Goal: Task Accomplishment & Management: Manage account settings

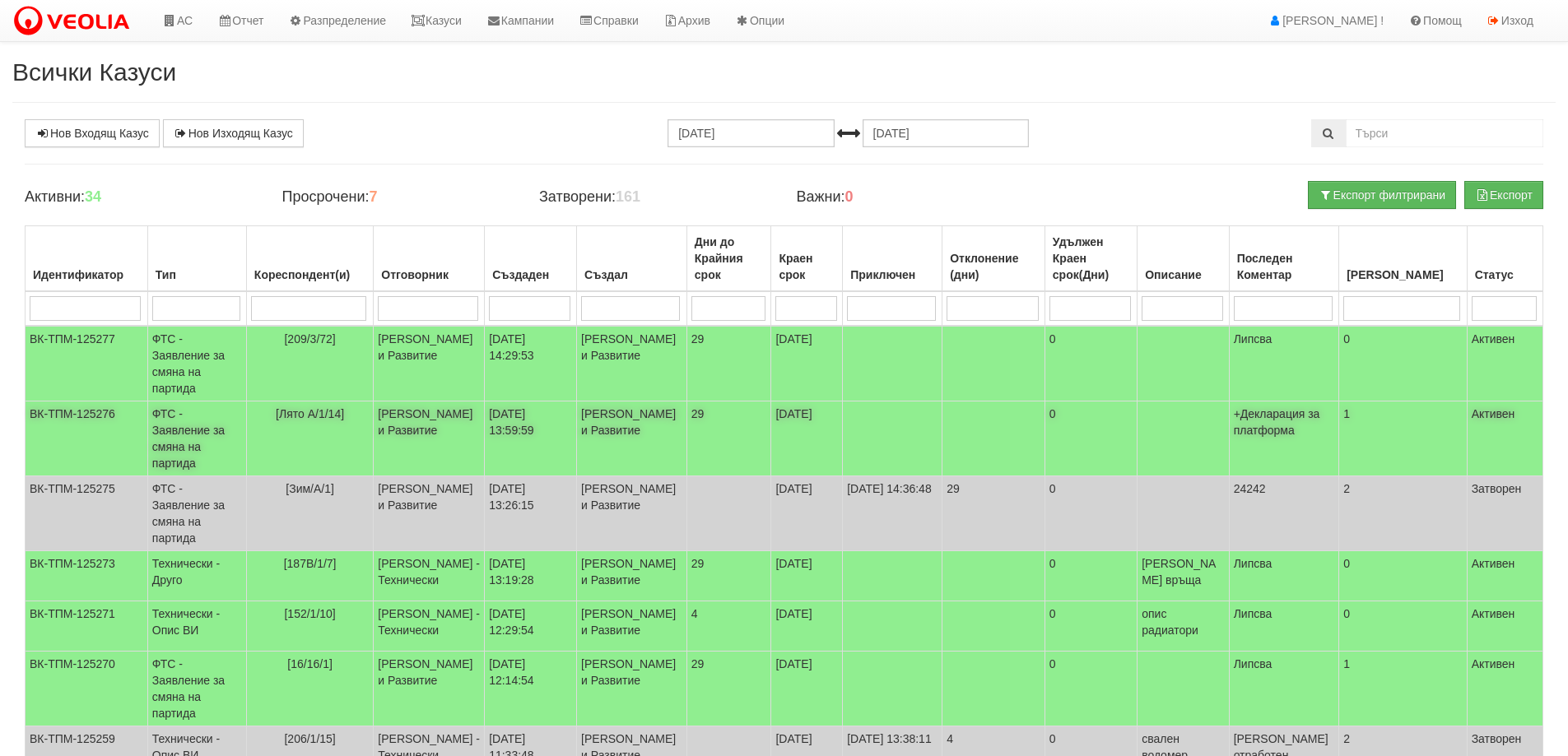
click at [205, 421] on td "ФТС - Заявление за смяна на партида" at bounding box center [197, 439] width 98 height 75
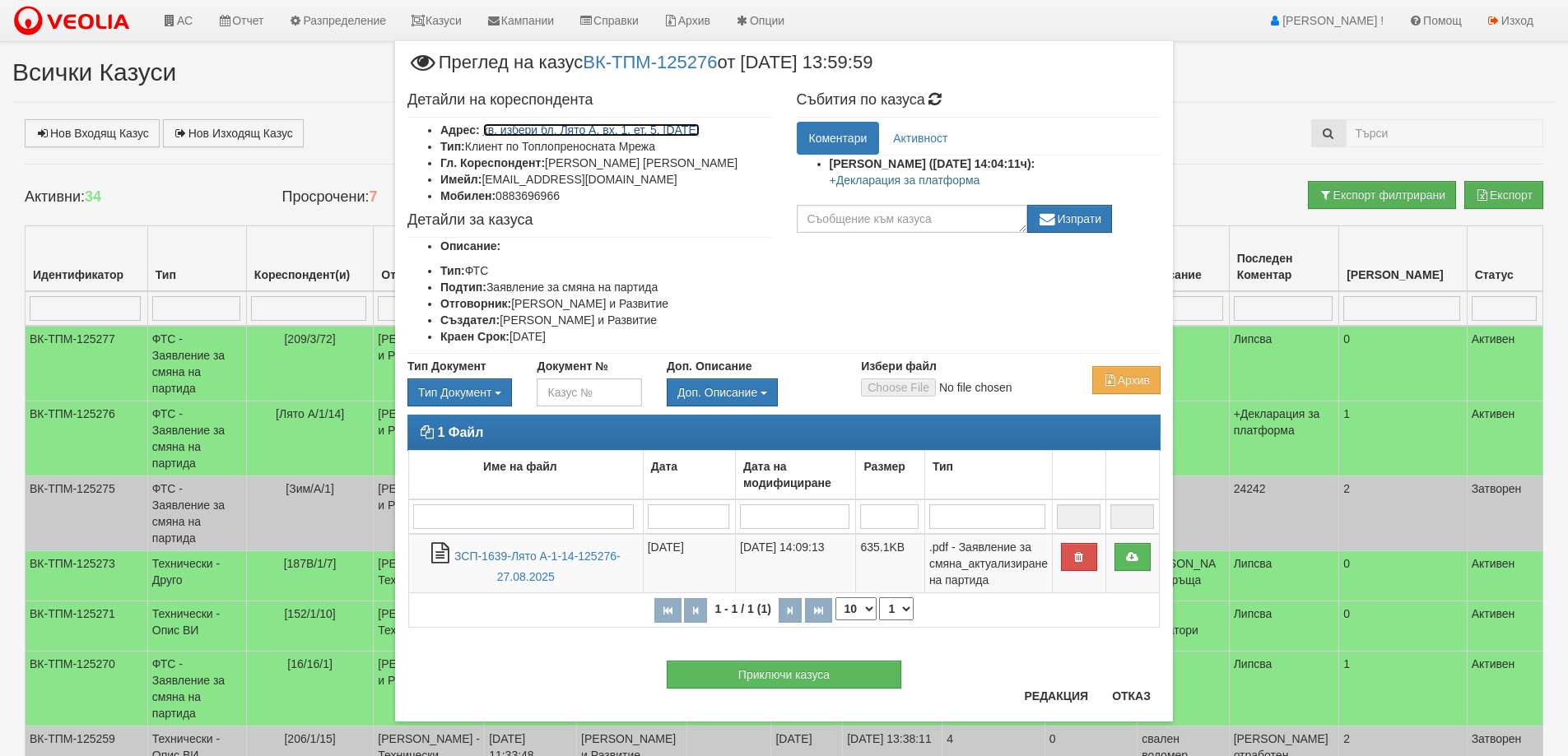
click at [658, 131] on link "кв. избери бл. Лято А, вх. 1, ет. 5, ап. 14" at bounding box center [591, 130] width 216 height 14
click at [1121, 699] on button "Отказ" at bounding box center [1131, 695] width 59 height 26
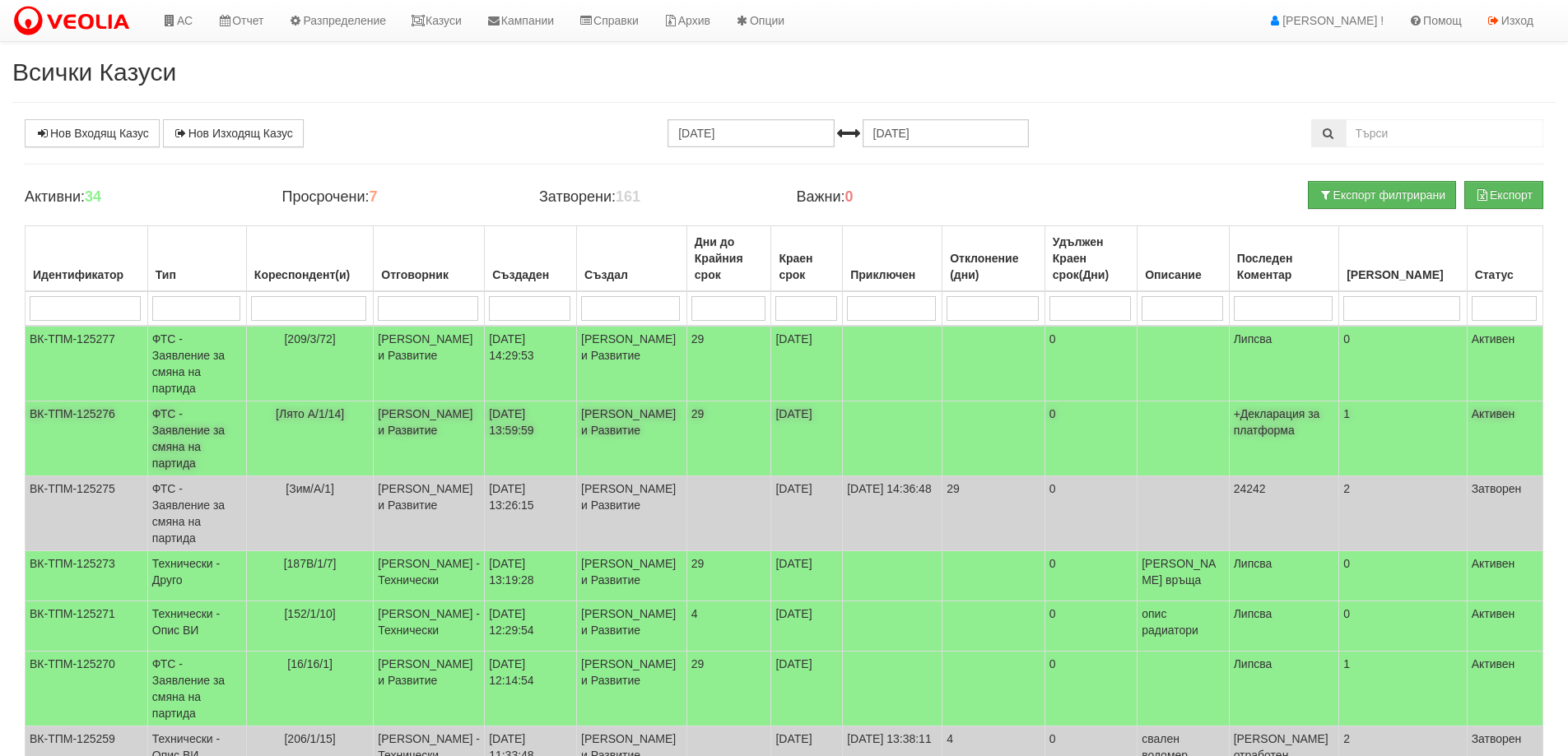
click at [192, 419] on td "ФТС - Заявление за смяна на партида" at bounding box center [197, 439] width 98 height 75
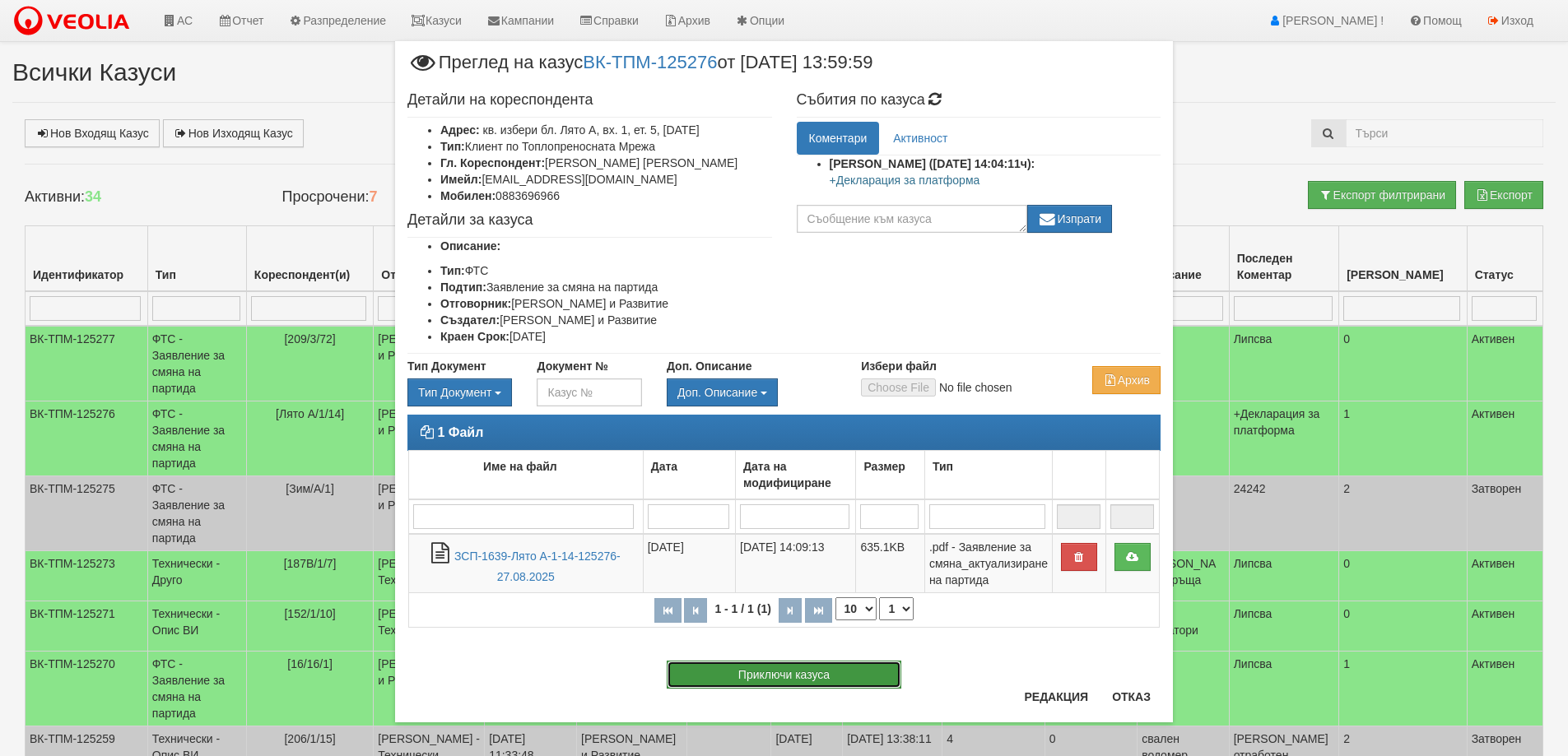
click at [777, 678] on button "Приключи казуса" at bounding box center [783, 674] width 235 height 28
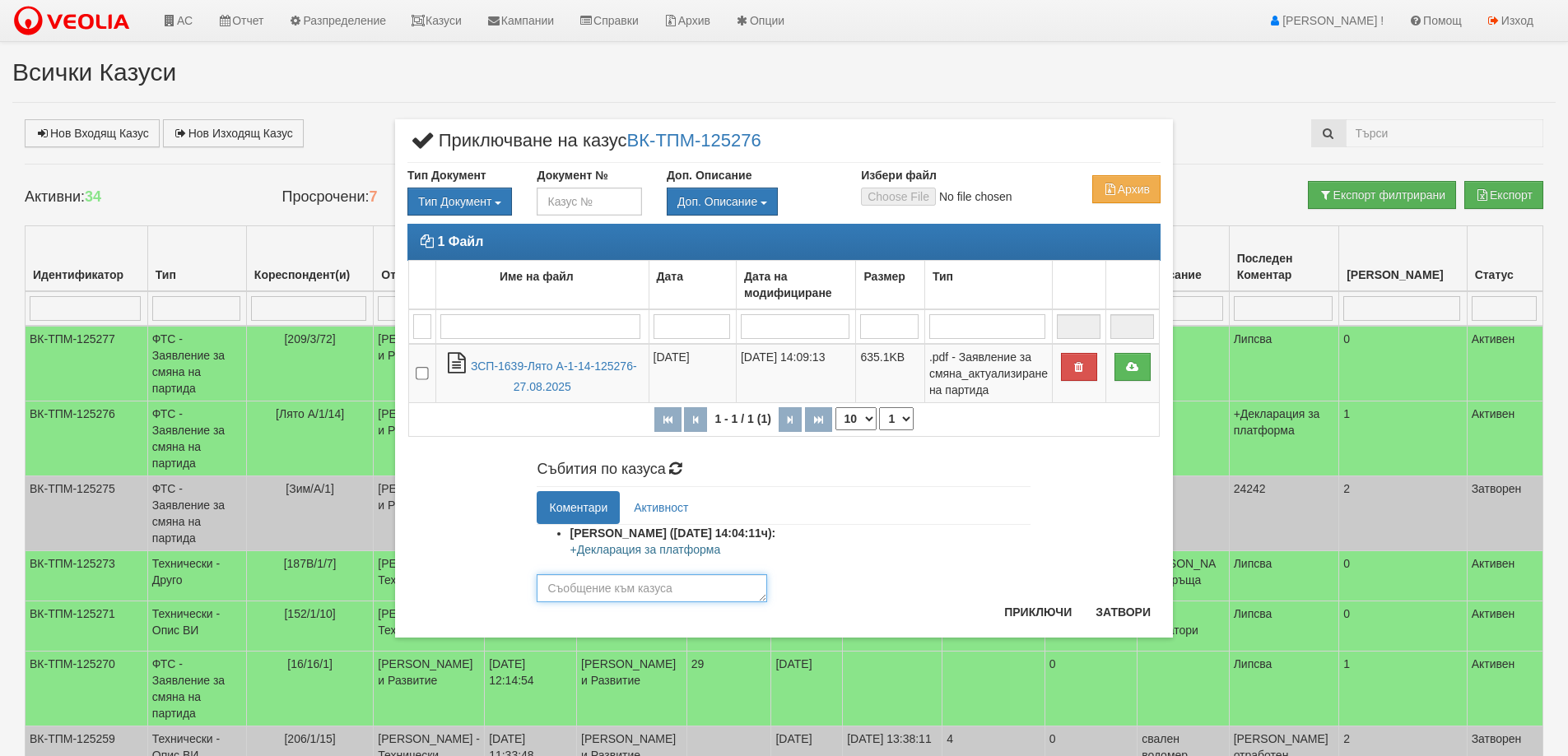
click at [600, 591] on textarea at bounding box center [652, 588] width 231 height 28
type textarea "24447"
click at [1040, 614] on button "Приключи" at bounding box center [1038, 612] width 87 height 26
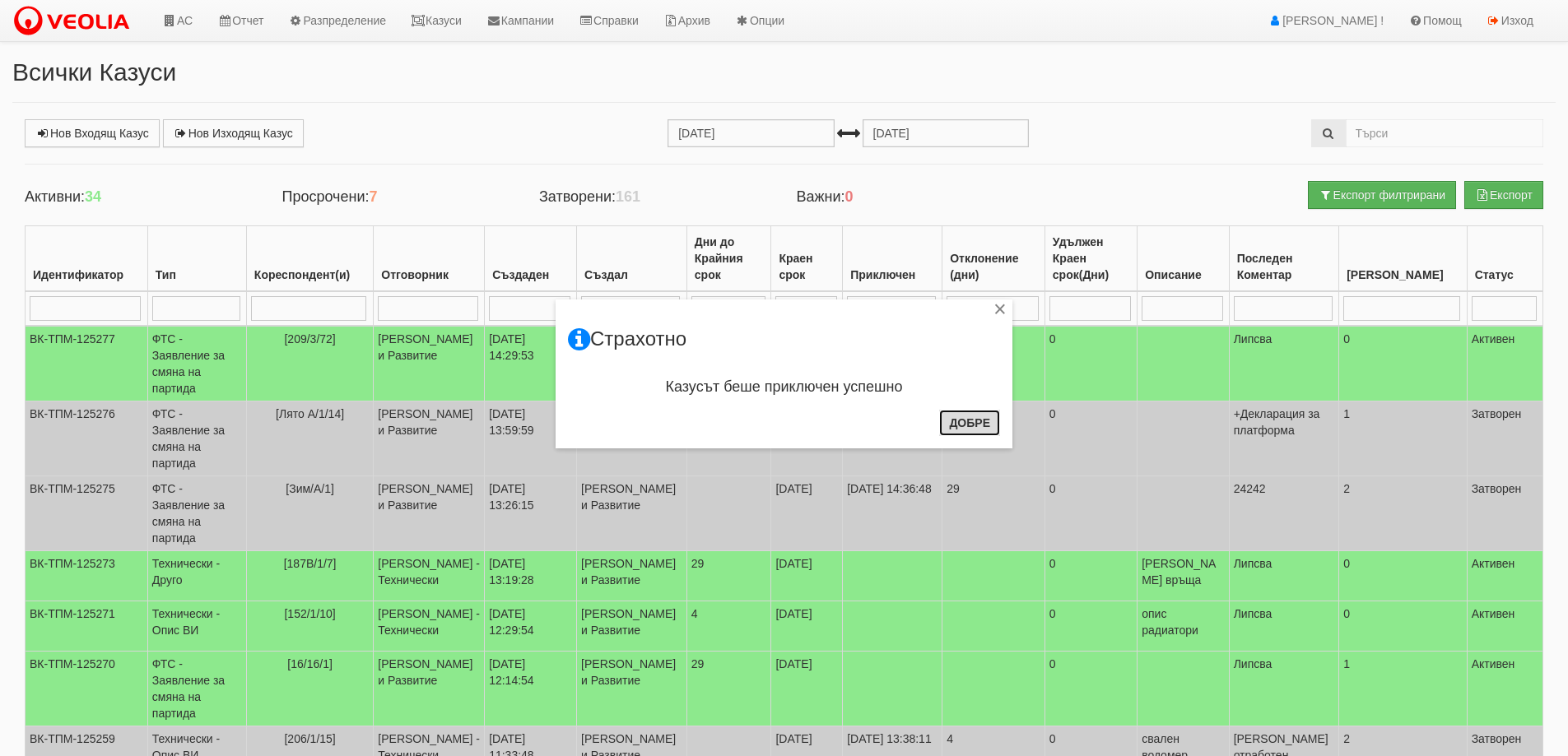
click at [969, 430] on button "Добре" at bounding box center [969, 422] width 61 height 26
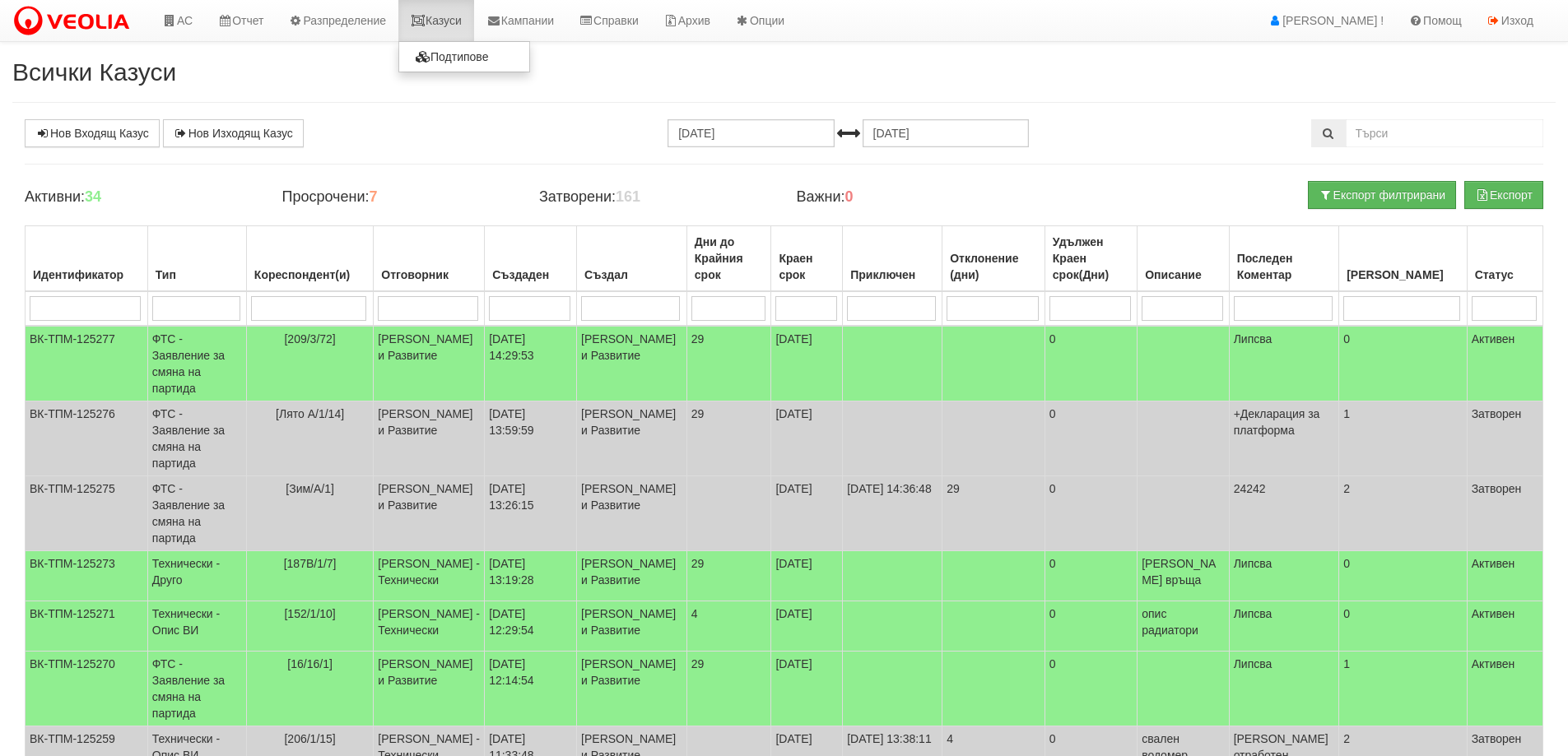
click at [447, 19] on link "Казуси" at bounding box center [436, 20] width 75 height 42
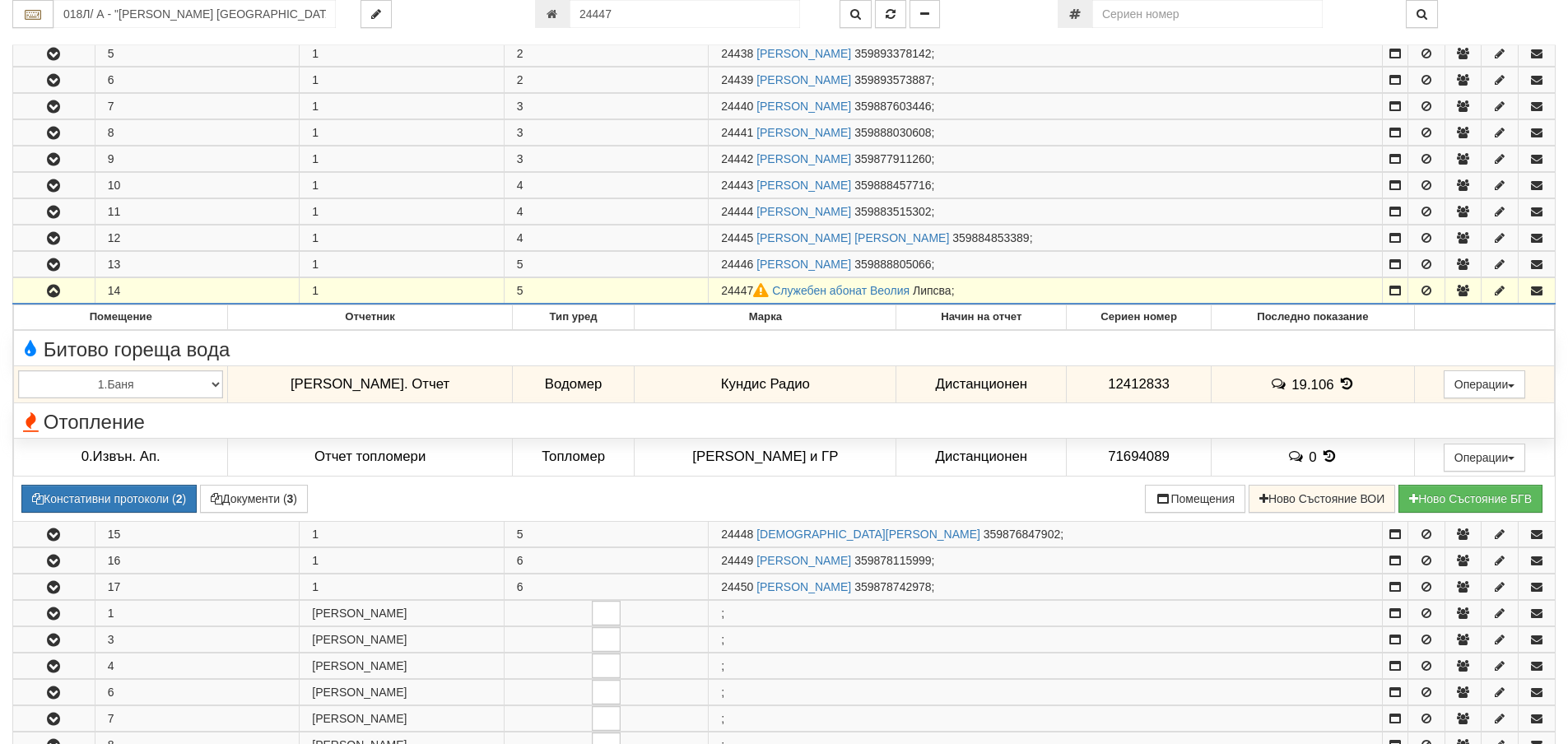
scroll to position [421, 0]
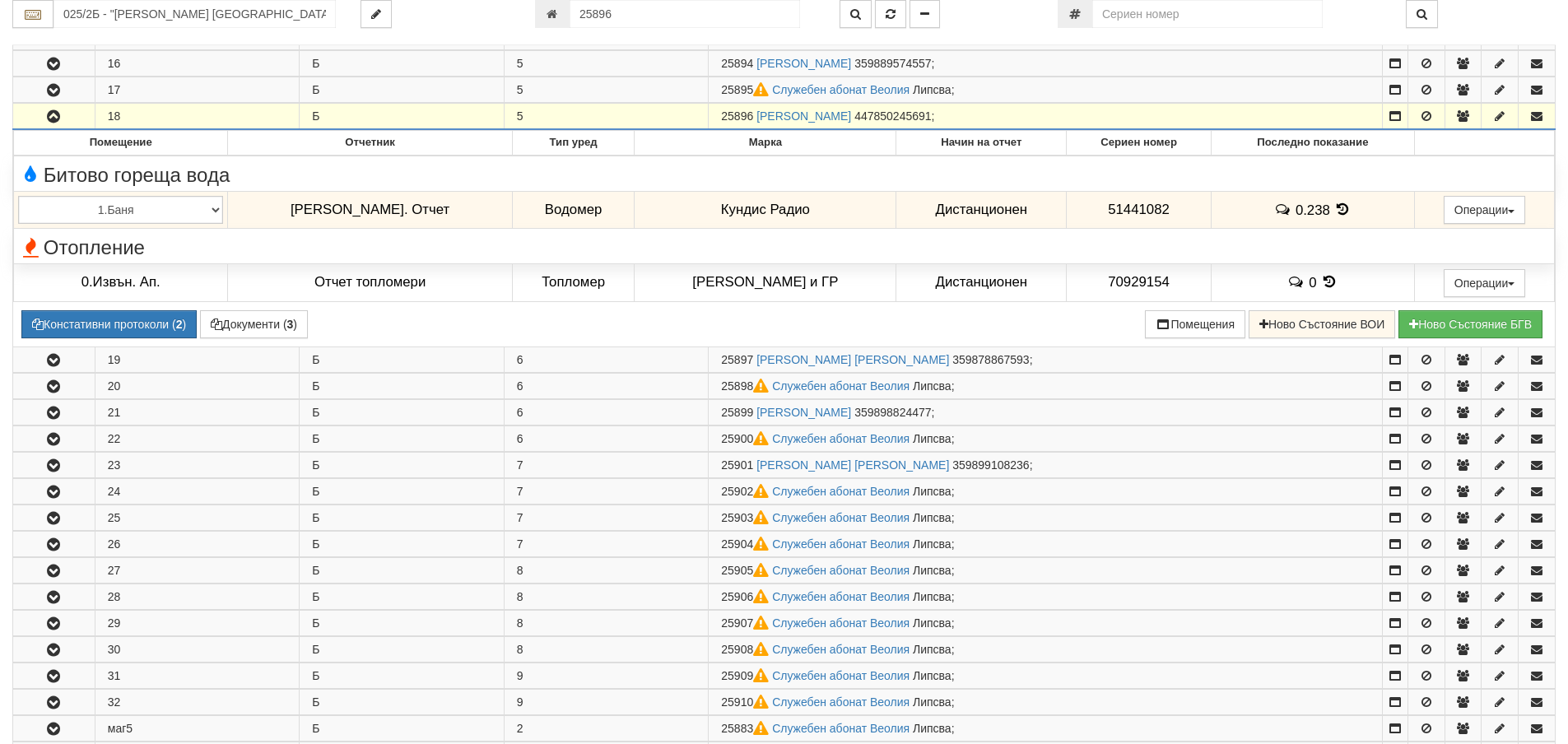
drag, startPoint x: 616, startPoint y: 14, endPoint x: 576, endPoint y: 14, distance: 40.0
click at [576, 14] on input "25896" at bounding box center [685, 14] width 231 height 28
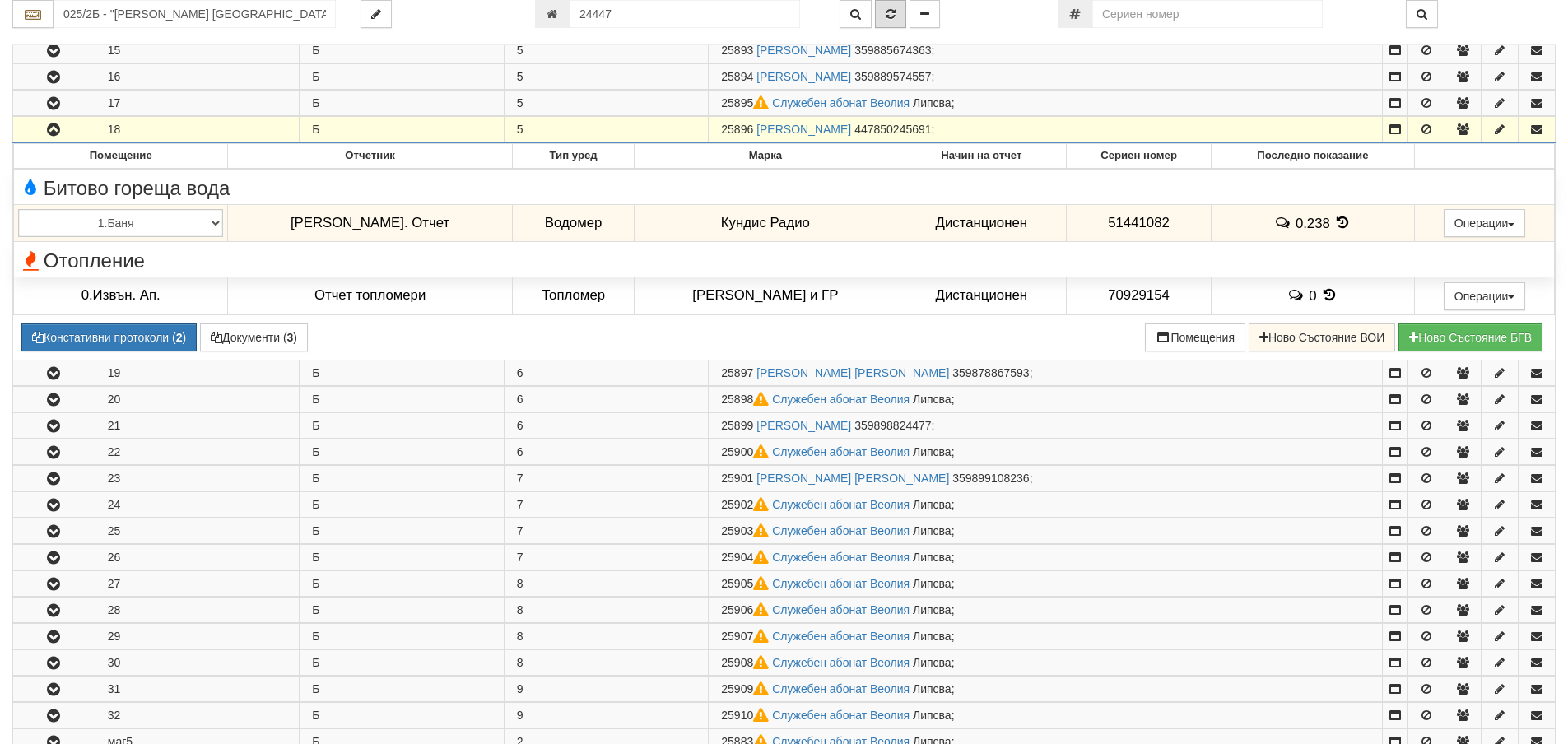
type input "24447"
click at [894, 10] on icon "button" at bounding box center [890, 14] width 10 height 12
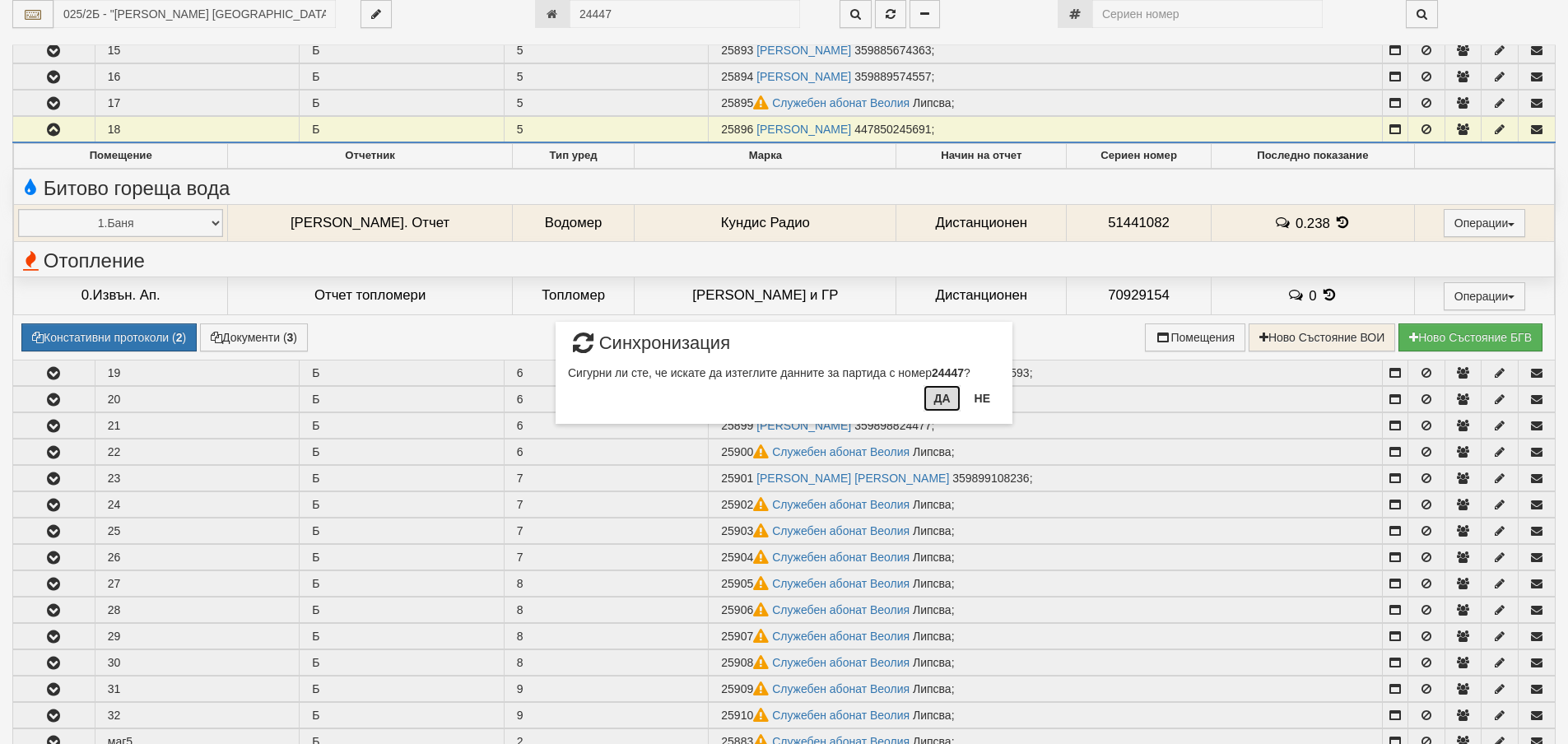
click at [939, 397] on button "Да" at bounding box center [941, 398] width 37 height 26
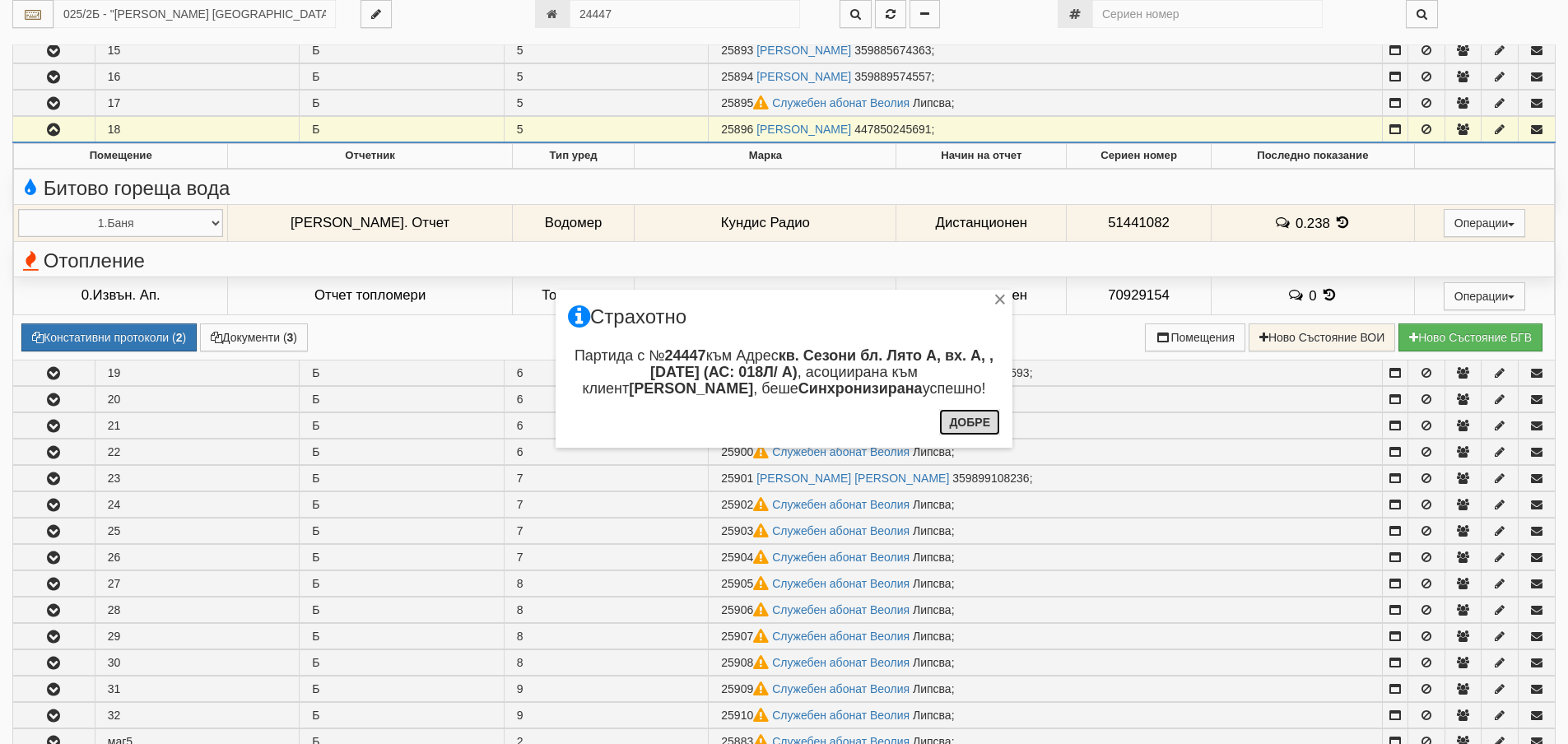
click at [962, 425] on button "Добре" at bounding box center [969, 422] width 61 height 26
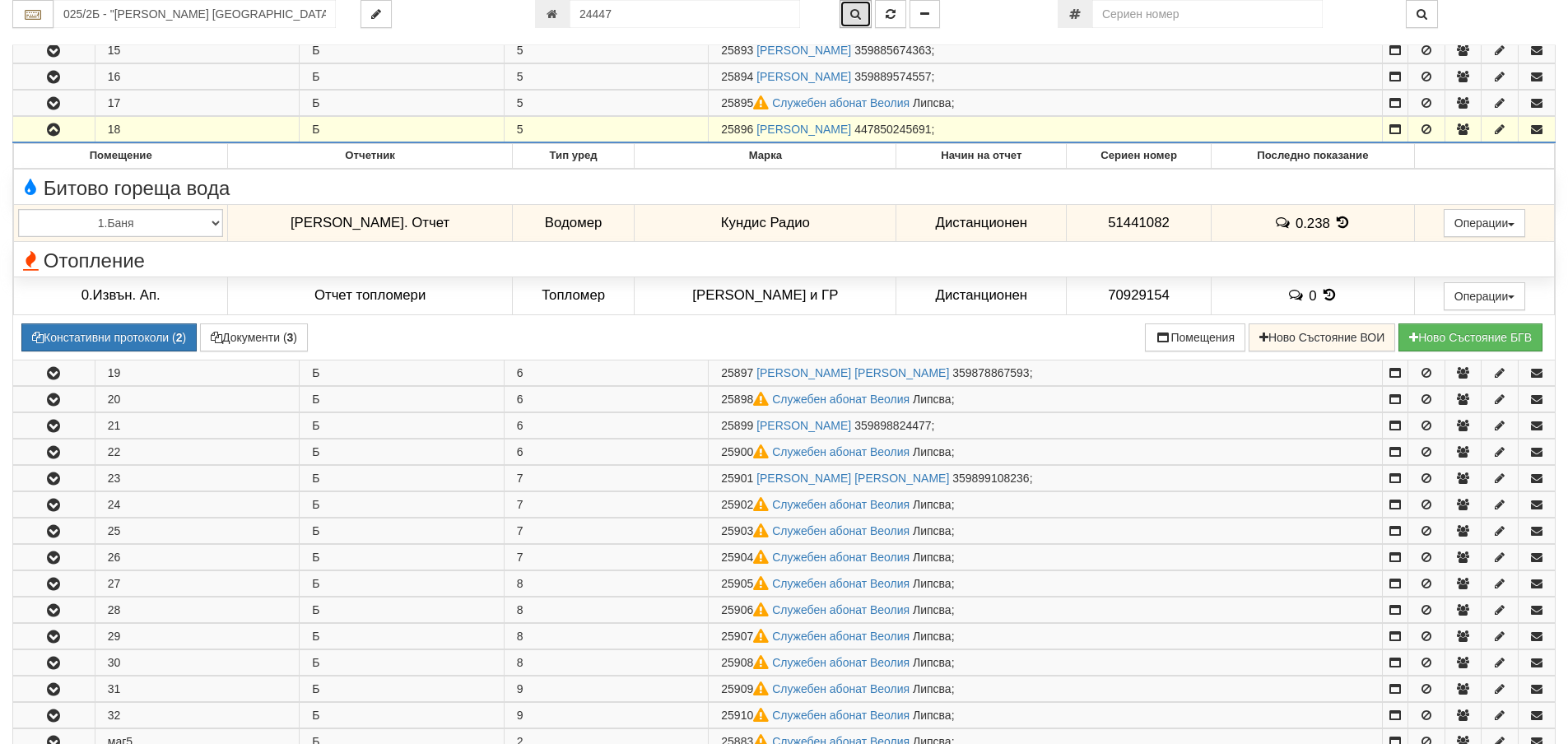
click at [855, 14] on icon "button" at bounding box center [854, 14] width 11 height 12
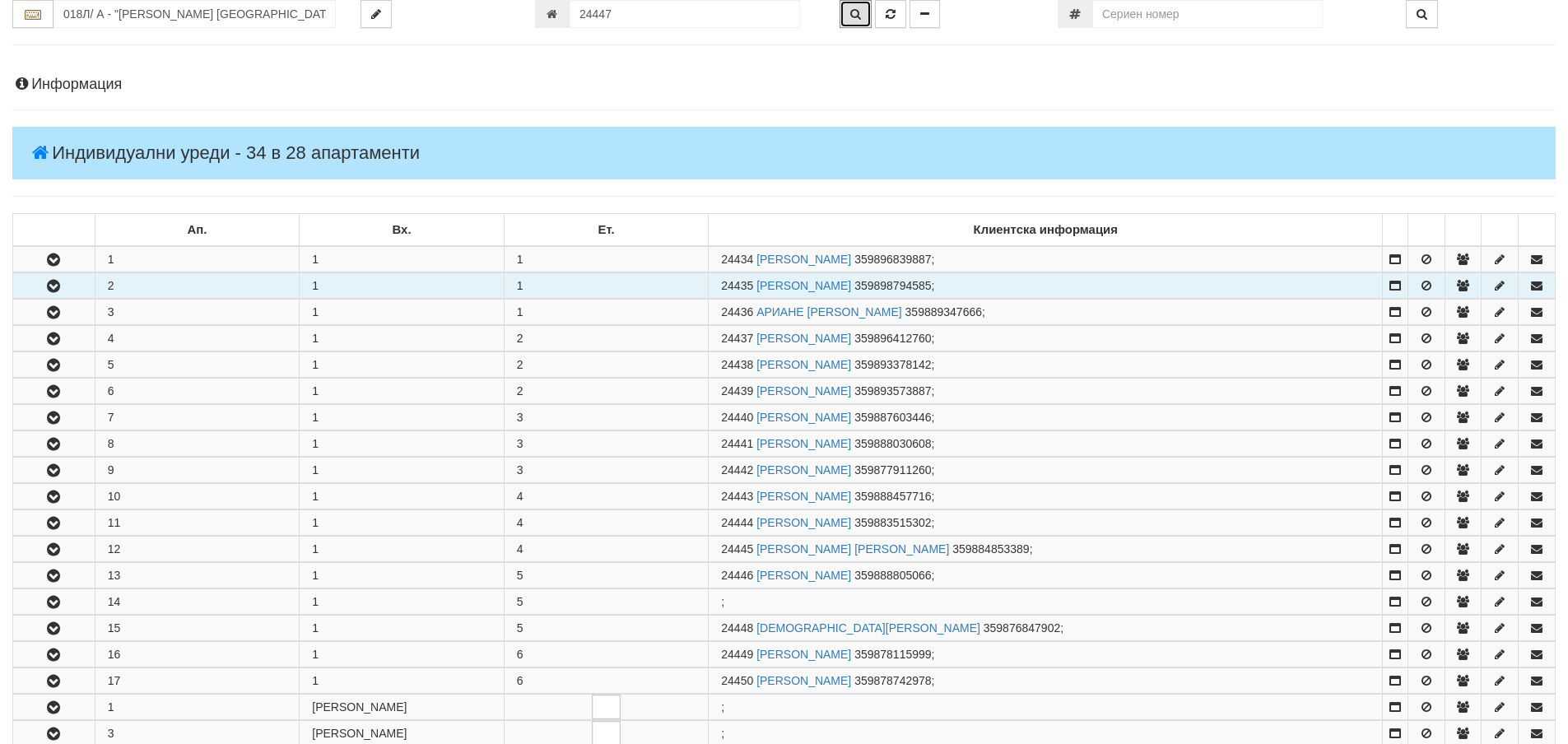
scroll to position [19, 0]
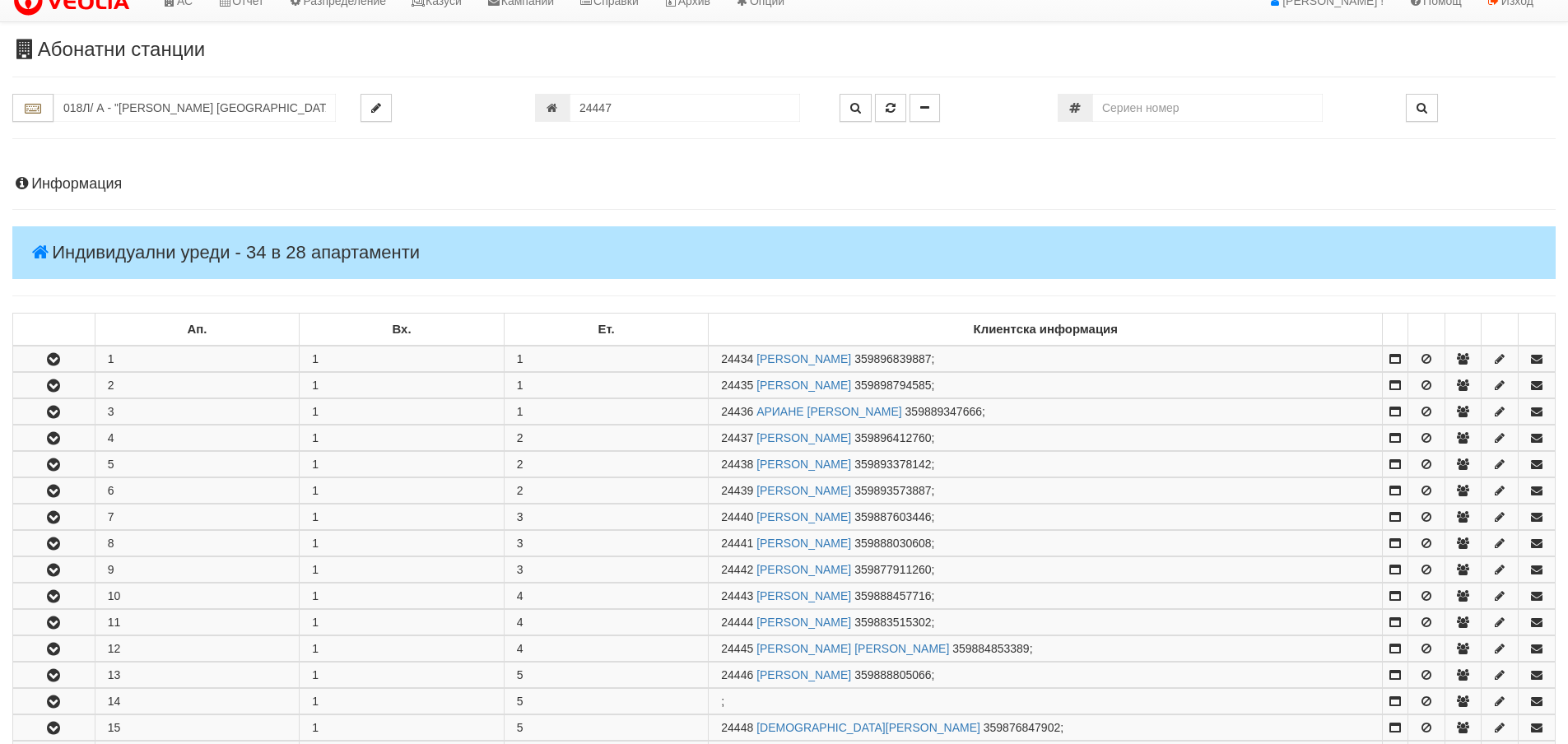
click at [64, 182] on h4 "Информация" at bounding box center [784, 183] width 1543 height 16
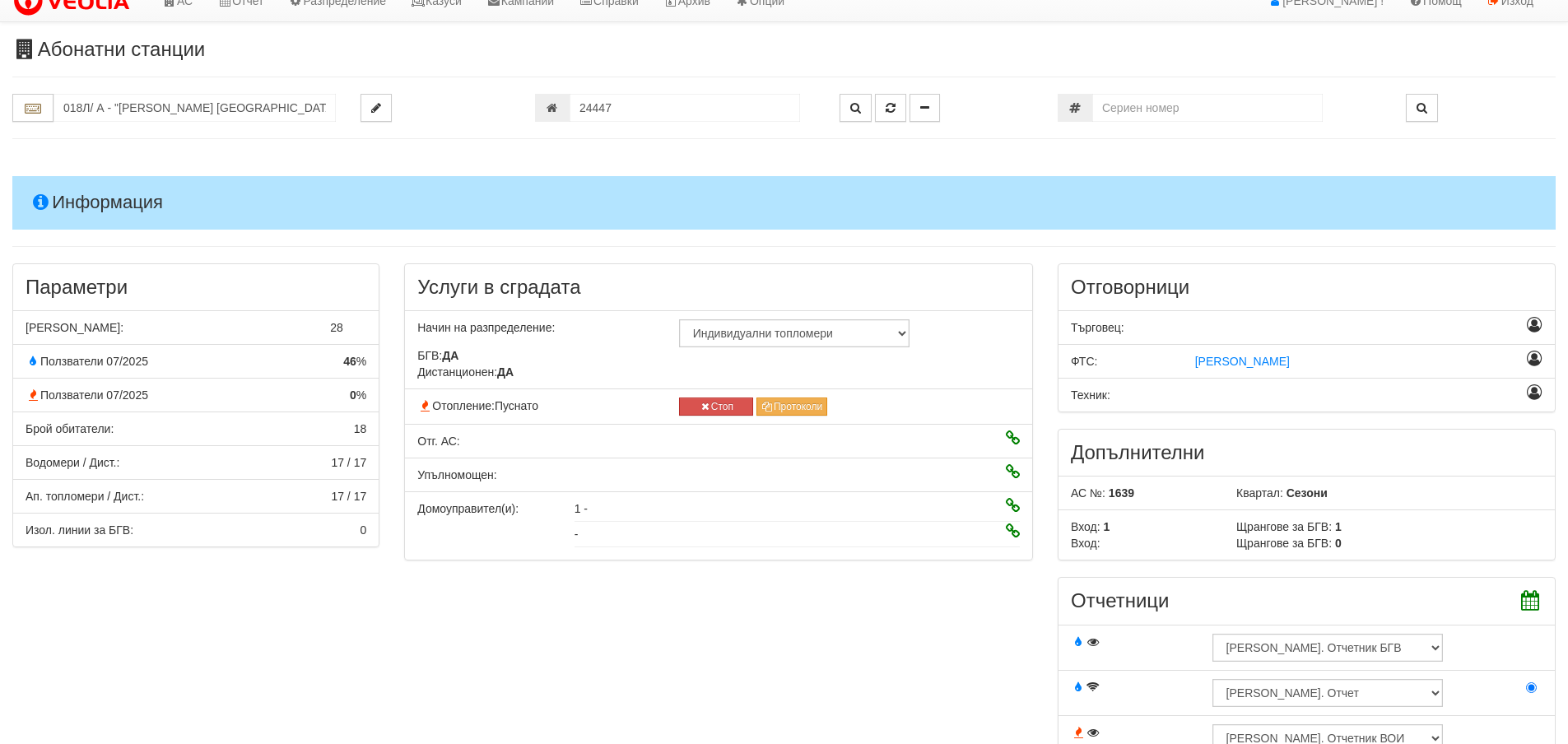
click at [75, 201] on h4 "Информация" at bounding box center [784, 202] width 1543 height 53
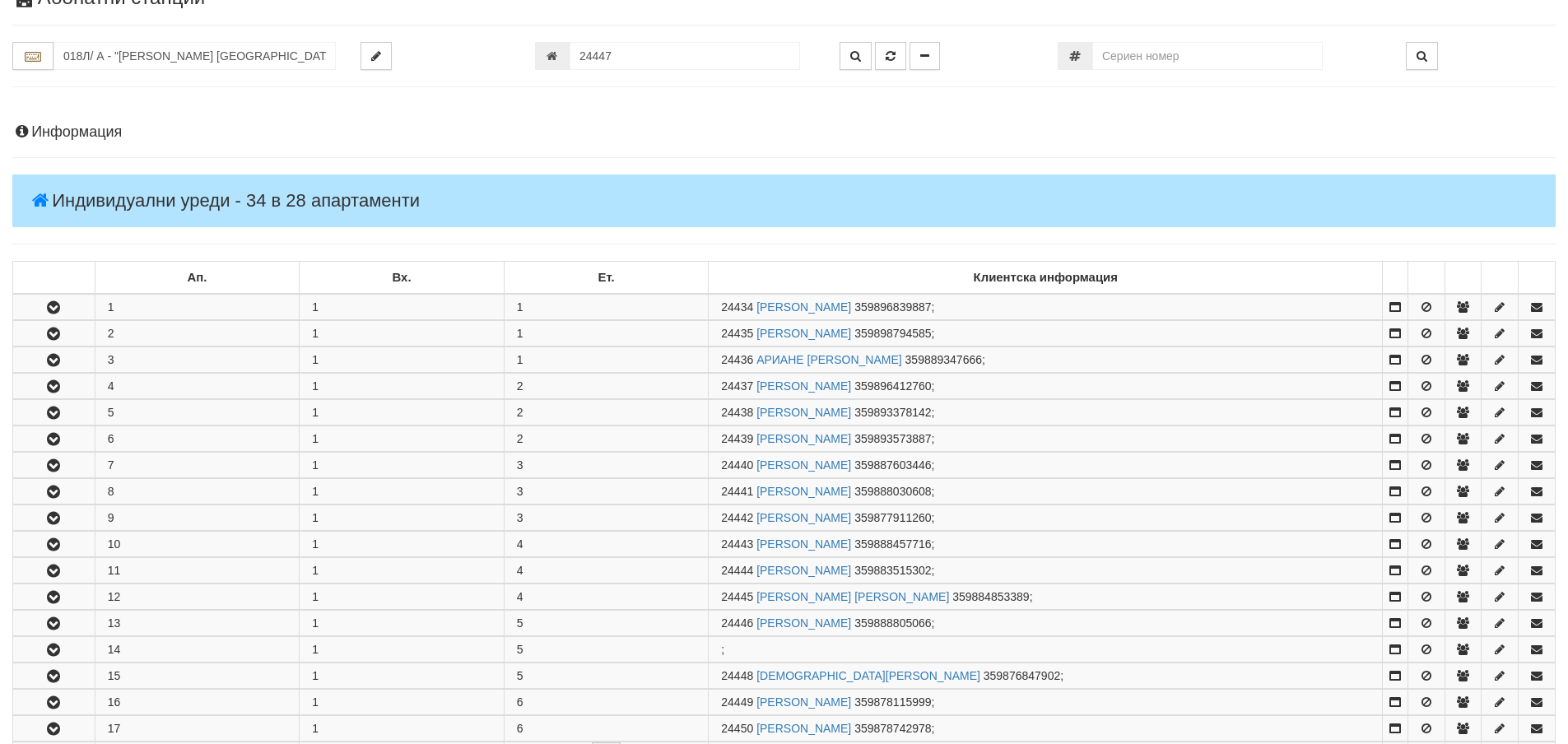
scroll to position [513, 0]
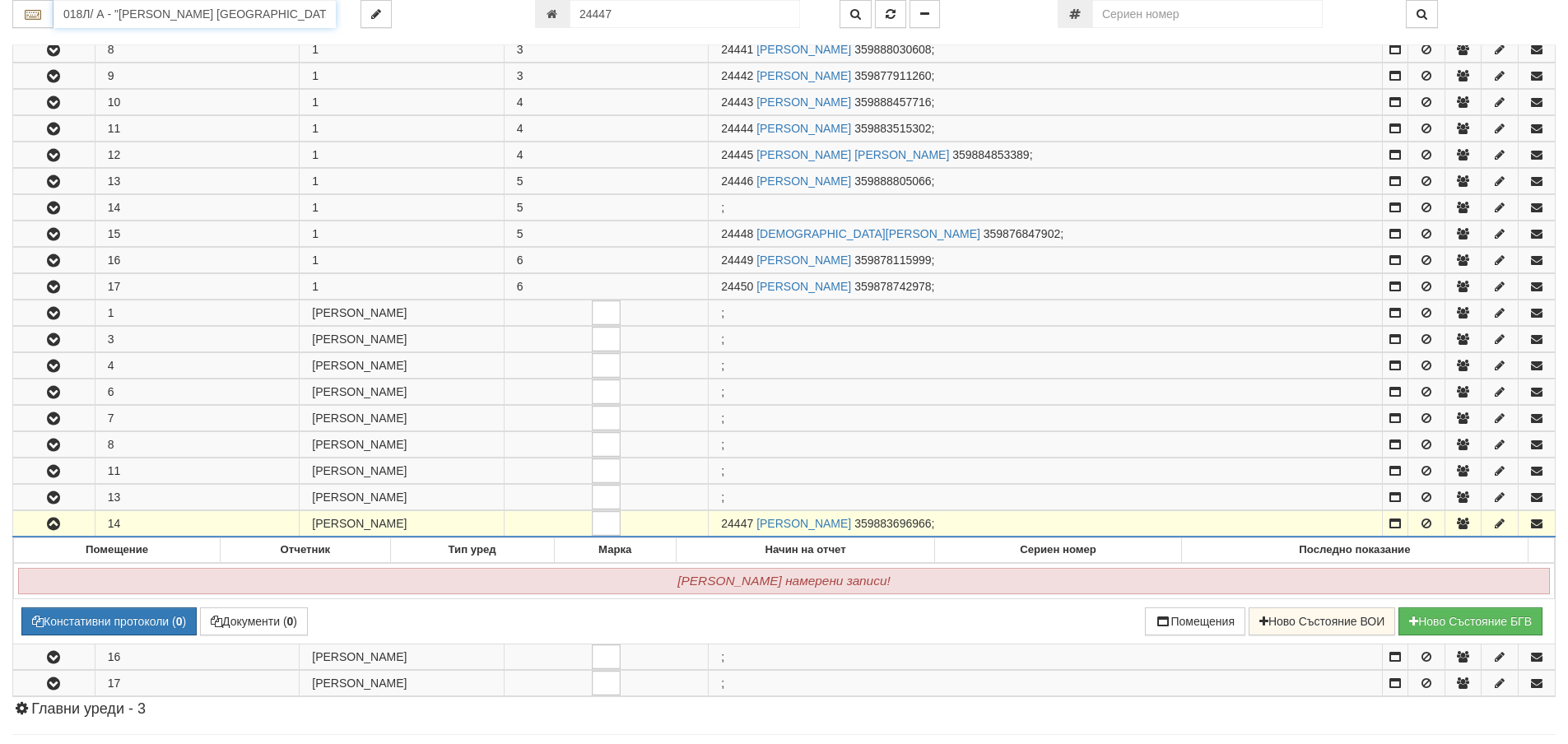
click at [98, 9] on input "018Л/ А - "ВЕОЛИЯ ЕНЕРДЖИ ВАРНА " ЕАД" at bounding box center [194, 14] width 282 height 28
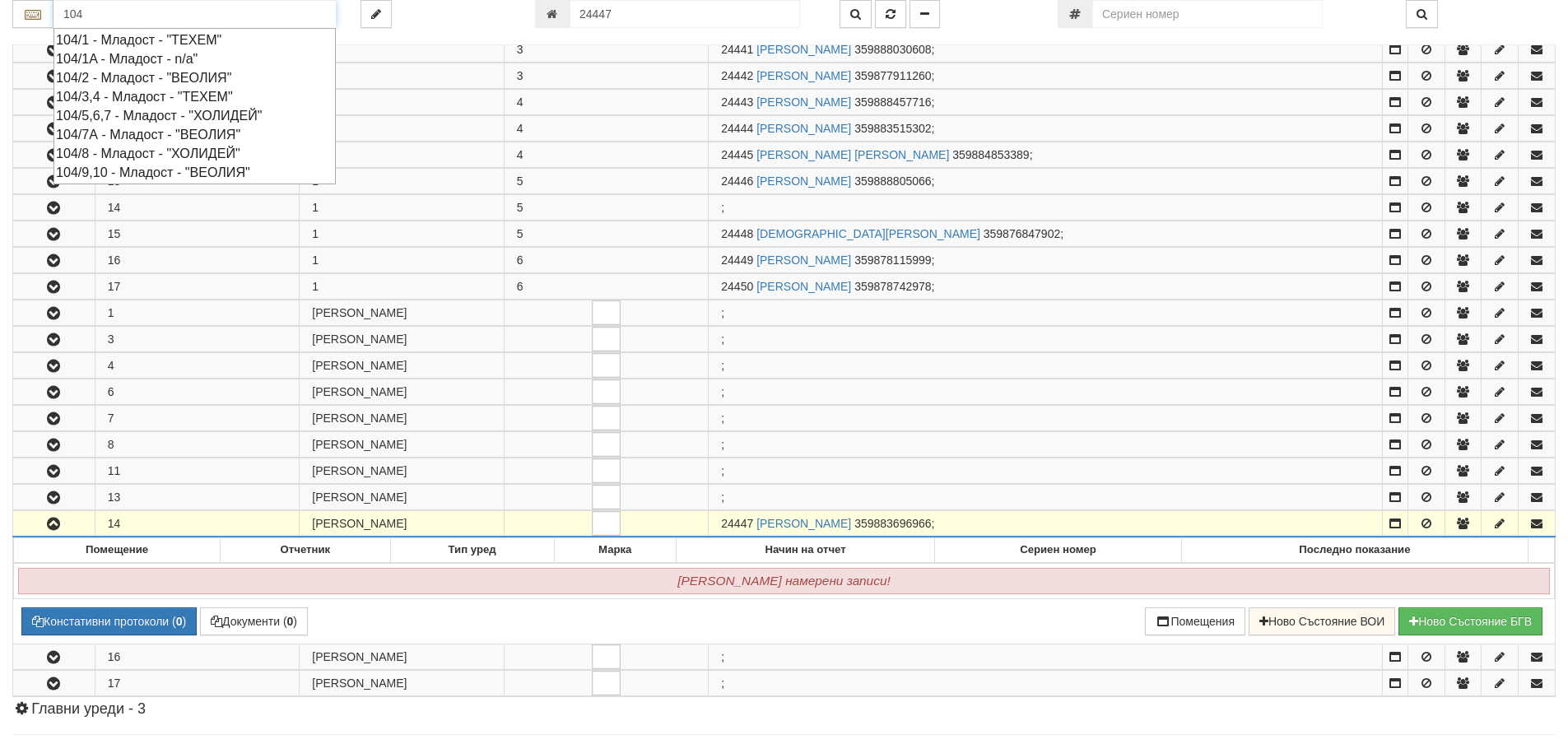
click at [90, 40] on div "104/1 - Младост - "ТЕХЕМ"" at bounding box center [194, 41] width 277 height 19
type input "104/1 - Младост - "ТЕХЕМ""
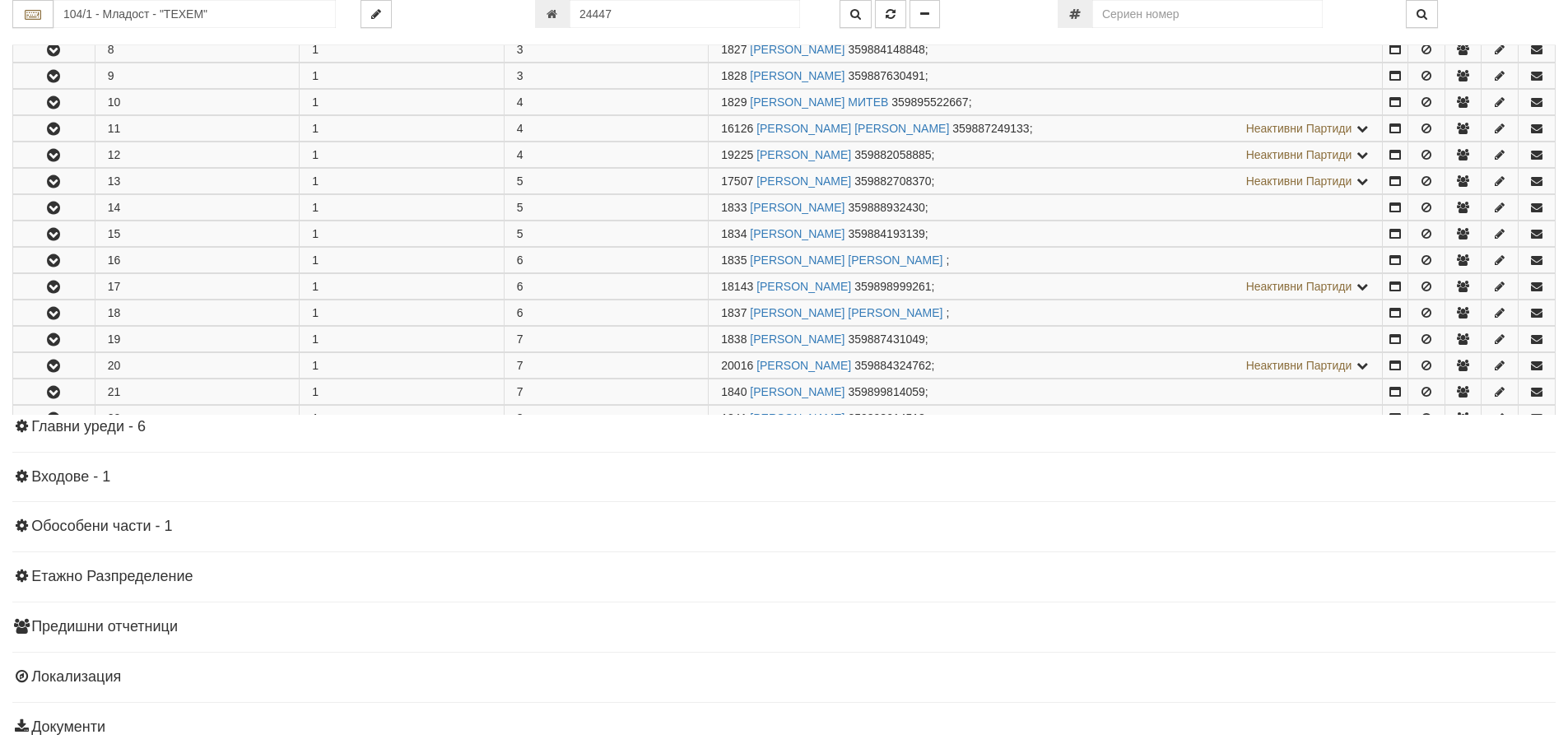
scroll to position [0, 0]
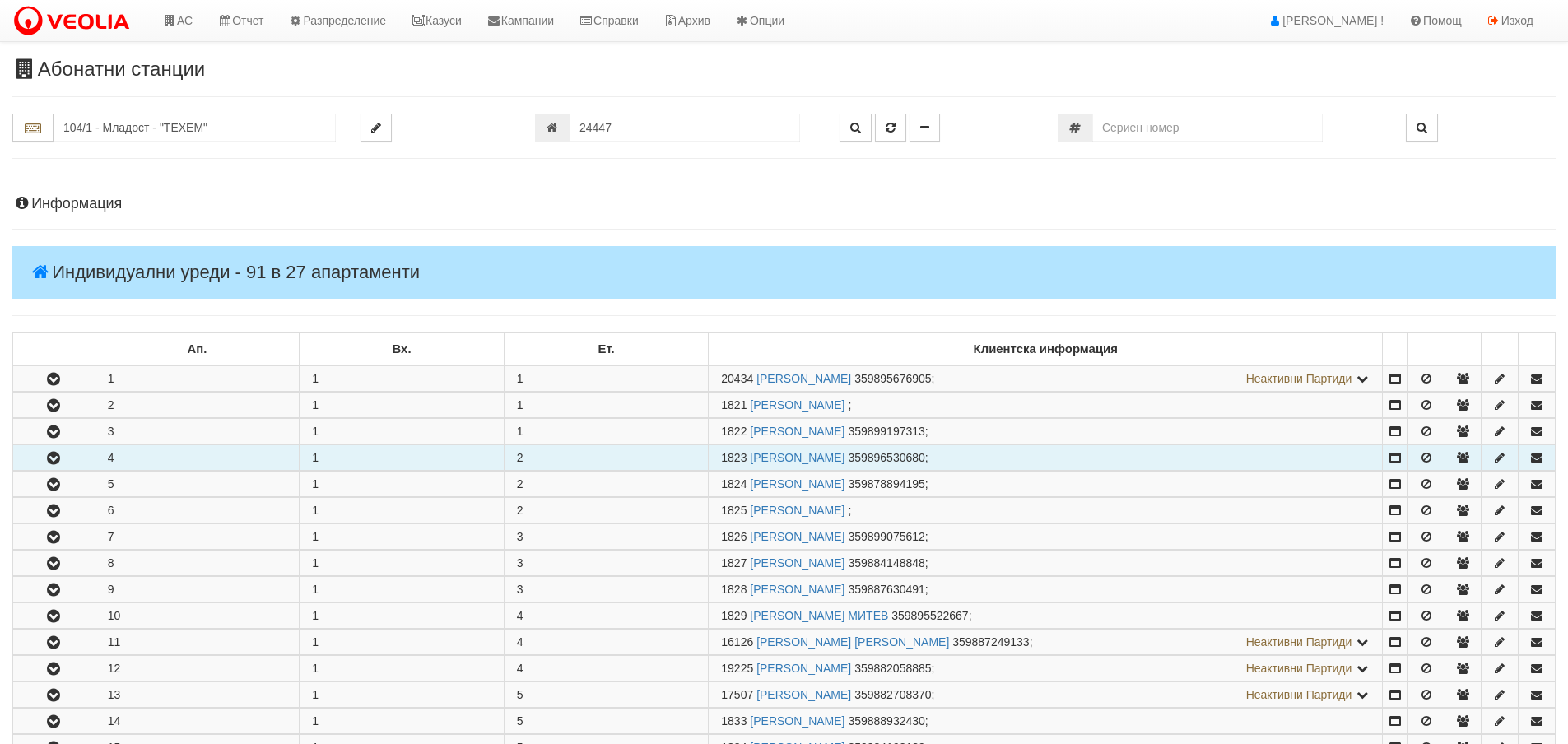
click at [52, 453] on icon "button" at bounding box center [53, 458] width 19 height 12
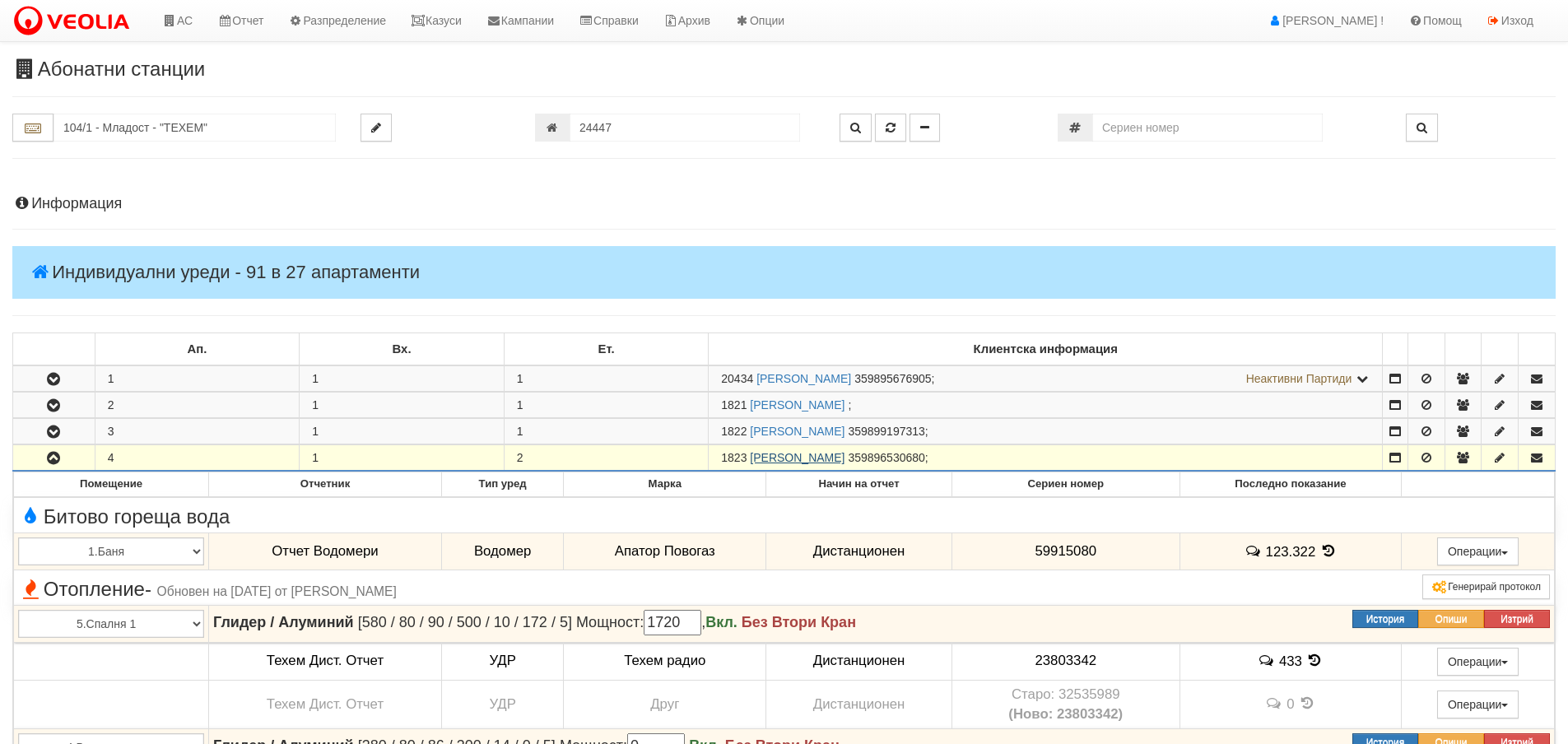
click at [845, 459] on link "СНЕЖАНА ГЕОРГИЕВА ПОПОВА" at bounding box center [797, 457] width 95 height 14
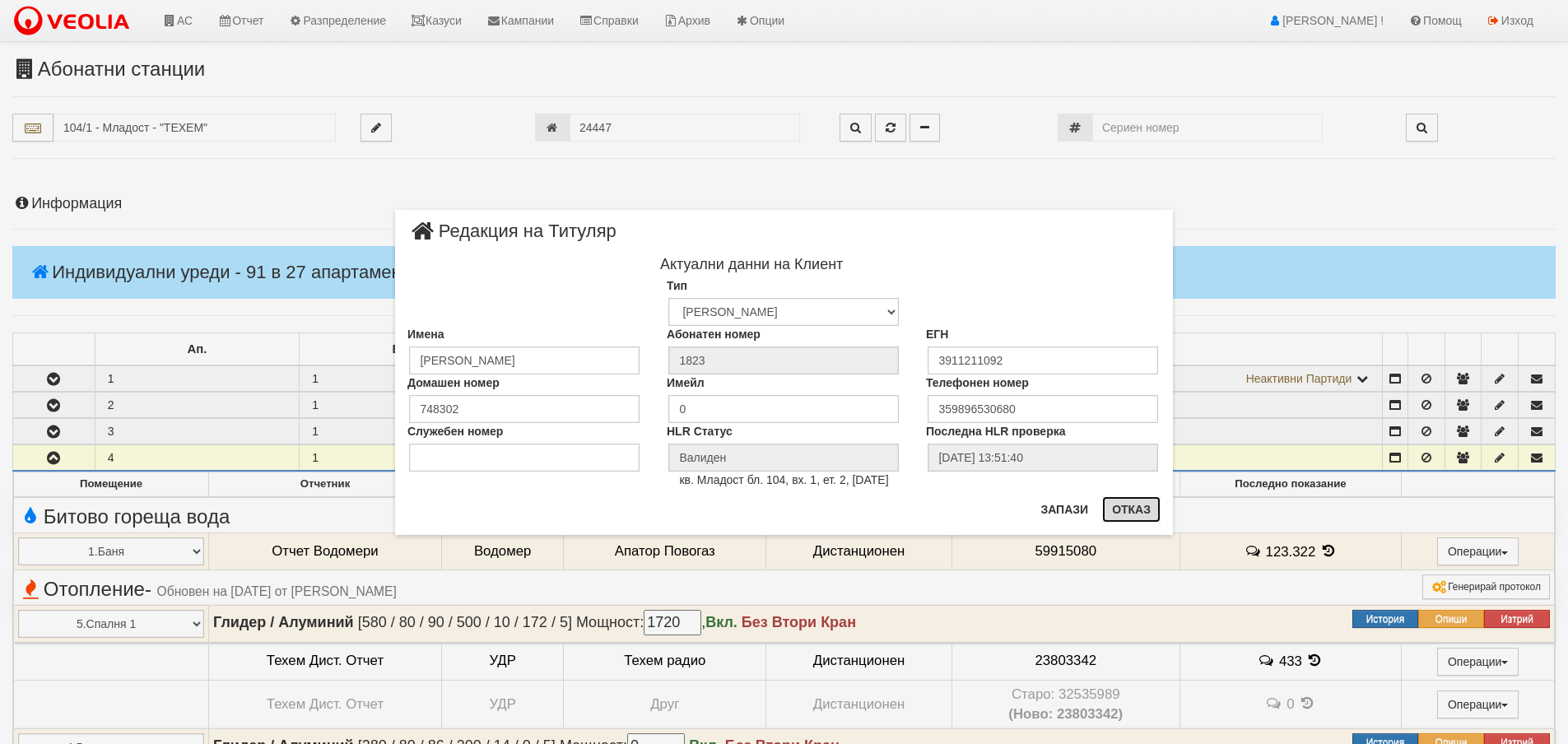
click at [1136, 510] on button "Отказ" at bounding box center [1131, 509] width 59 height 26
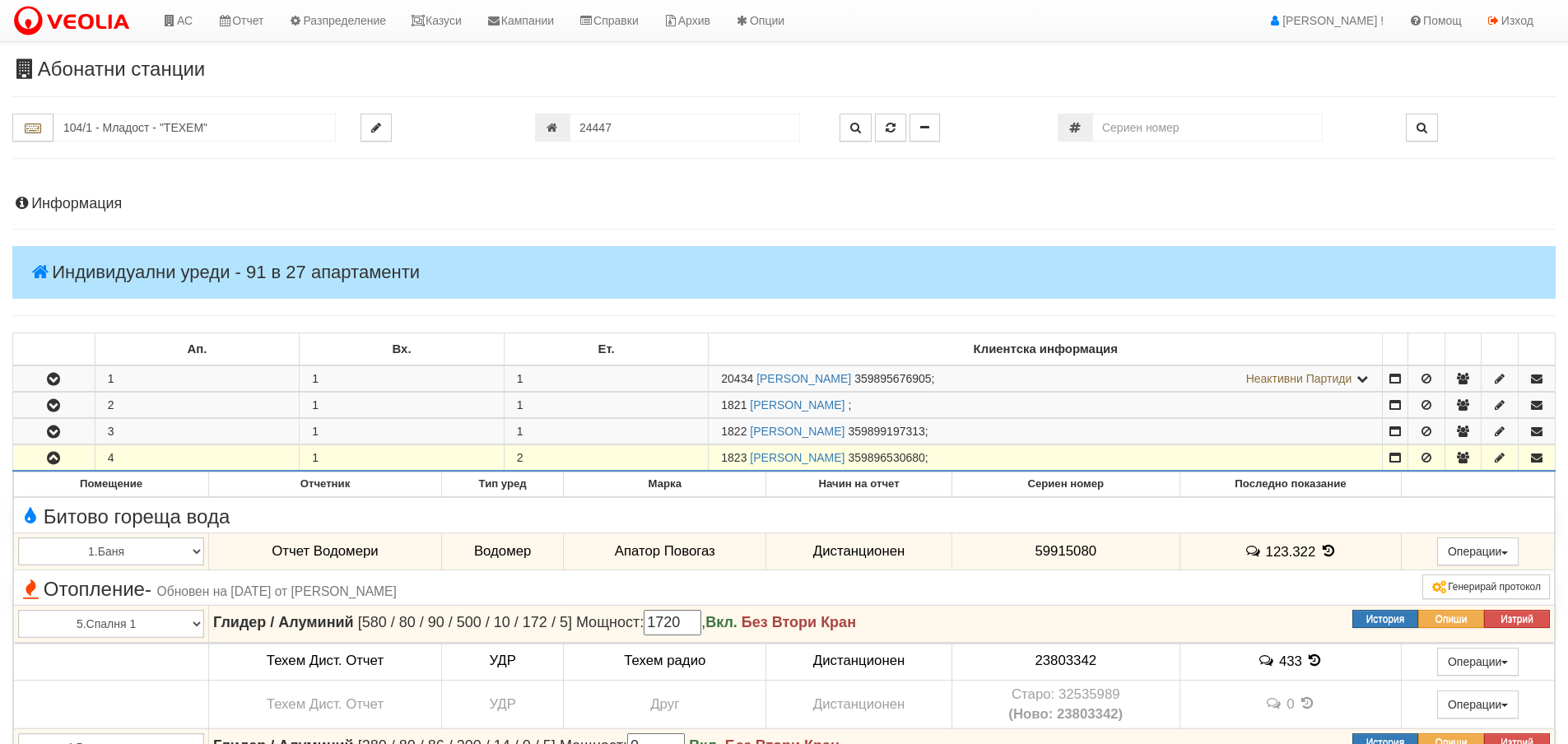
click at [529, 142] on div "24447" at bounding box center [674, 127] width 304 height 28
drag, startPoint x: 615, startPoint y: 129, endPoint x: 577, endPoint y: 130, distance: 38.0
click at [577, 130] on input "24447" at bounding box center [685, 127] width 231 height 28
type input "26095"
click at [889, 125] on icon "button" at bounding box center [890, 127] width 10 height 12
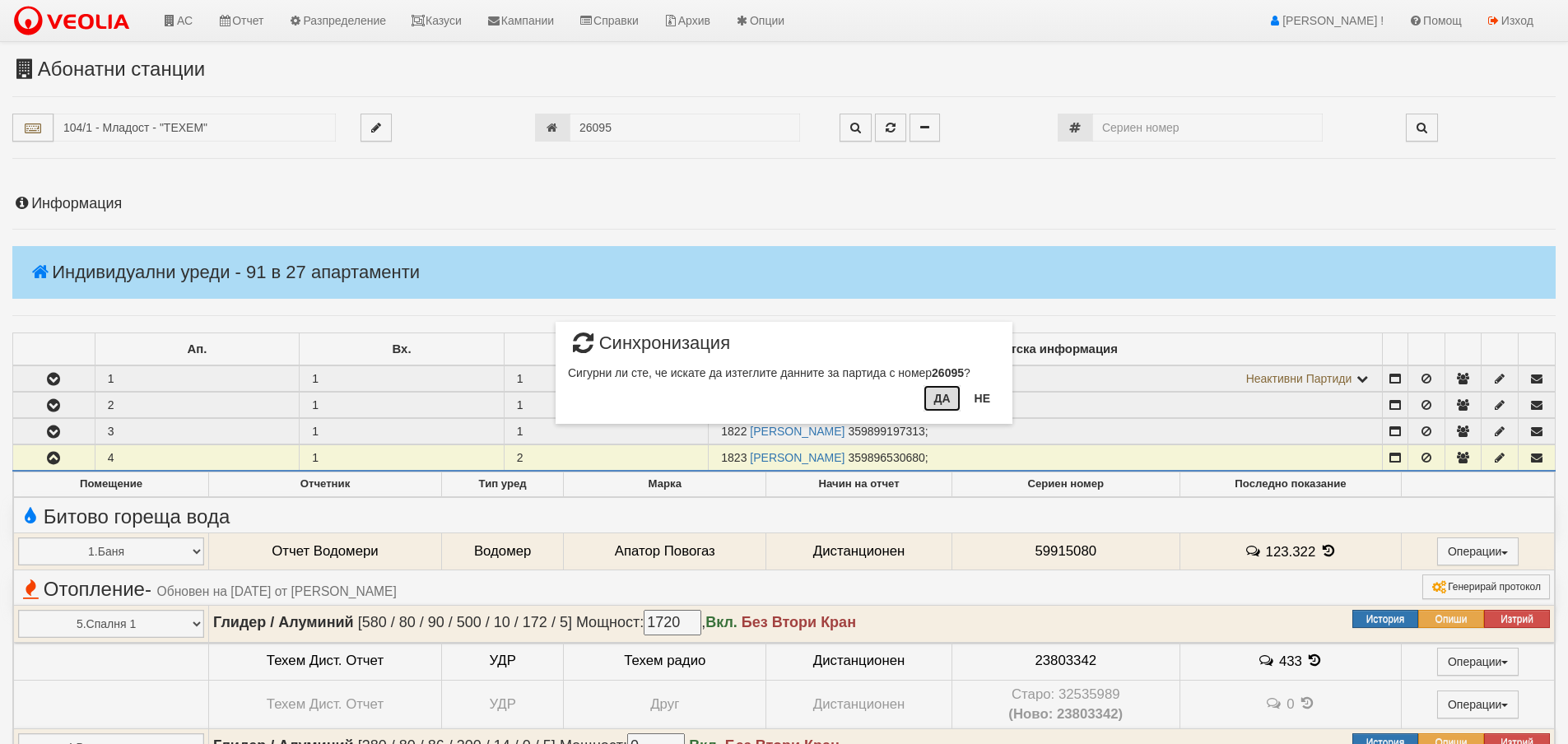
click at [939, 399] on button "Да" at bounding box center [941, 398] width 37 height 26
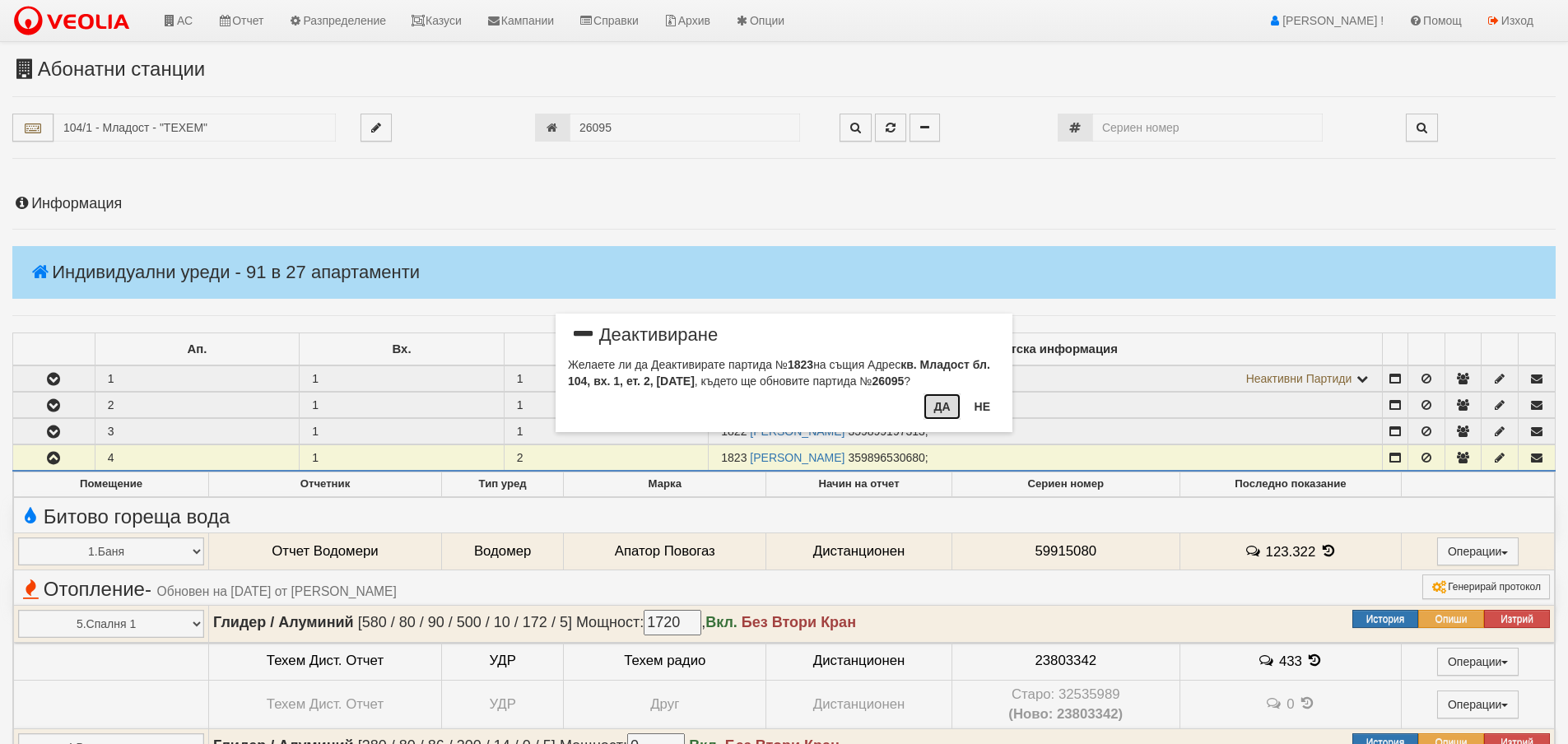
click at [941, 406] on button "Да" at bounding box center [941, 405] width 37 height 26
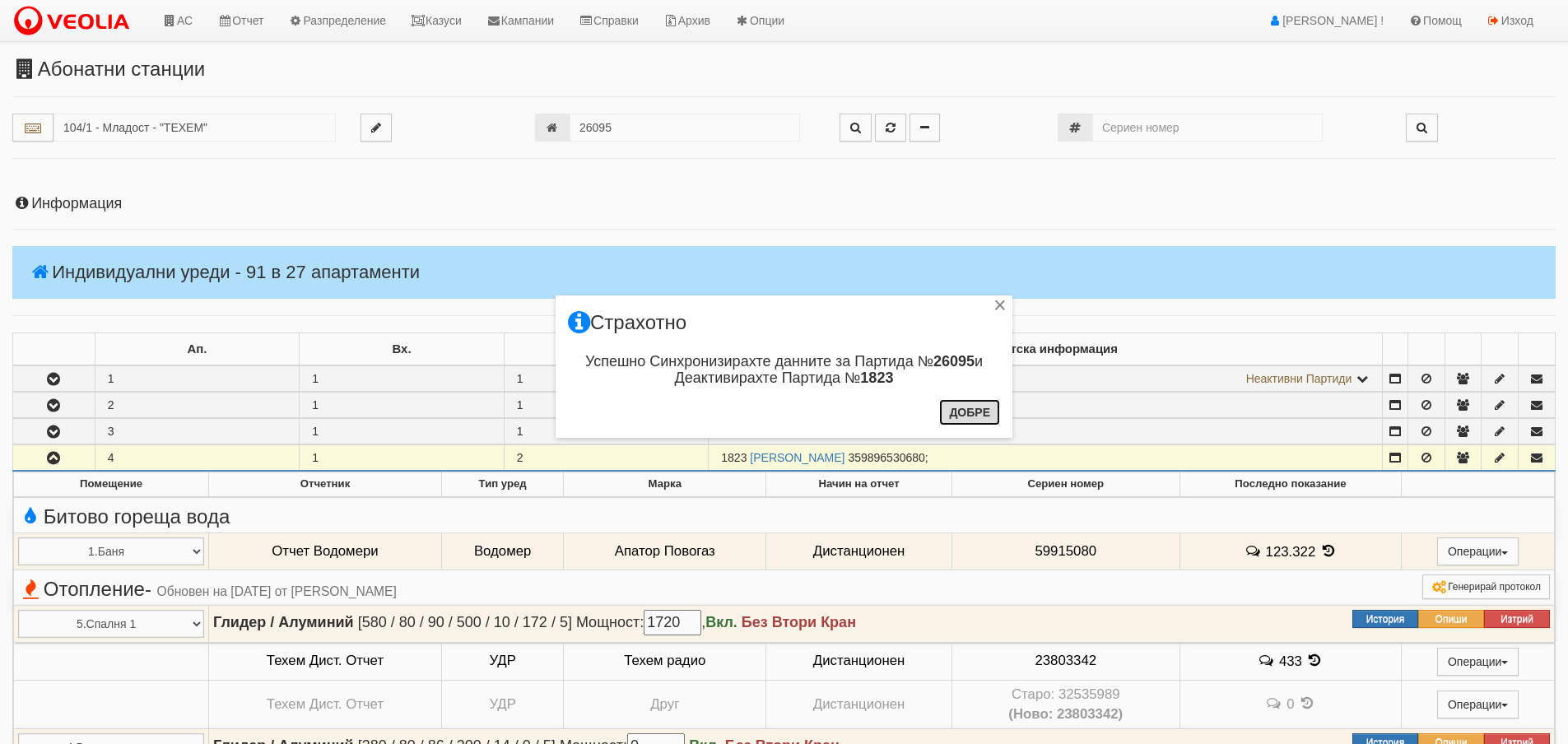
click at [962, 413] on button "Добре" at bounding box center [969, 411] width 61 height 26
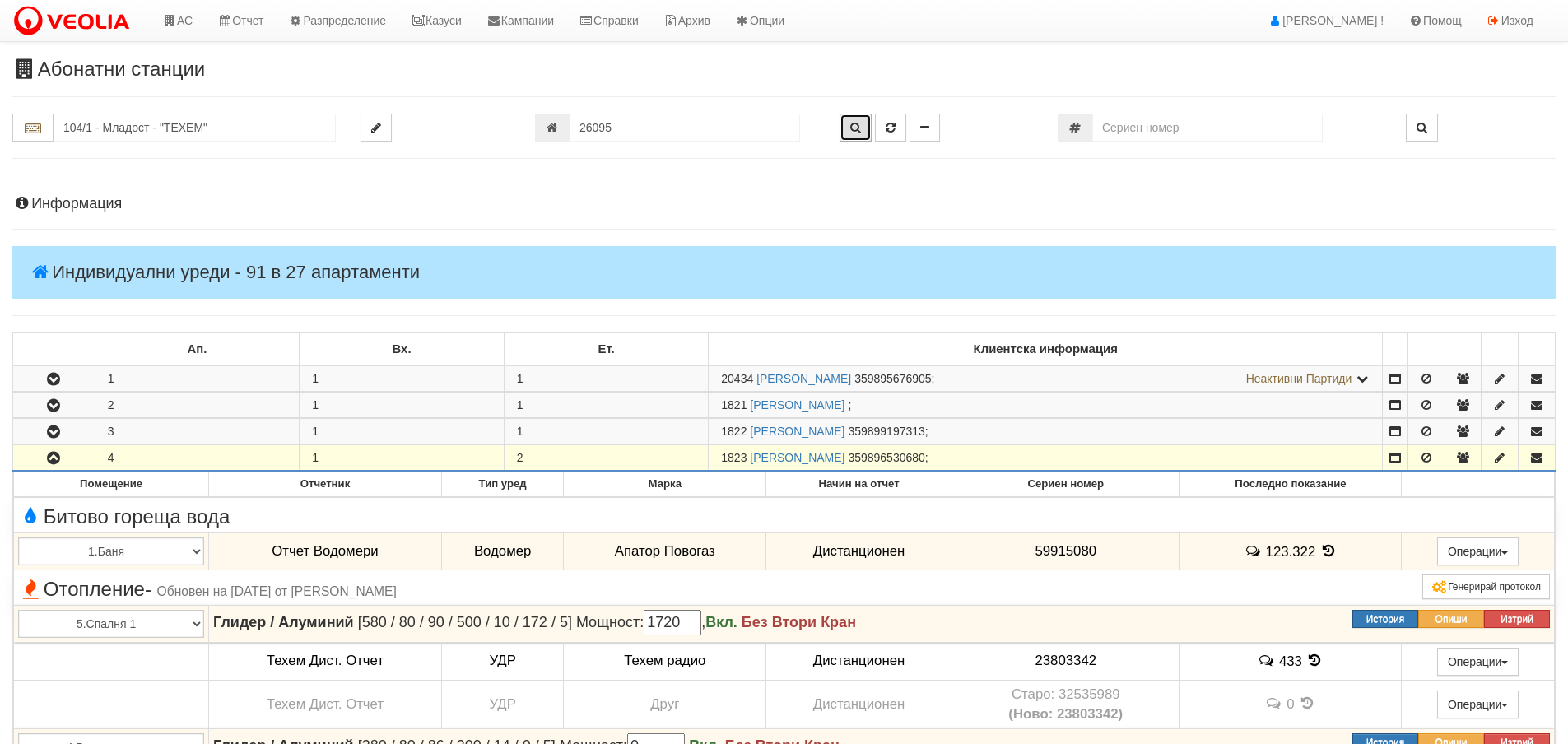
click at [858, 127] on icon "button" at bounding box center [854, 127] width 11 height 12
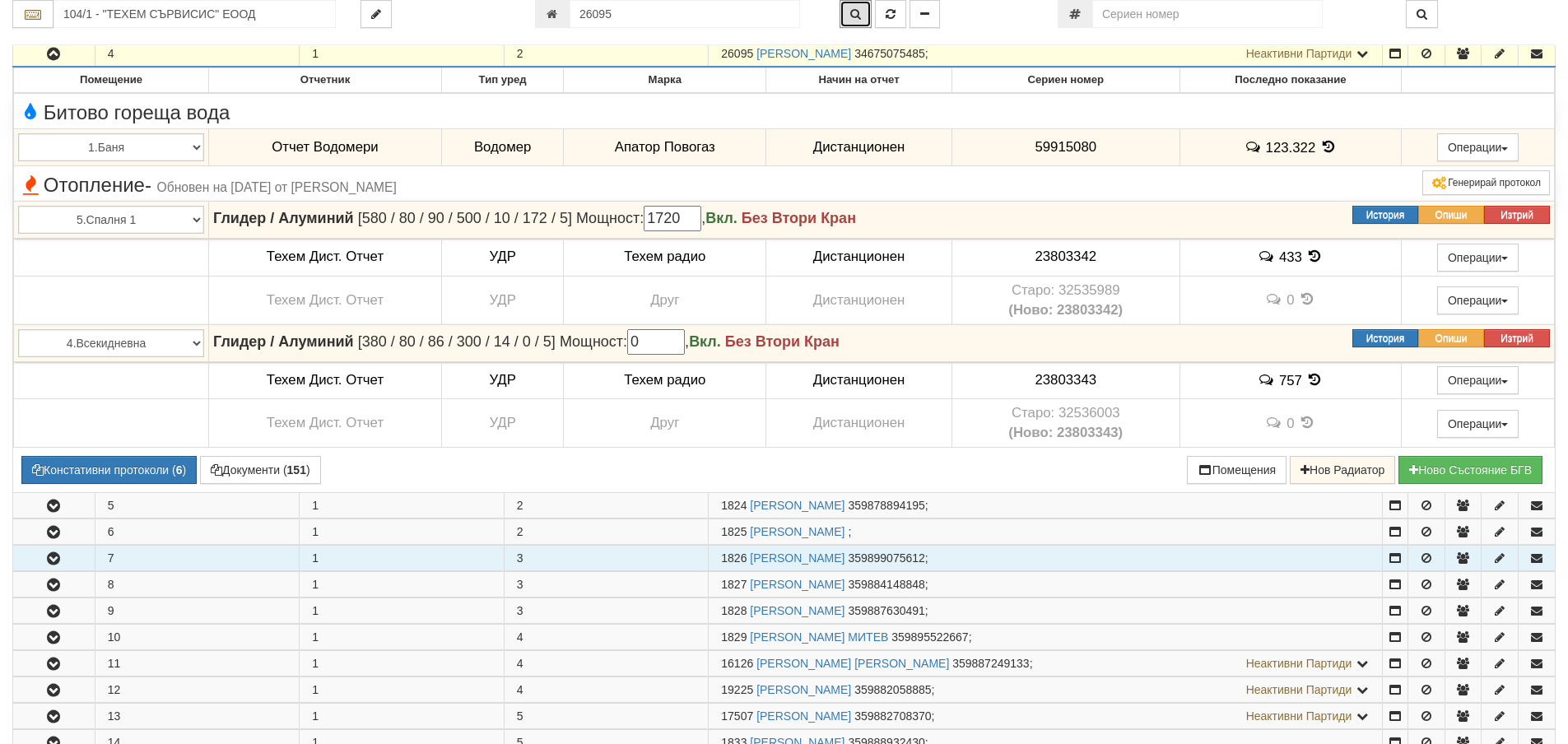
scroll to position [321, 0]
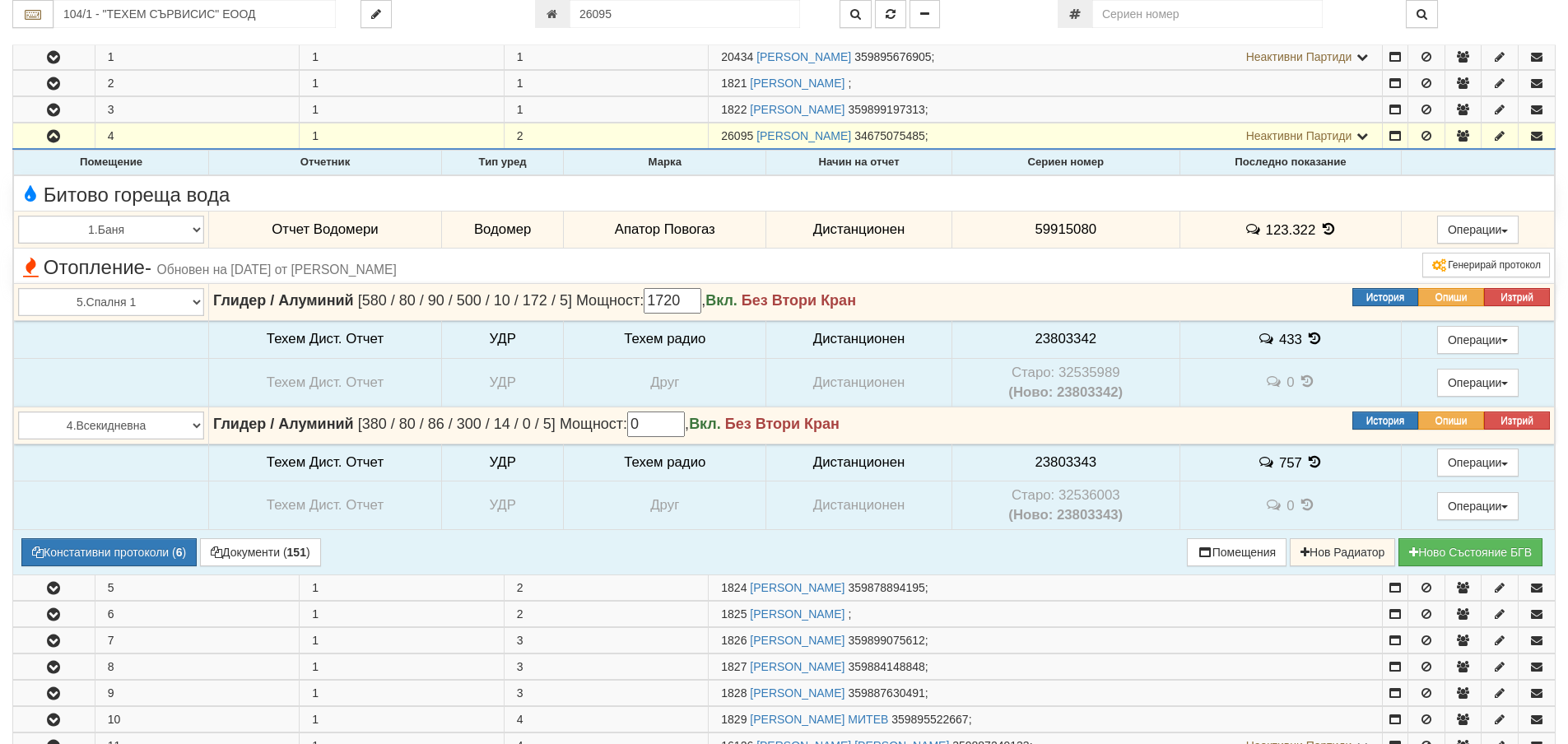
click at [1323, 229] on icon at bounding box center [1328, 229] width 18 height 14
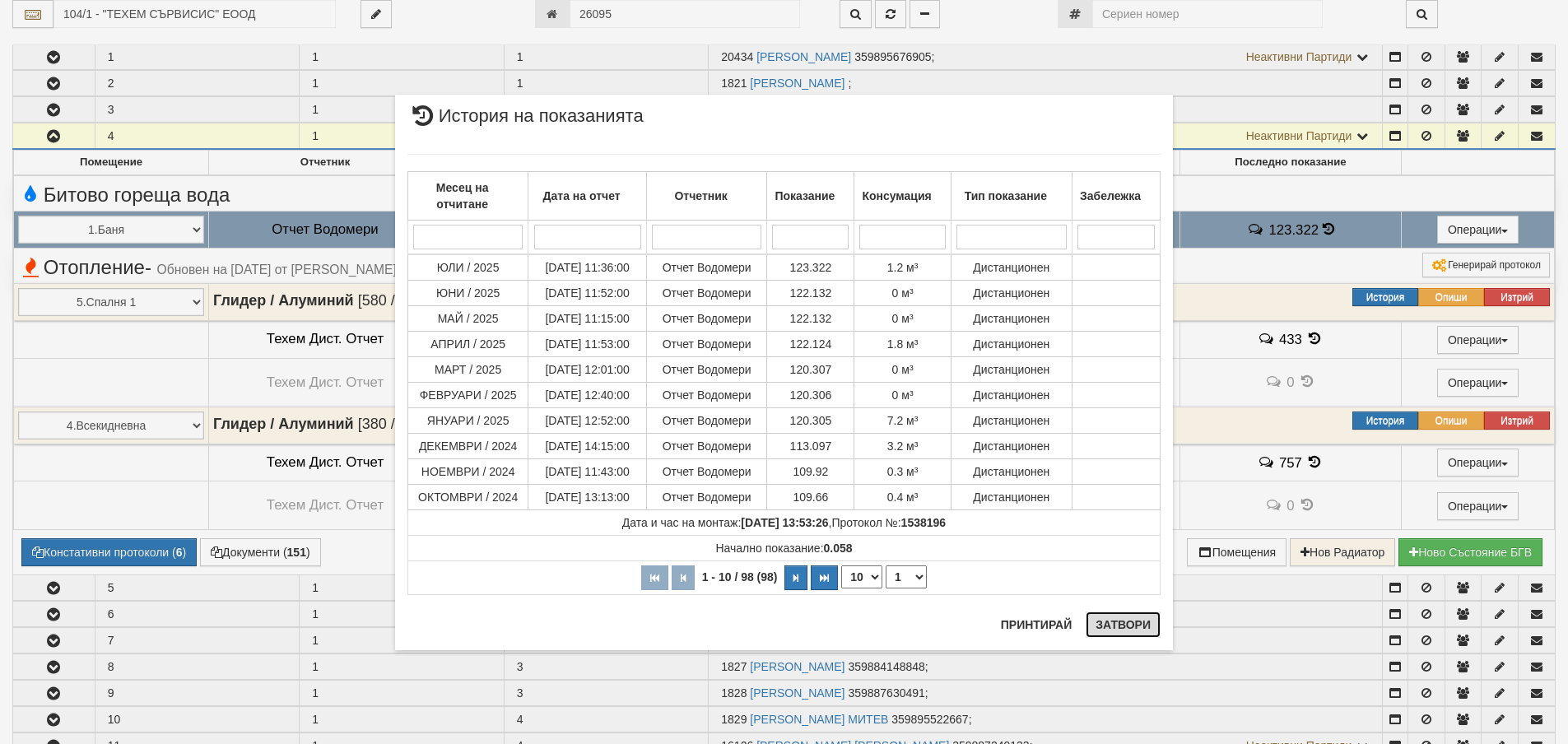
click at [1137, 620] on button "Затвори" at bounding box center [1123, 623] width 75 height 26
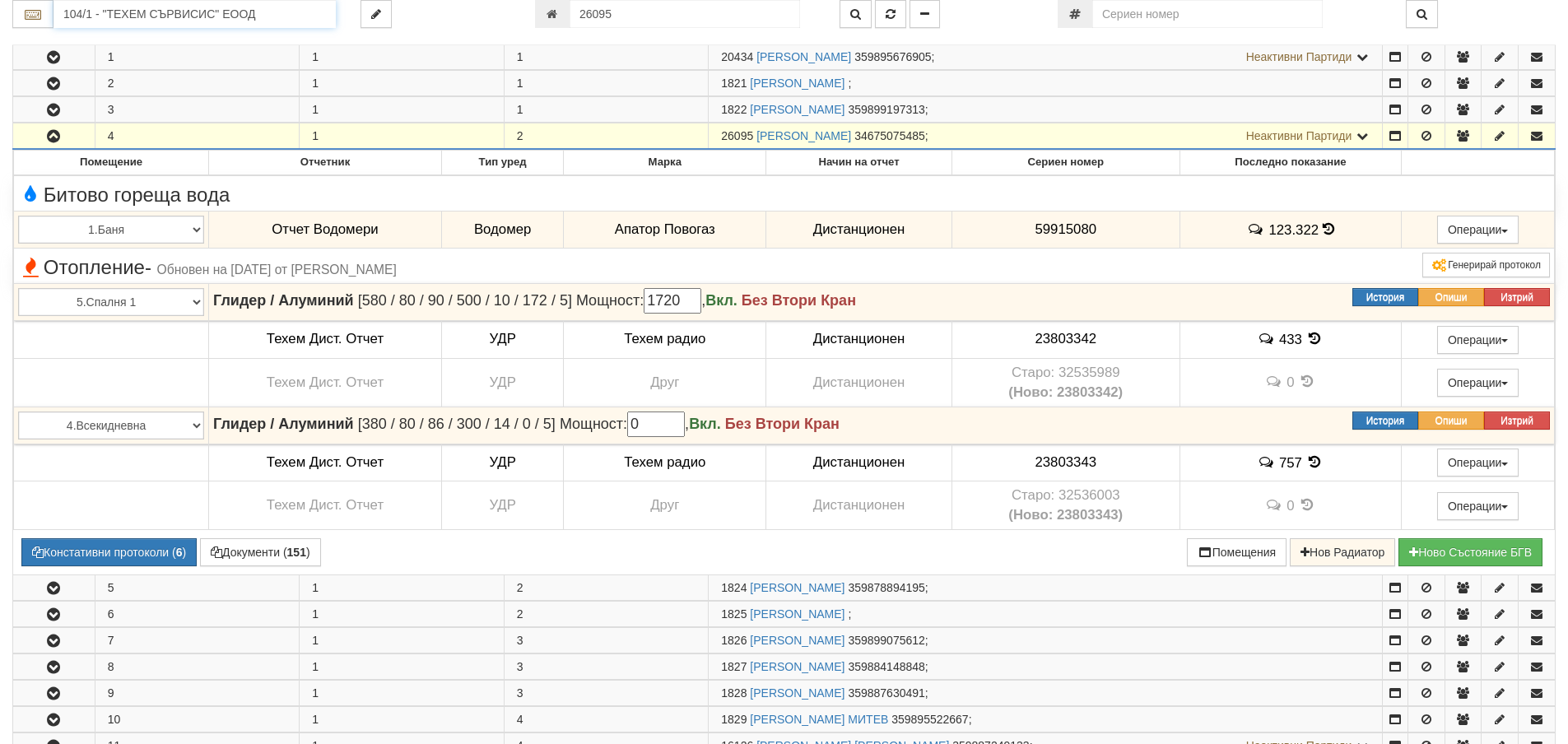
click at [158, 12] on input "104/1 - "ТЕХЕМ СЪРВИСИС" ЕООД" at bounding box center [194, 14] width 282 height 28
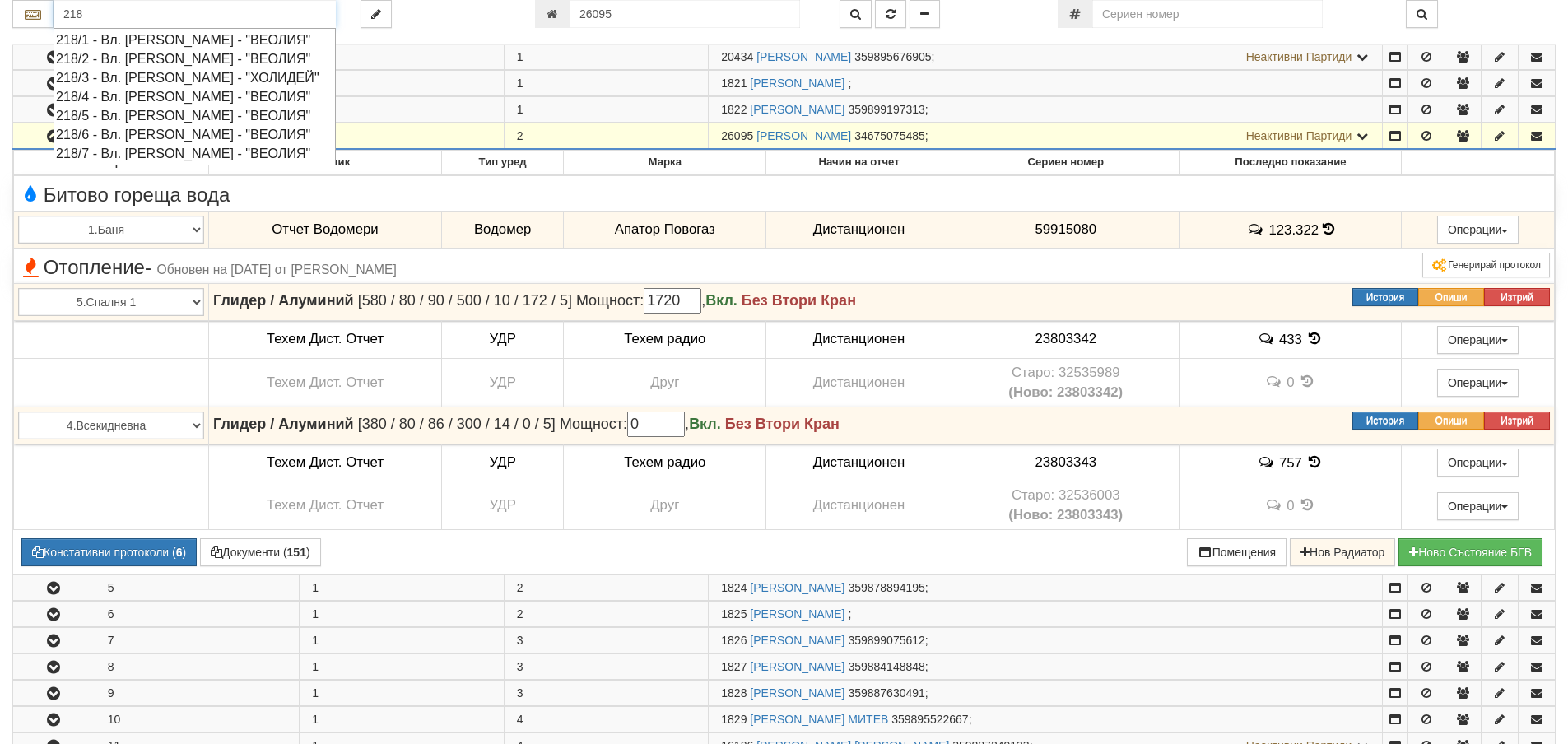
click at [183, 41] on div "218/1 - Вл. Варненчик - "ВЕОЛИЯ"" at bounding box center [194, 41] width 277 height 19
type input "218/1 - Вл. Варненчик - "ВЕОЛИЯ""
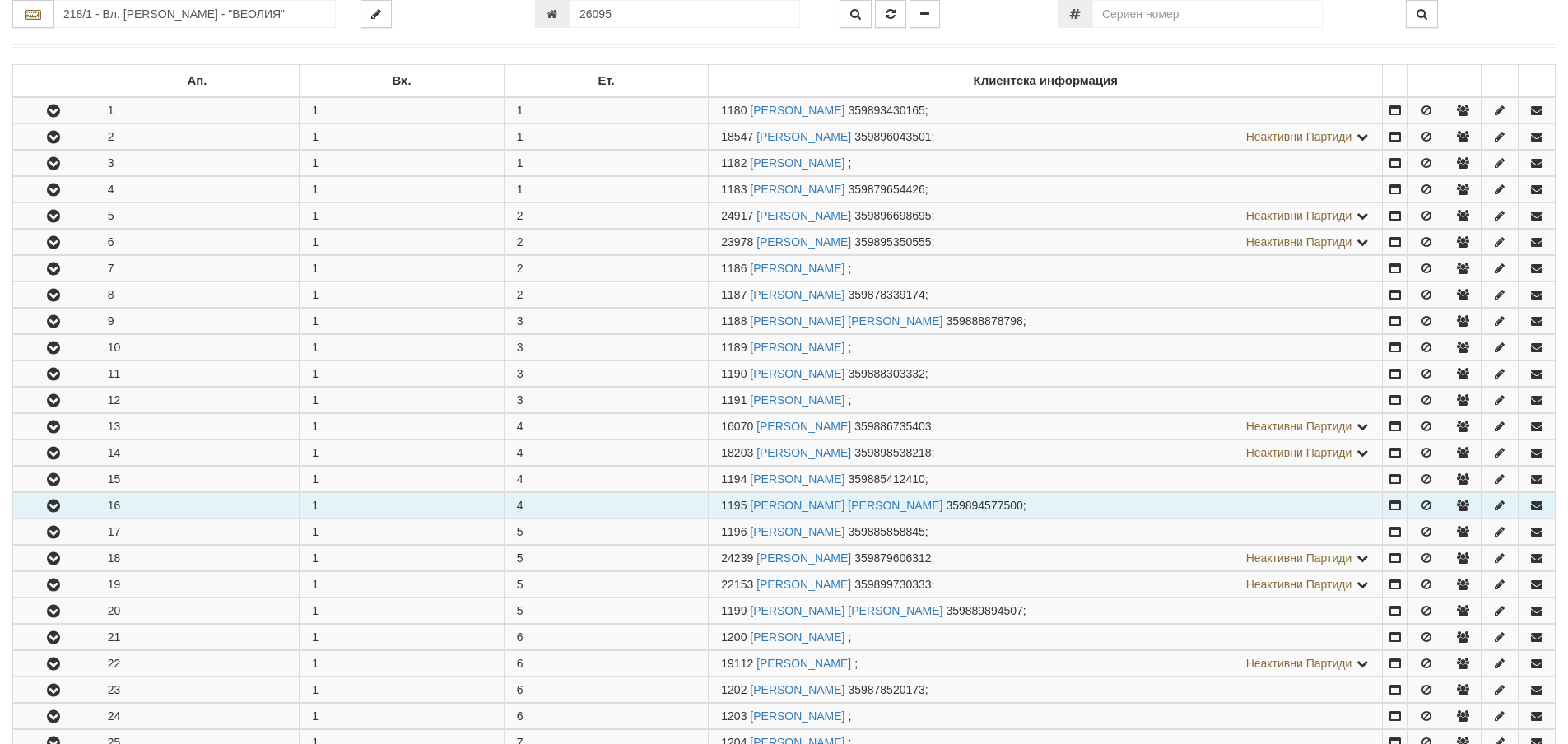
scroll to position [329, 0]
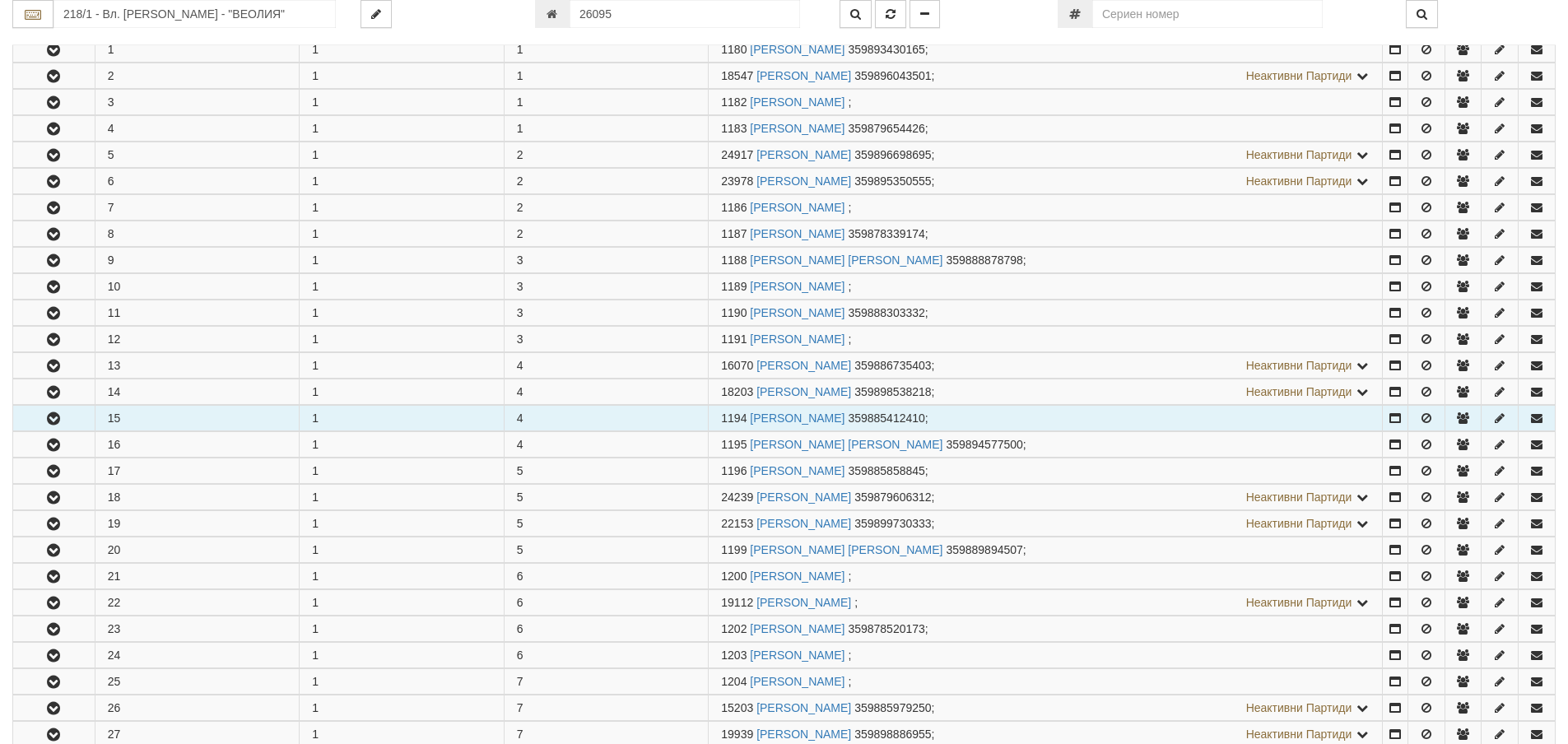
click at [50, 415] on icon "button" at bounding box center [53, 419] width 19 height 12
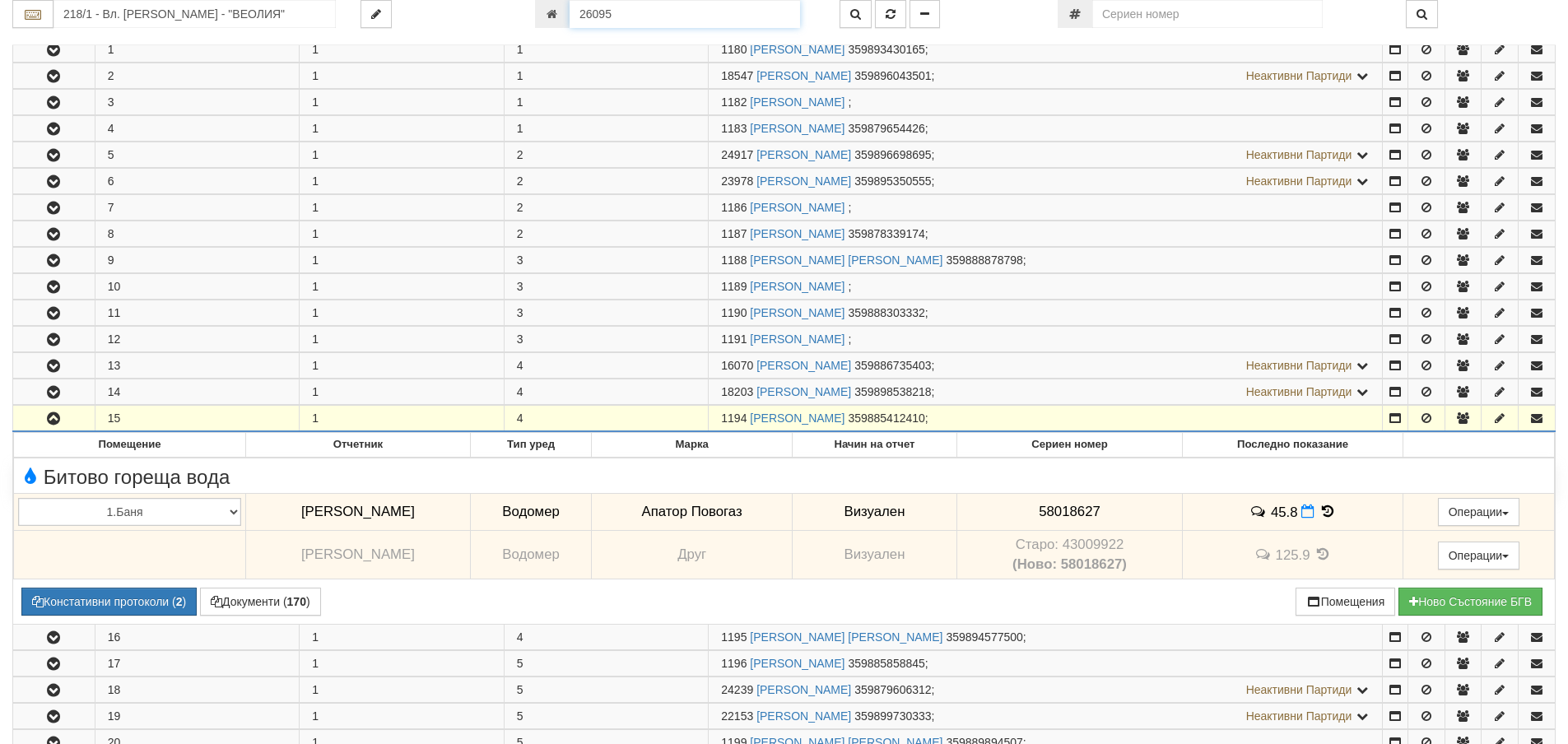
click at [615, 9] on input "26095" at bounding box center [685, 14] width 231 height 28
click at [610, 14] on input "26095" at bounding box center [685, 14] width 231 height 28
click at [616, 11] on input "26095" at bounding box center [685, 14] width 231 height 28
type input "26096"
click at [888, 16] on icon "button" at bounding box center [890, 14] width 10 height 12
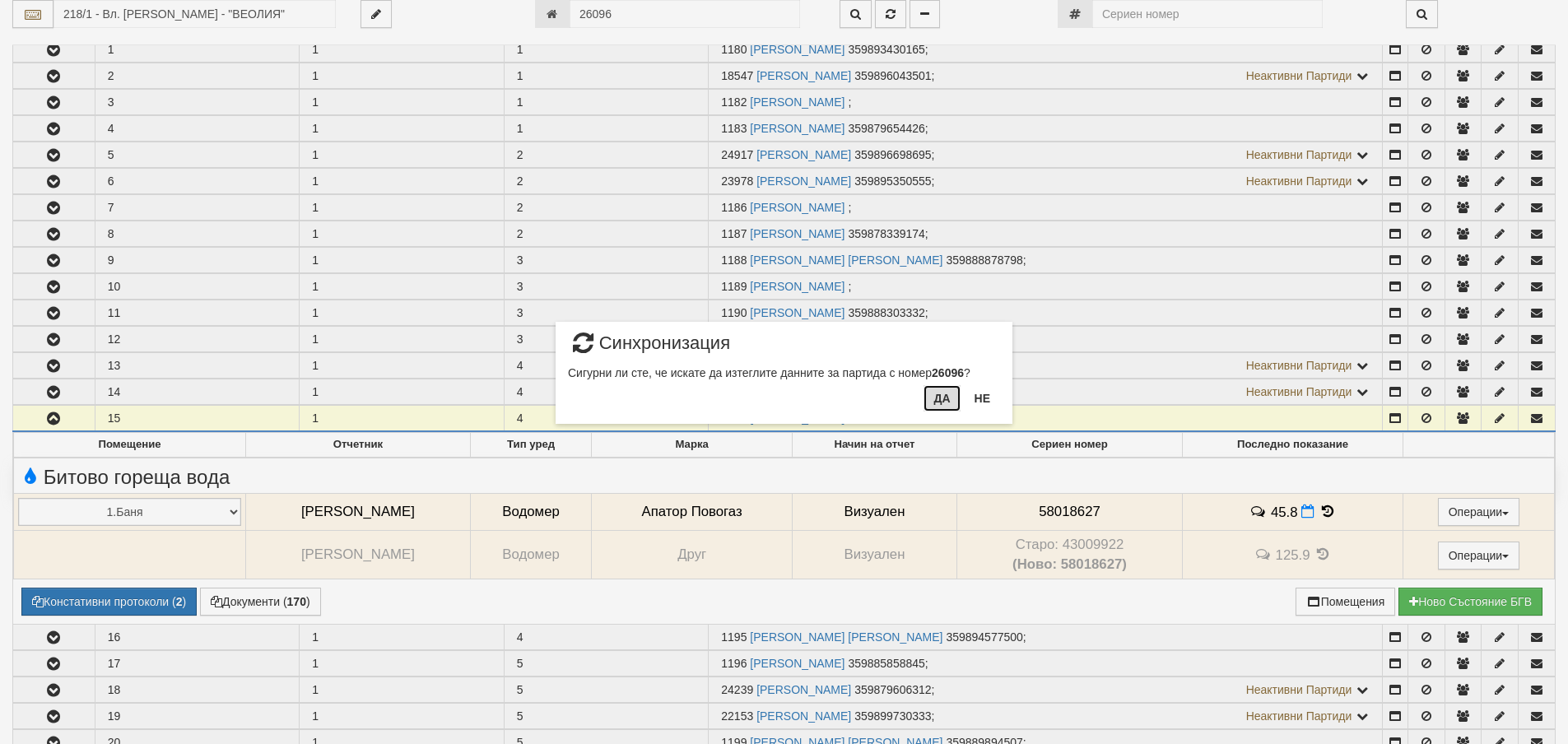
click at [942, 399] on button "Да" at bounding box center [941, 398] width 37 height 26
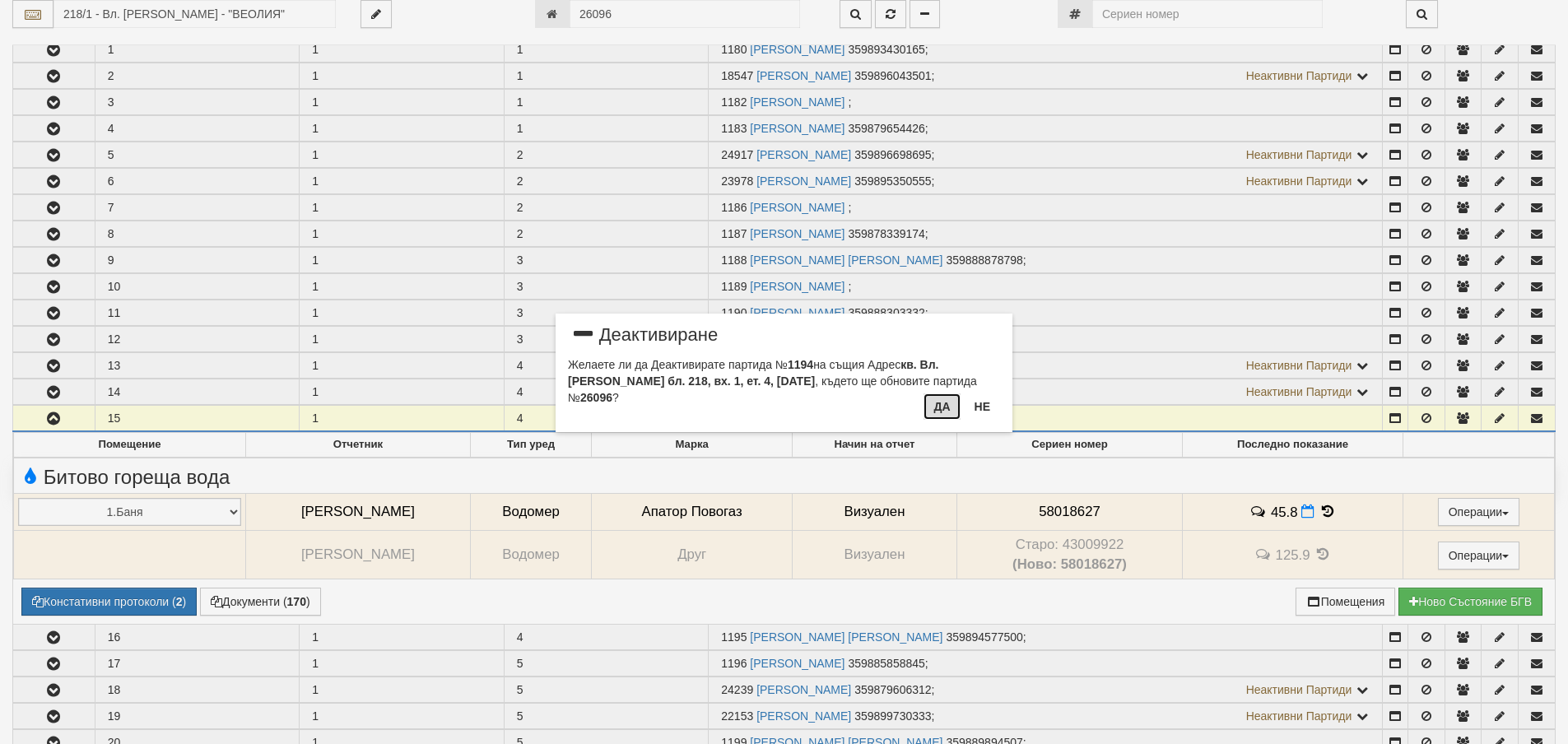
click at [941, 408] on button "Да" at bounding box center [941, 405] width 37 height 26
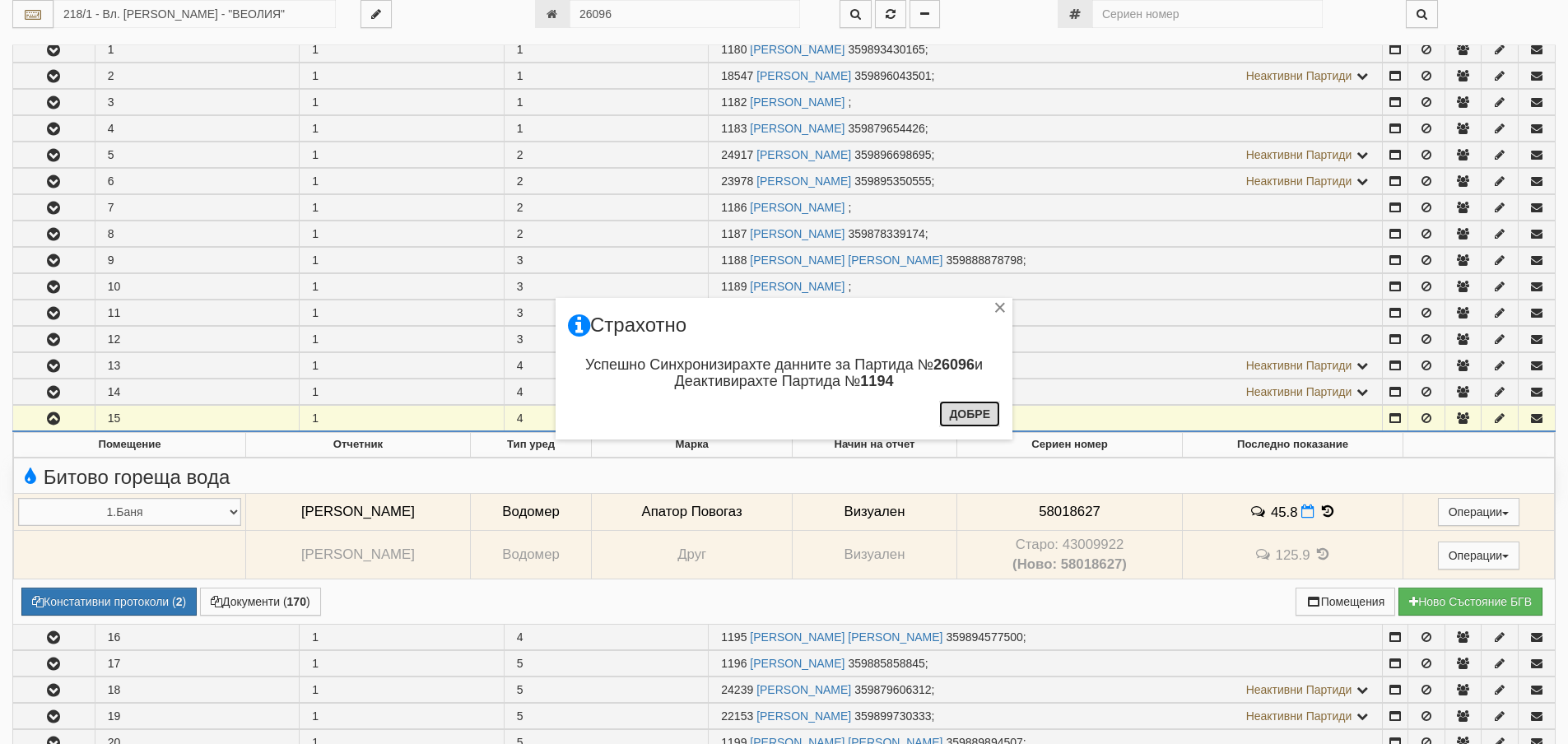
click at [956, 413] on button "Добре" at bounding box center [969, 413] width 61 height 26
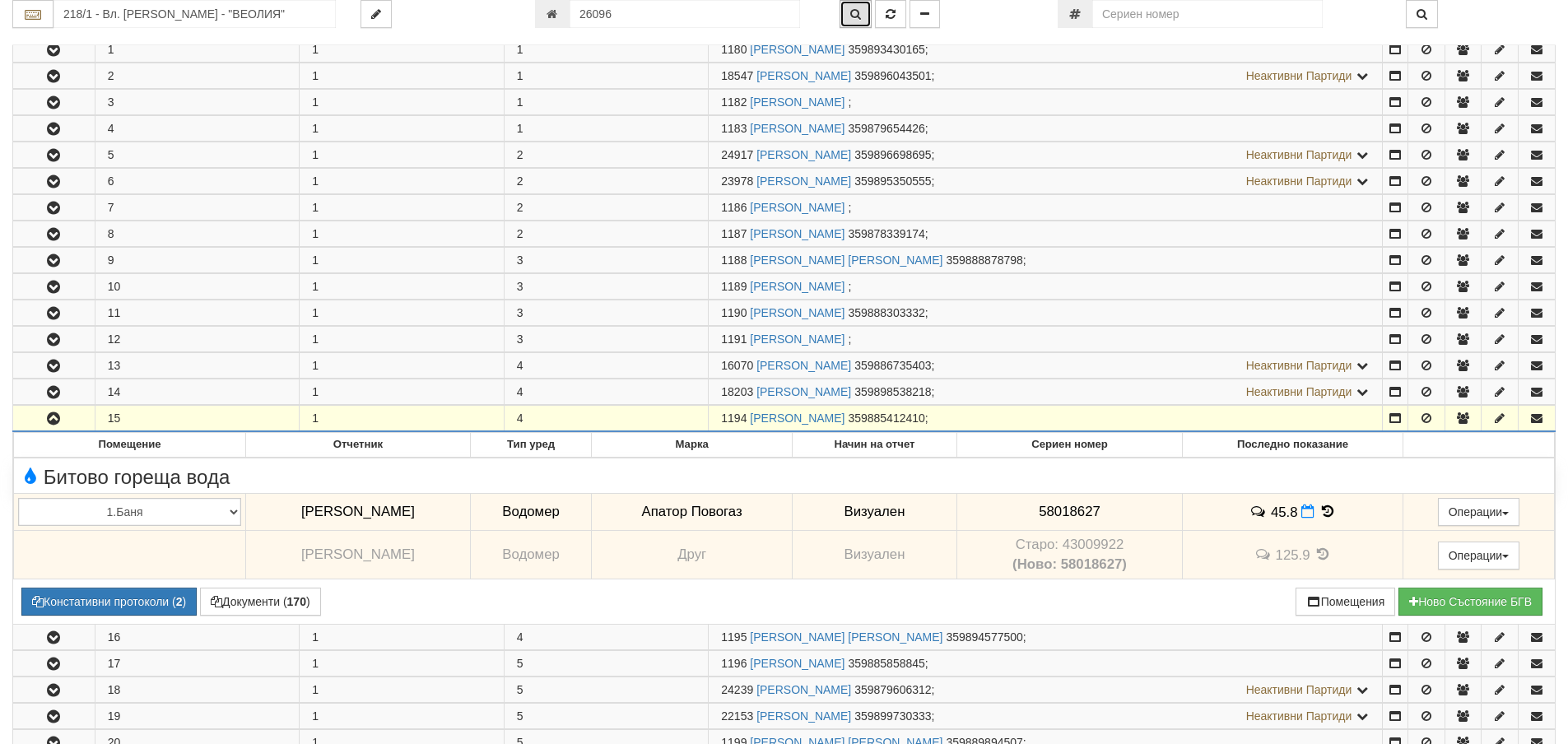
click at [850, 12] on button "button" at bounding box center [854, 14] width 32 height 28
type input "218/1 - "ВЕОЛИЯ ЕНЕРДЖИ ВАРНА " ЕАД"
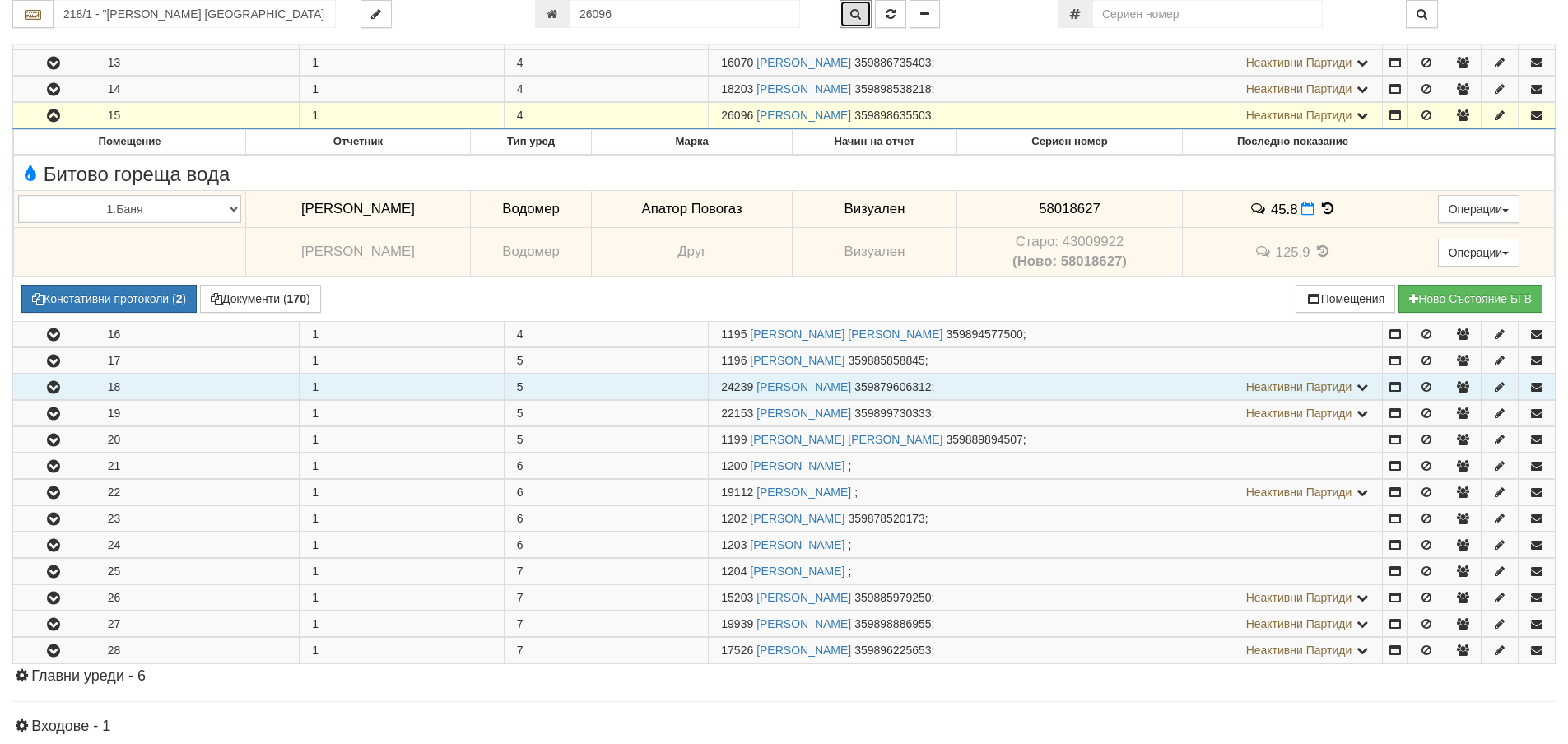
scroll to position [447, 0]
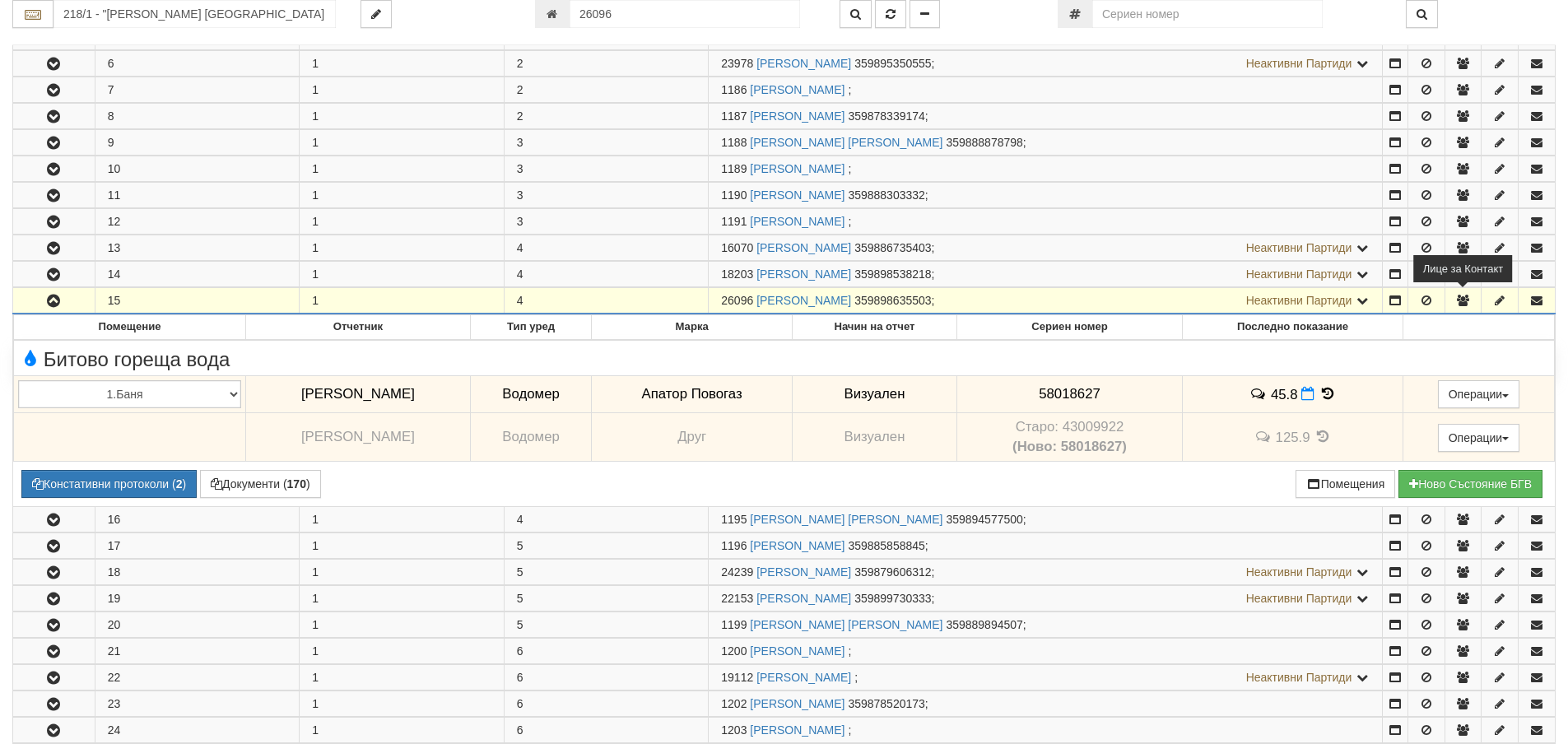
click at [1461, 301] on icon "button" at bounding box center [1462, 300] width 14 height 12
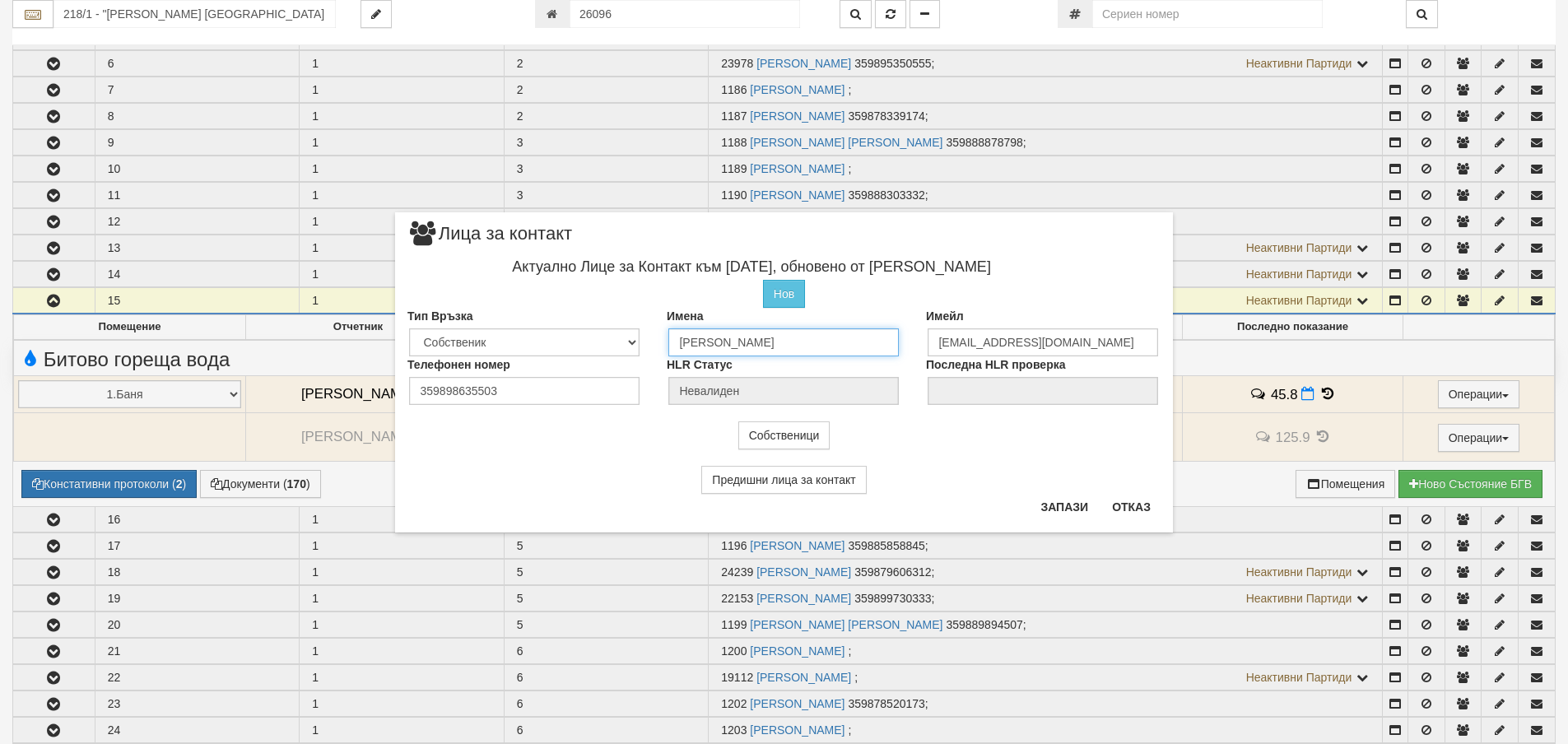
click at [805, 344] on input "Иван Спиридонов Тасев" at bounding box center [783, 342] width 231 height 28
type input "Иван Спиридонов Тасков"
click at [1054, 506] on button "Запази" at bounding box center [1064, 506] width 68 height 26
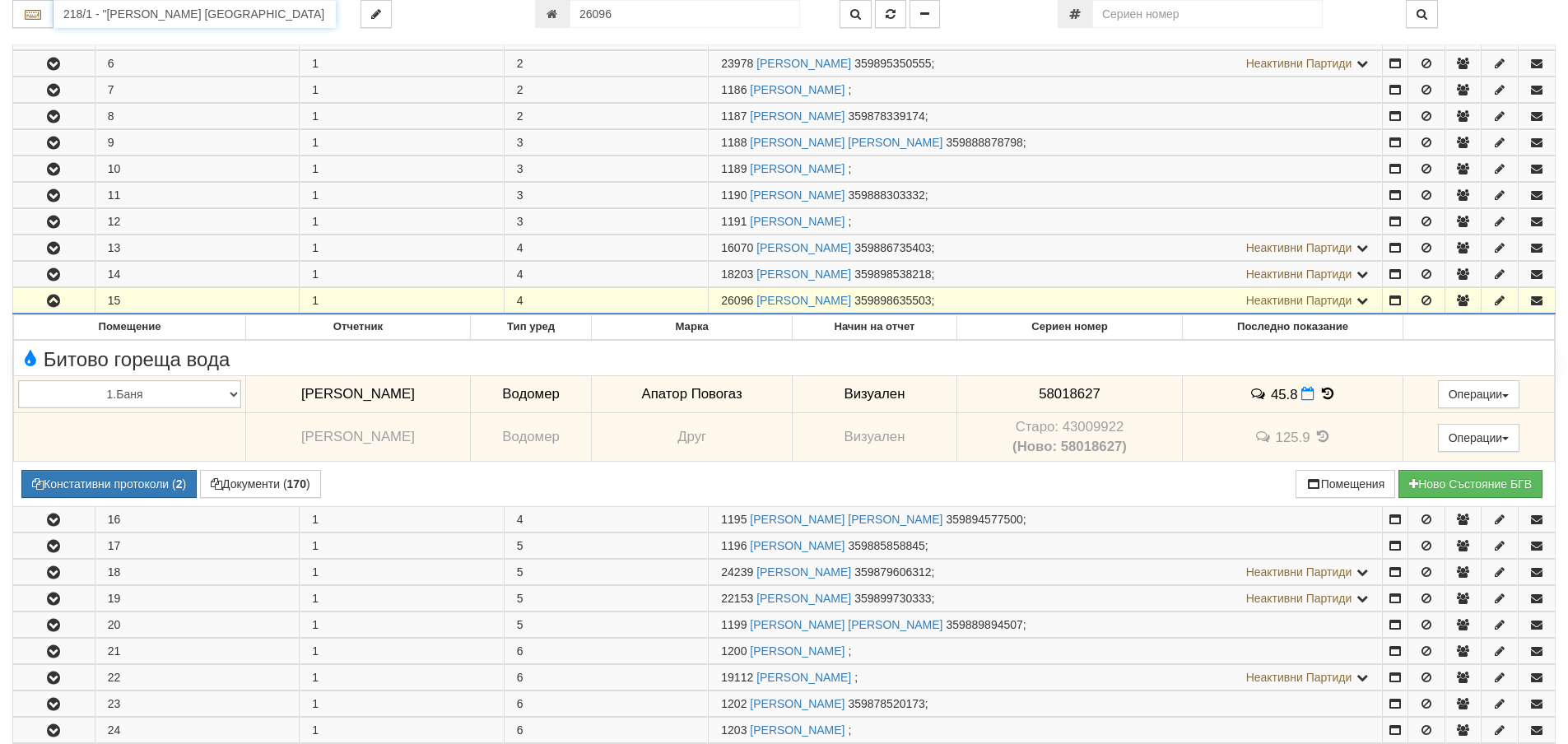
click at [100, 10] on input "218/1 - "ВЕОЛИЯ ЕНЕРДЖИ ВАРНА " ЕАД" at bounding box center [194, 14] width 282 height 28
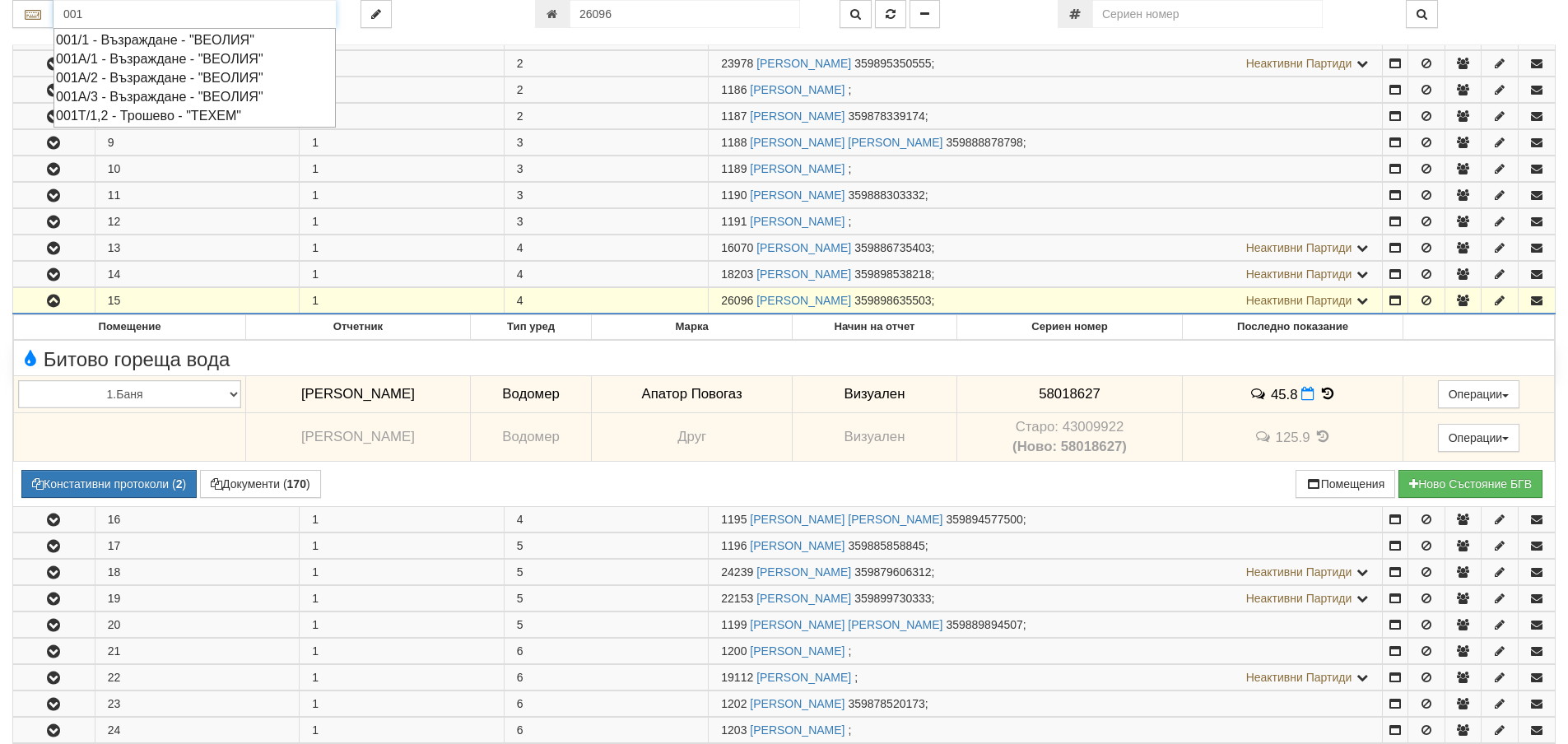
click at [109, 75] on div "001А/2 - Възраждане - "ВЕОЛИЯ"" at bounding box center [194, 78] width 277 height 19
type input "001А/2 - Възраждане - "ВЕОЛИЯ""
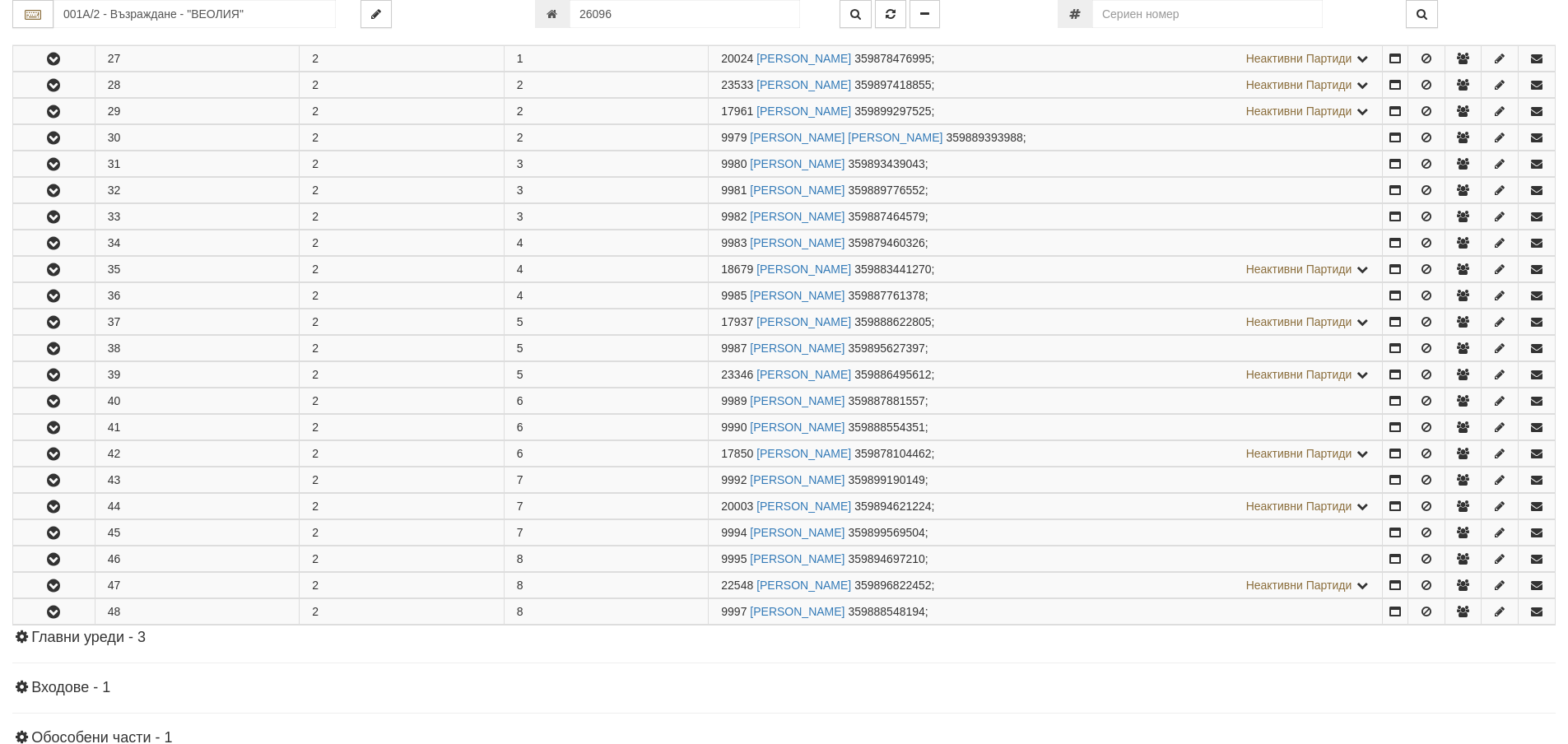
scroll to position [411, 0]
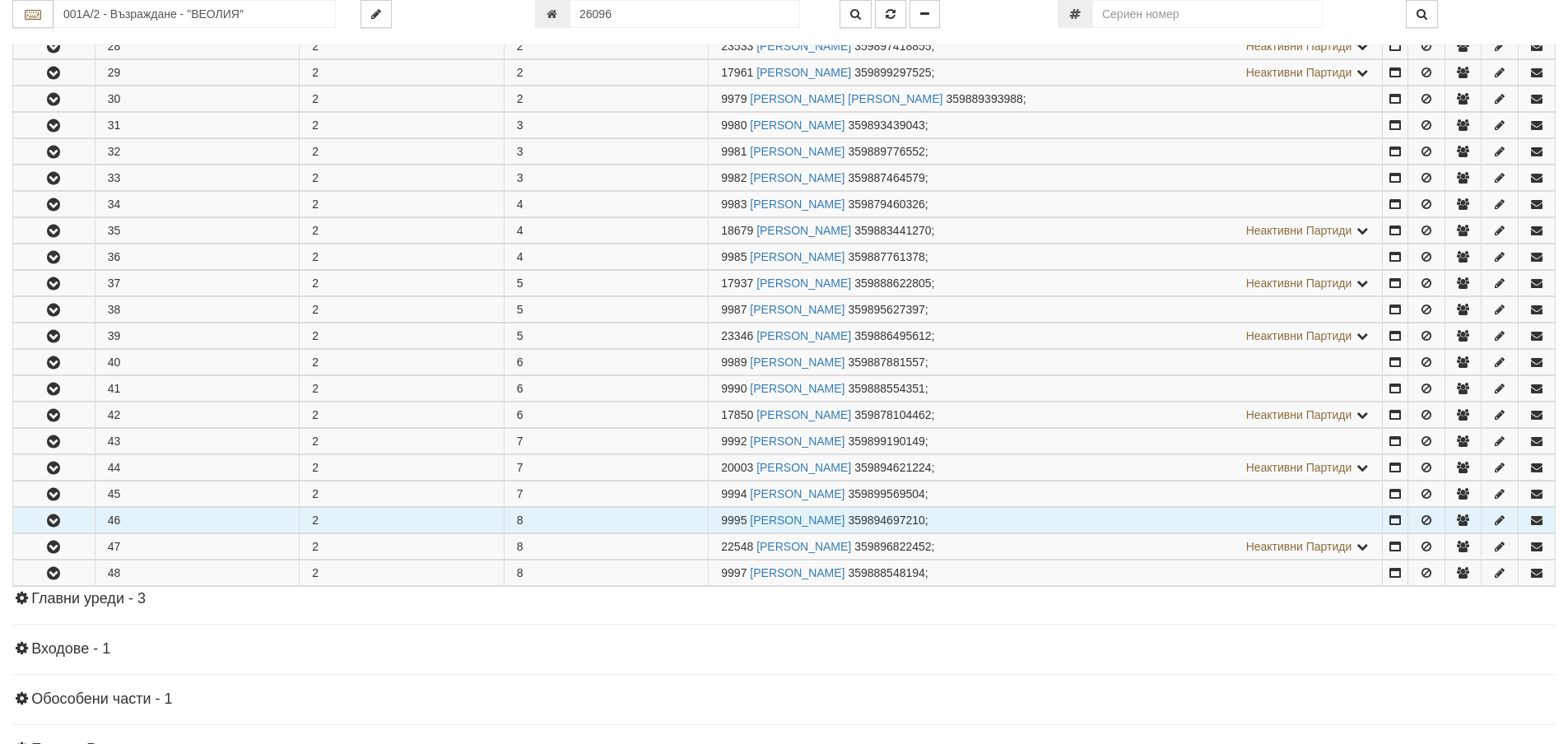
click at [55, 521] on icon "button" at bounding box center [53, 521] width 19 height 12
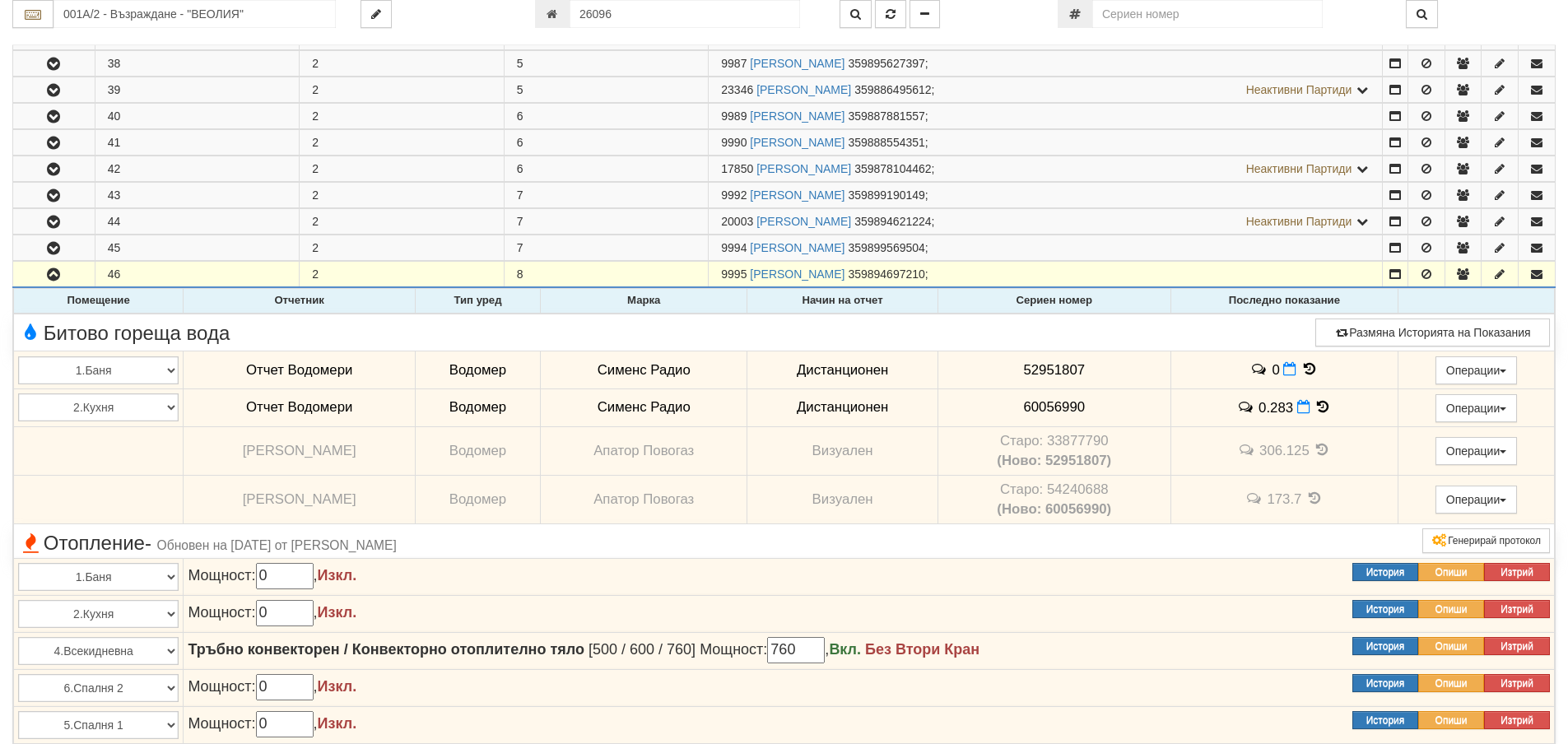
scroll to position [740, 0]
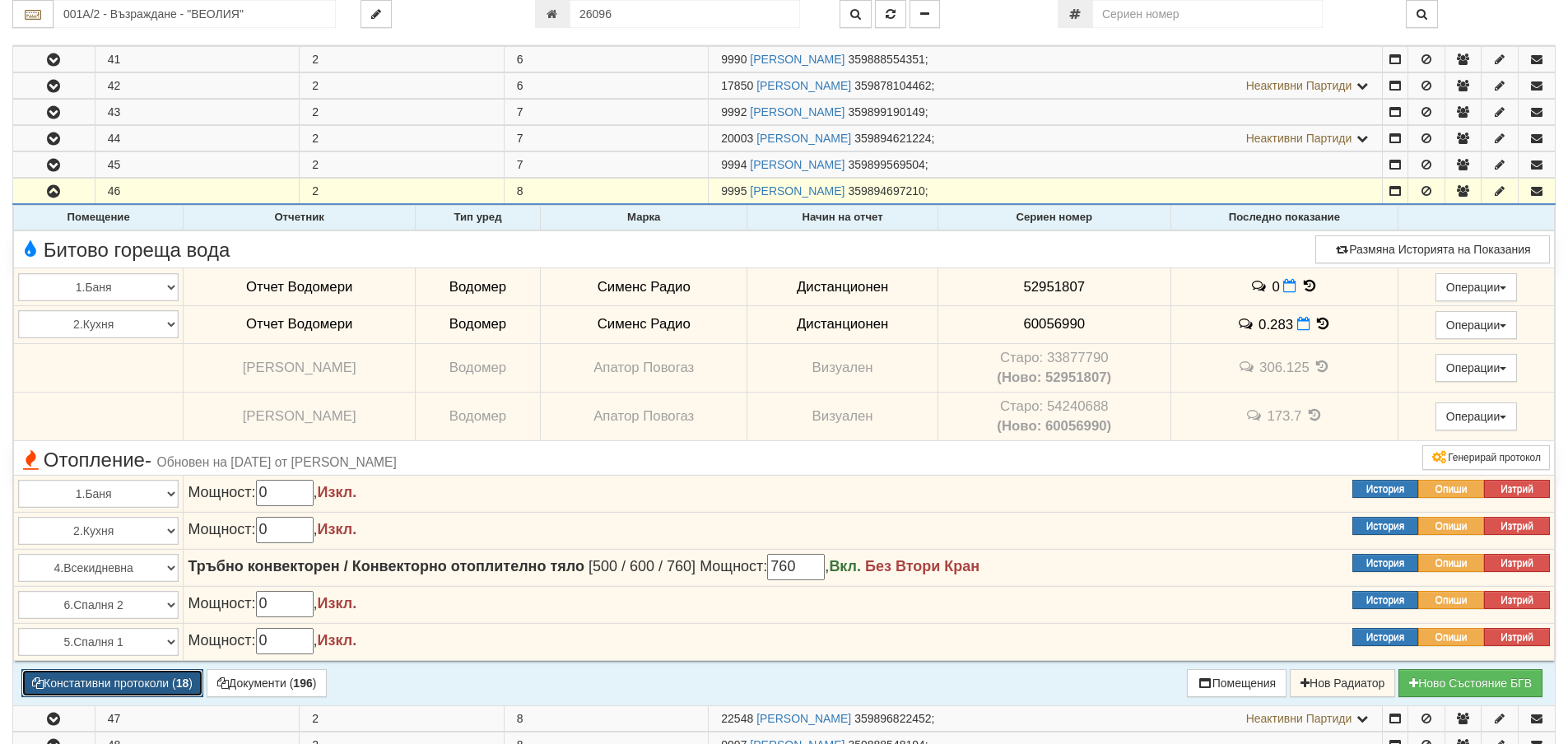
click at [142, 681] on button "Констативни протоколи ( 18 )" at bounding box center [112, 682] width 182 height 28
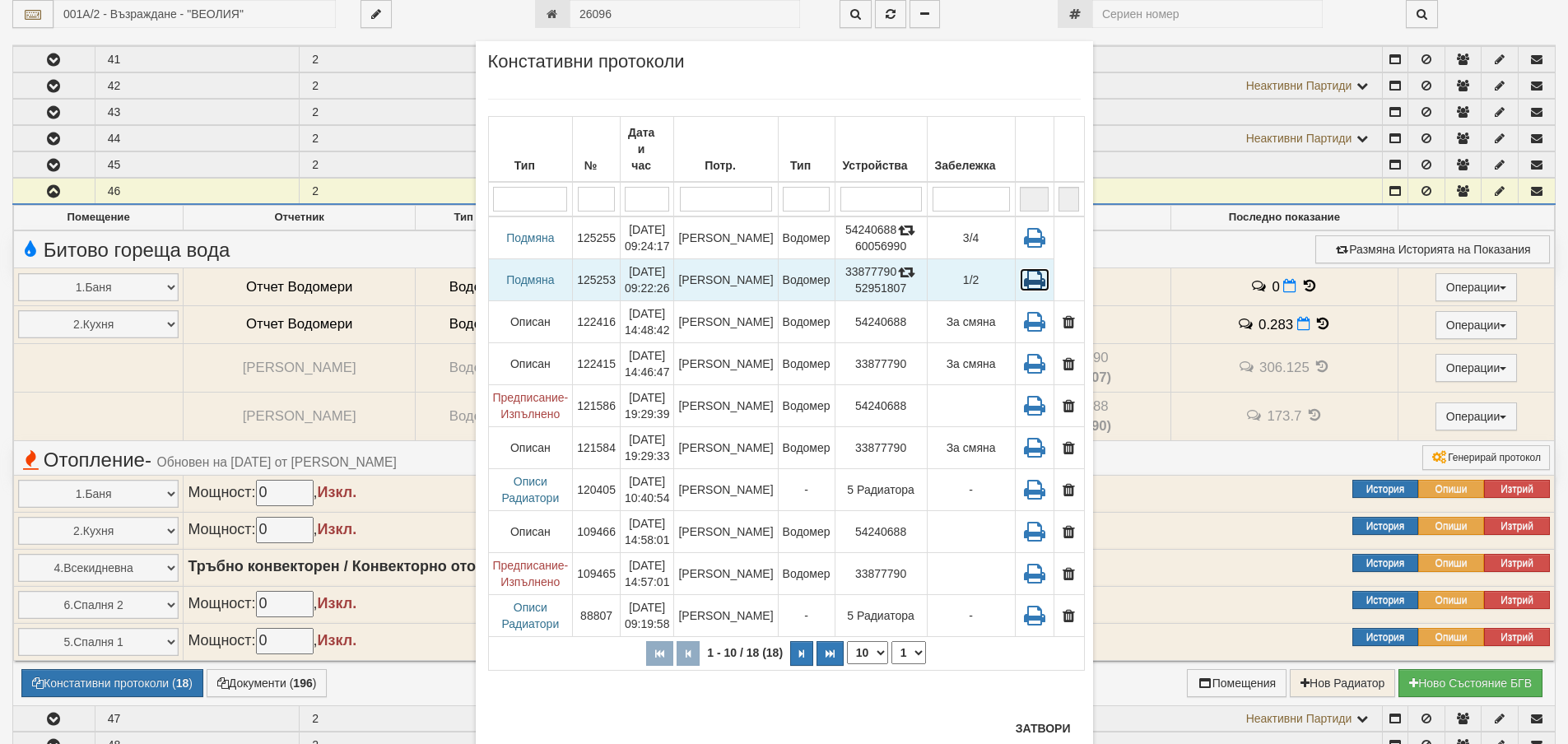
click at [1031, 268] on icon at bounding box center [1034, 280] width 30 height 23
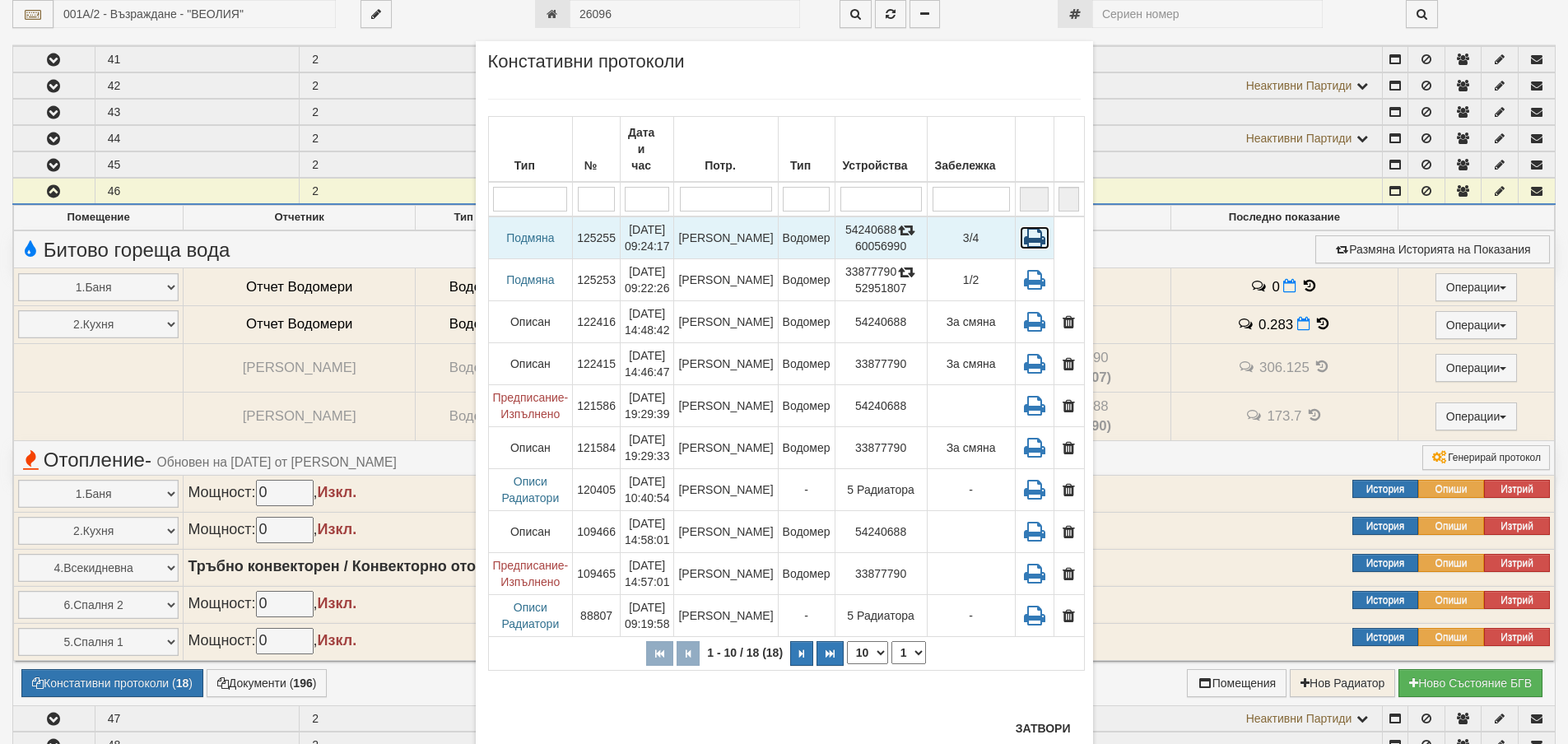
click at [1027, 226] on icon at bounding box center [1034, 237] width 30 height 23
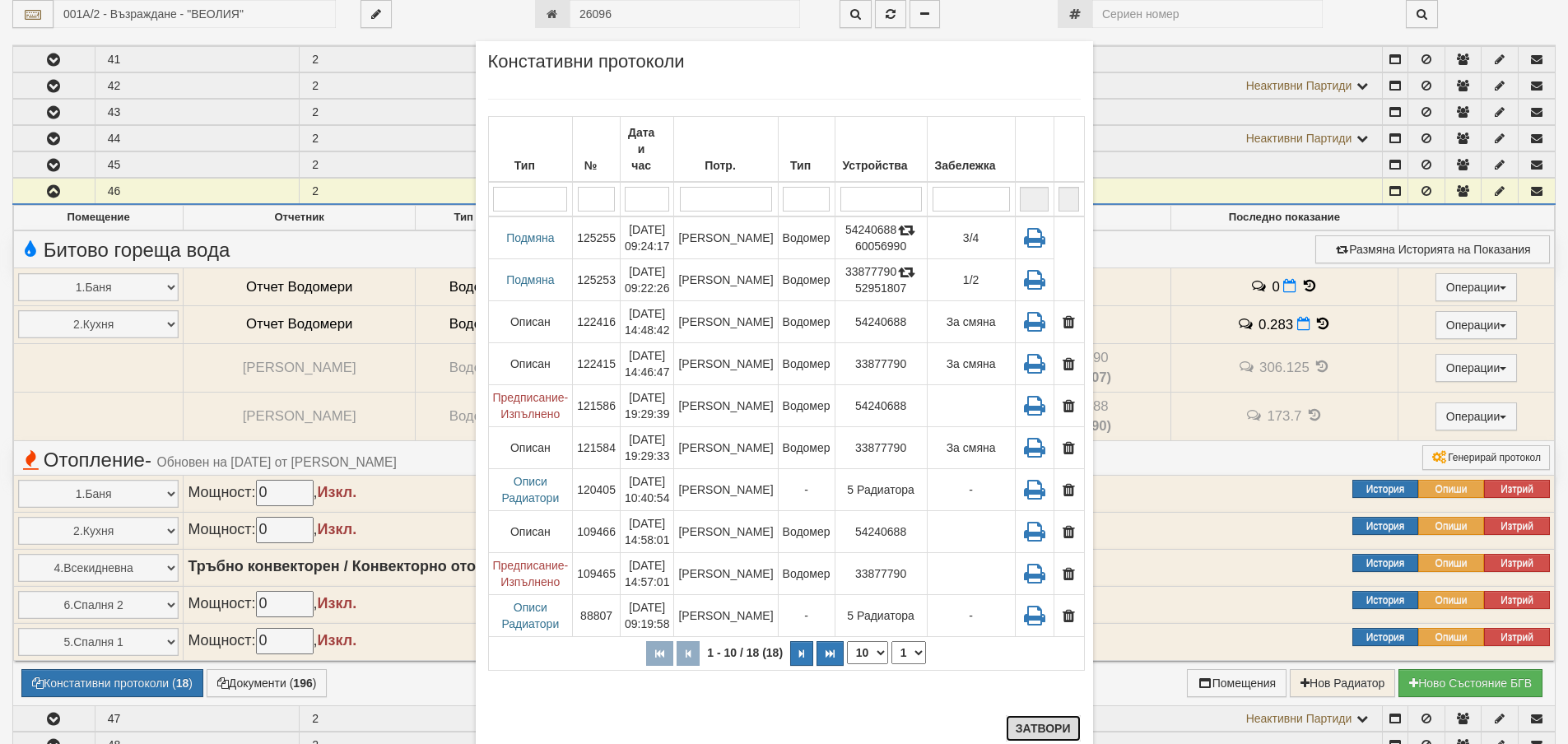
click at [1040, 727] on button "Затвори" at bounding box center [1044, 728] width 75 height 26
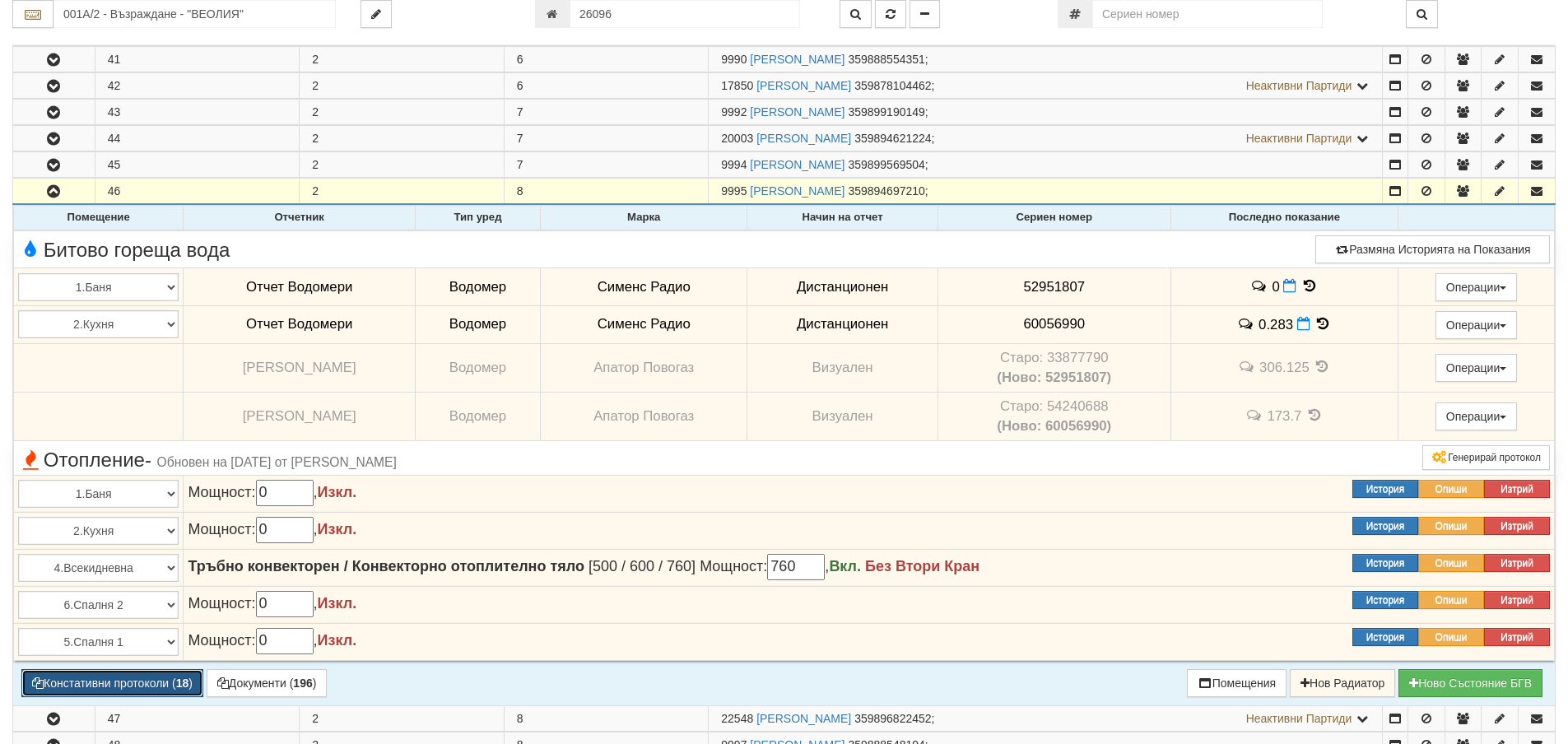
click at [152, 676] on button "Констативни протоколи ( 18 )" at bounding box center [112, 682] width 182 height 28
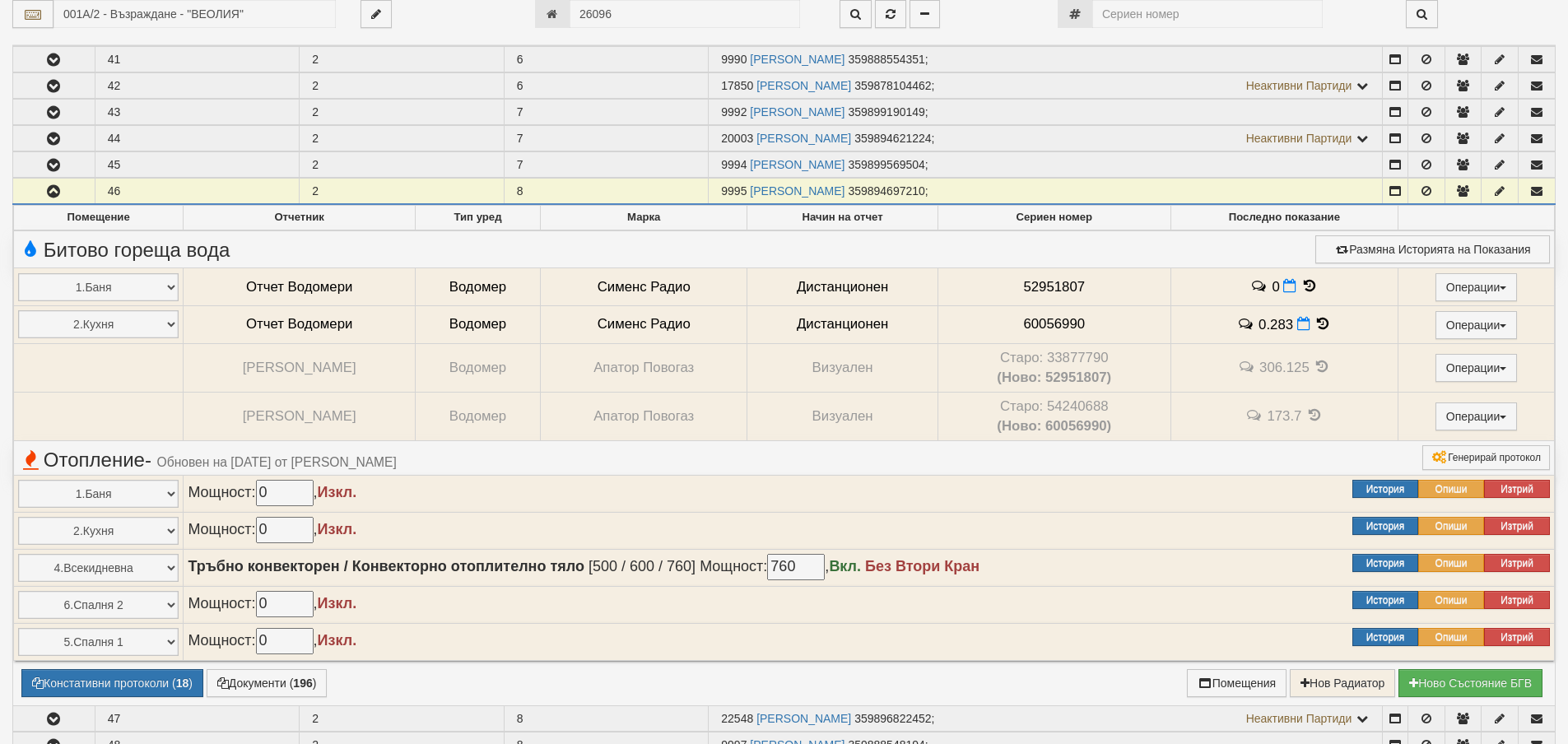
select select "1"
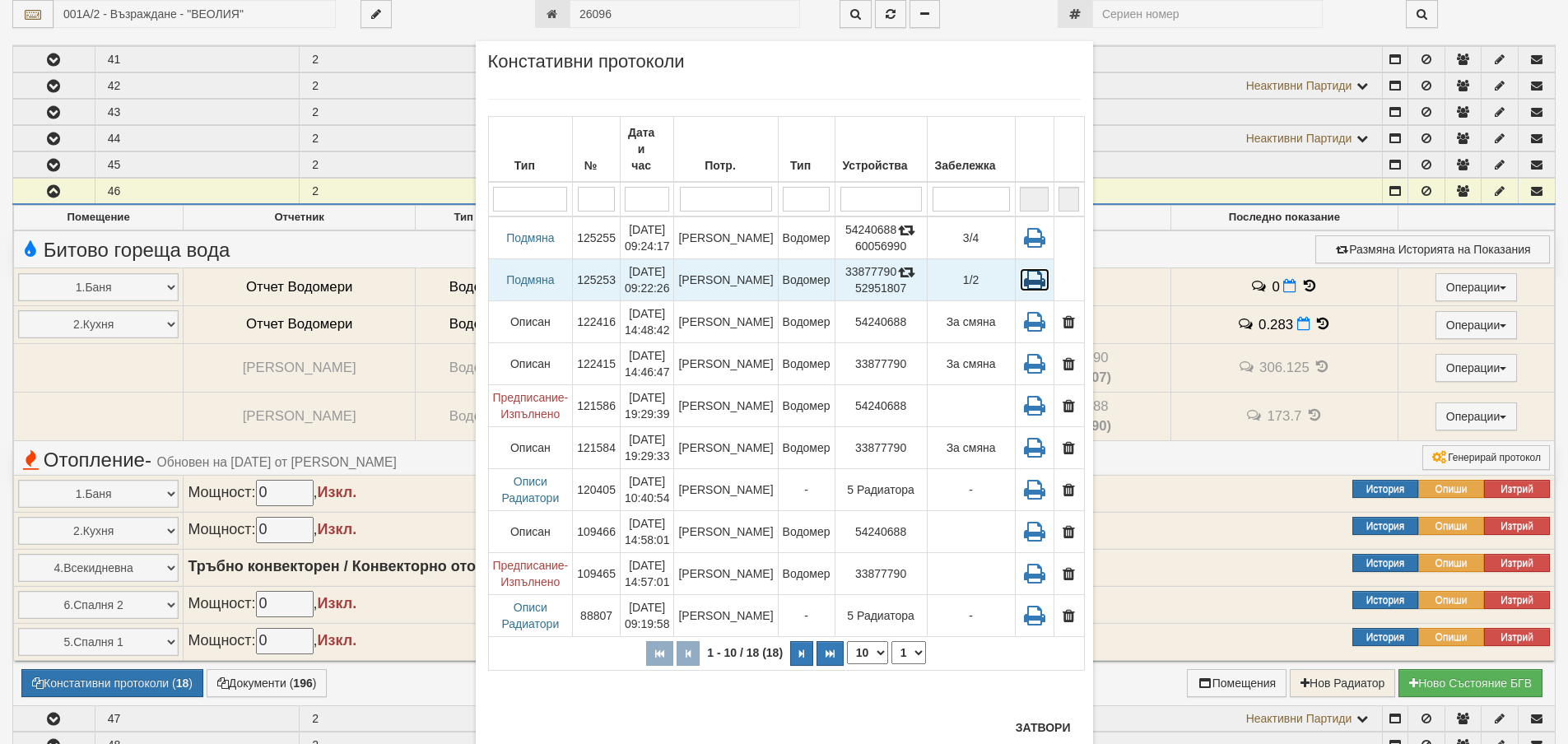
click at [1025, 268] on icon at bounding box center [1034, 280] width 30 height 23
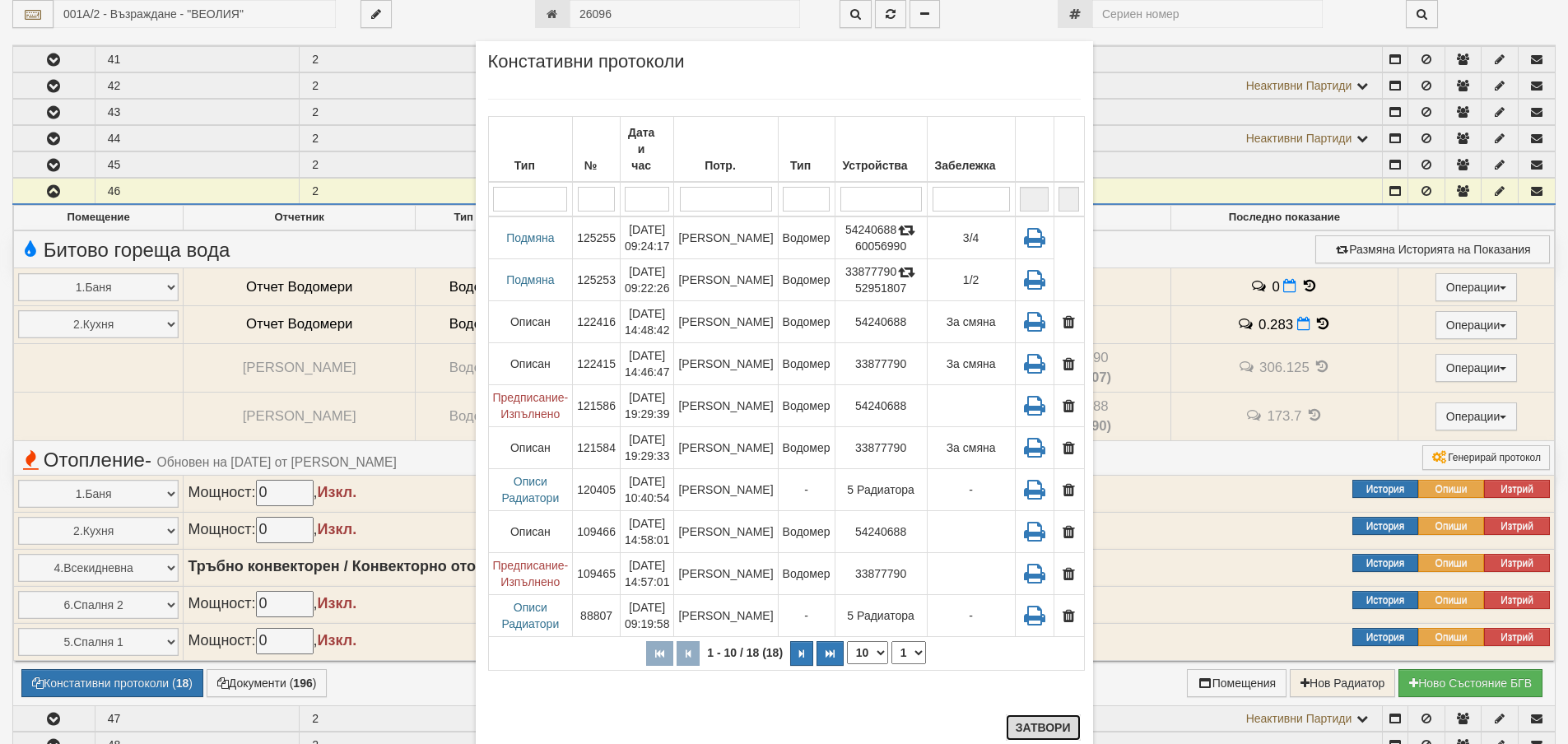
click at [1025, 730] on button "Затвори" at bounding box center [1044, 727] width 75 height 26
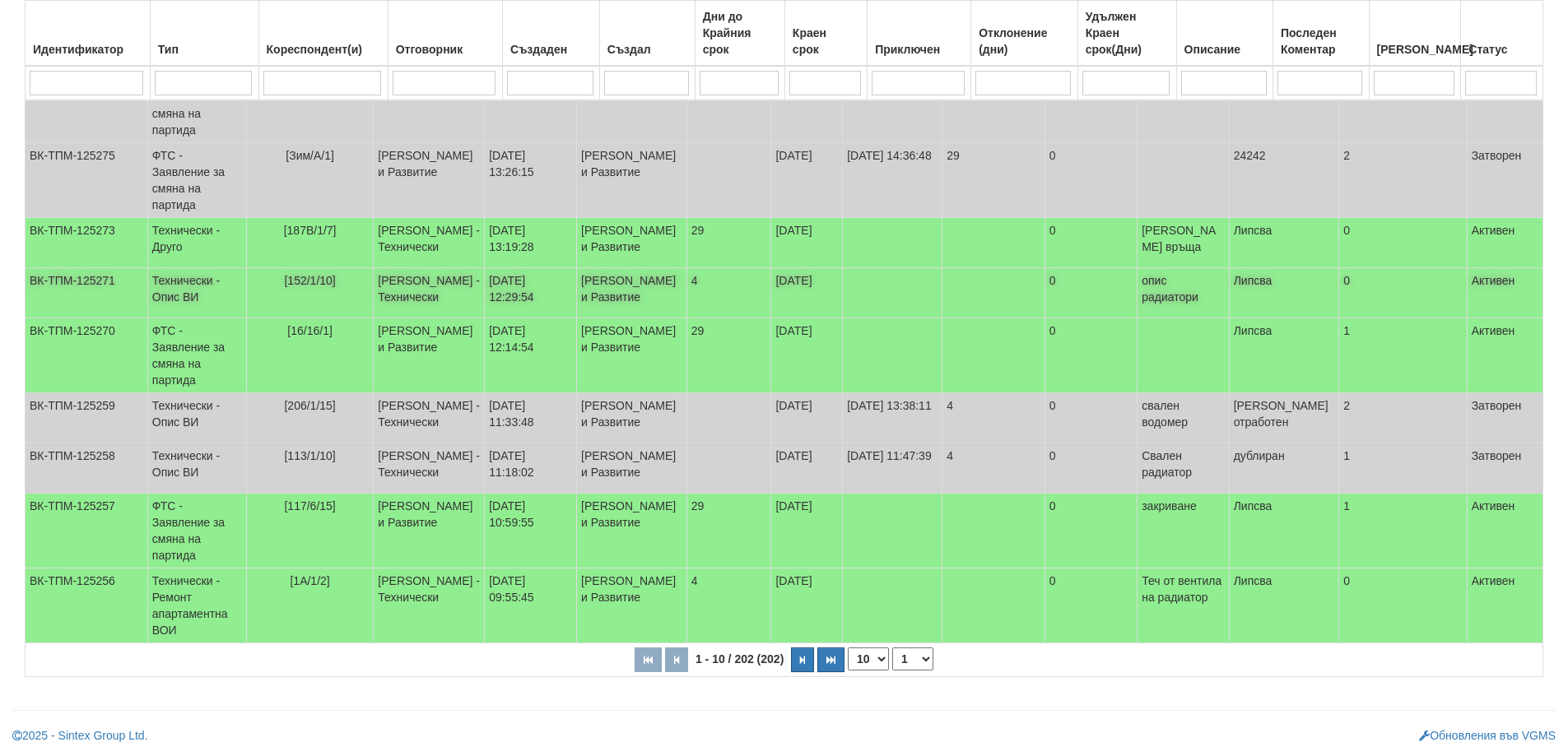
scroll to position [399, 0]
click at [881, 658] on select "10 20 30 40" at bounding box center [868, 659] width 42 height 23
select select "40"
click at [851, 671] on select "10 20 30 40" at bounding box center [868, 659] width 42 height 23
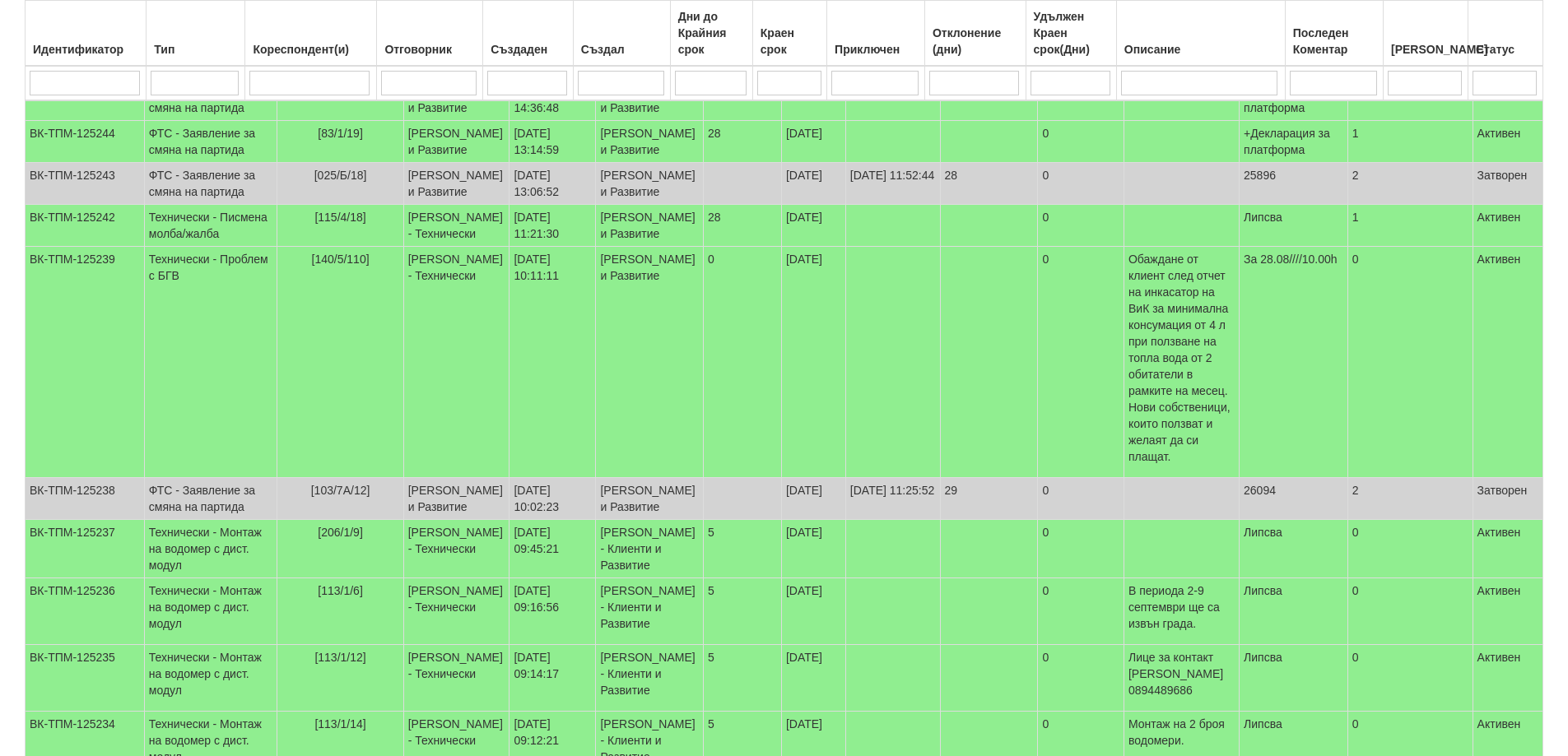
scroll to position [1057, 0]
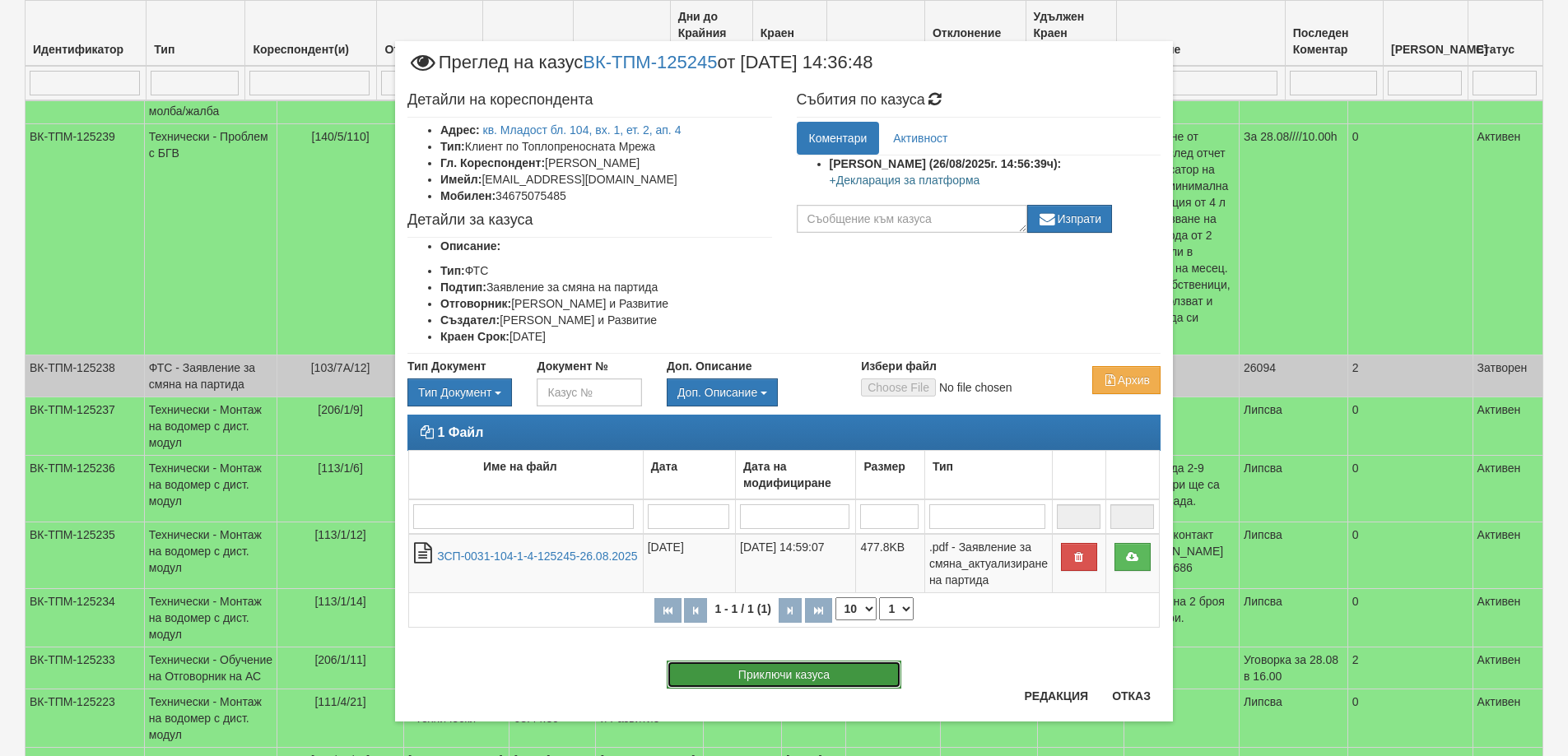
click at [761, 676] on button "Приключи казуса" at bounding box center [783, 674] width 235 height 28
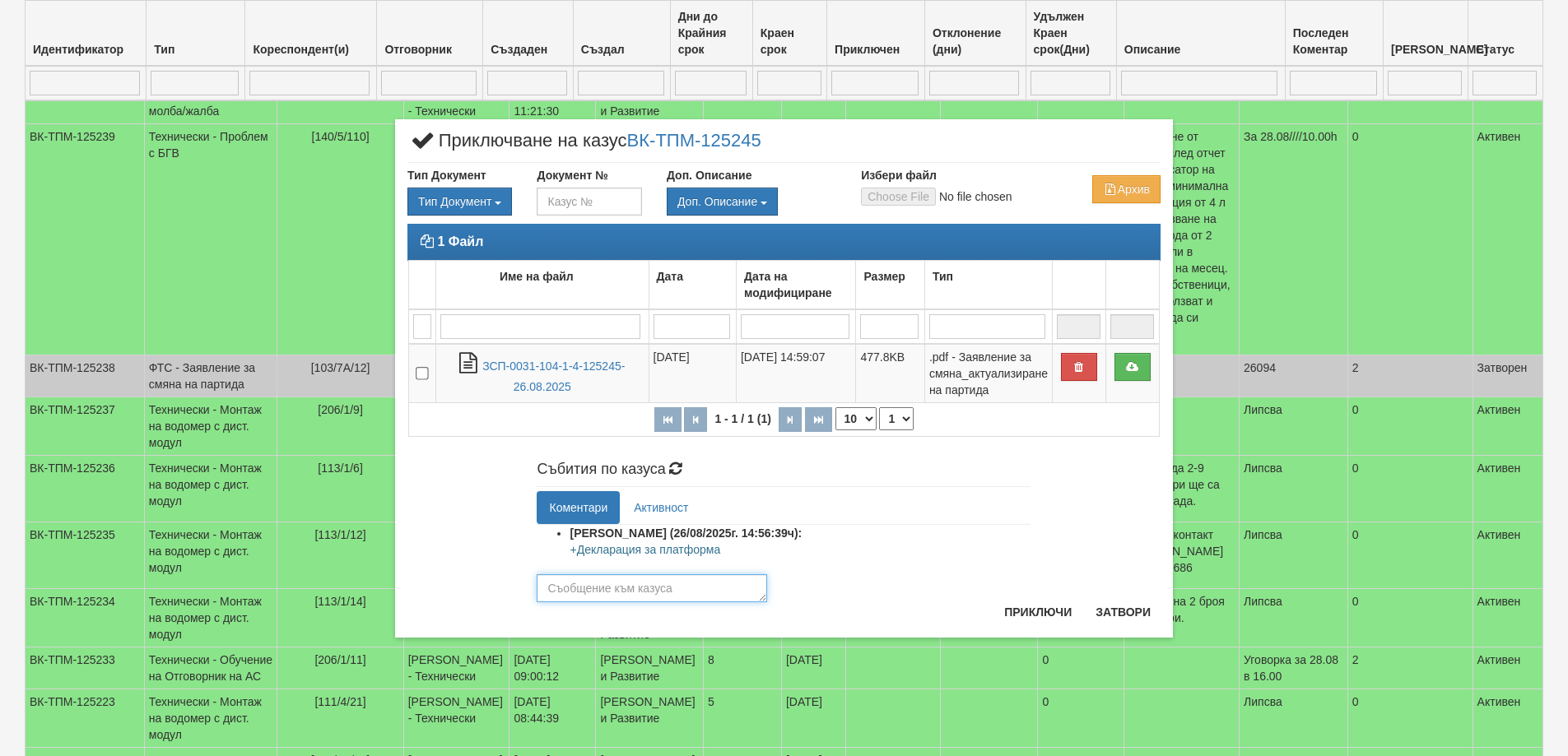
click at [631, 591] on textarea at bounding box center [652, 588] width 231 height 28
type textarea "26095"
click at [1045, 610] on button "Приключи" at bounding box center [1038, 612] width 87 height 26
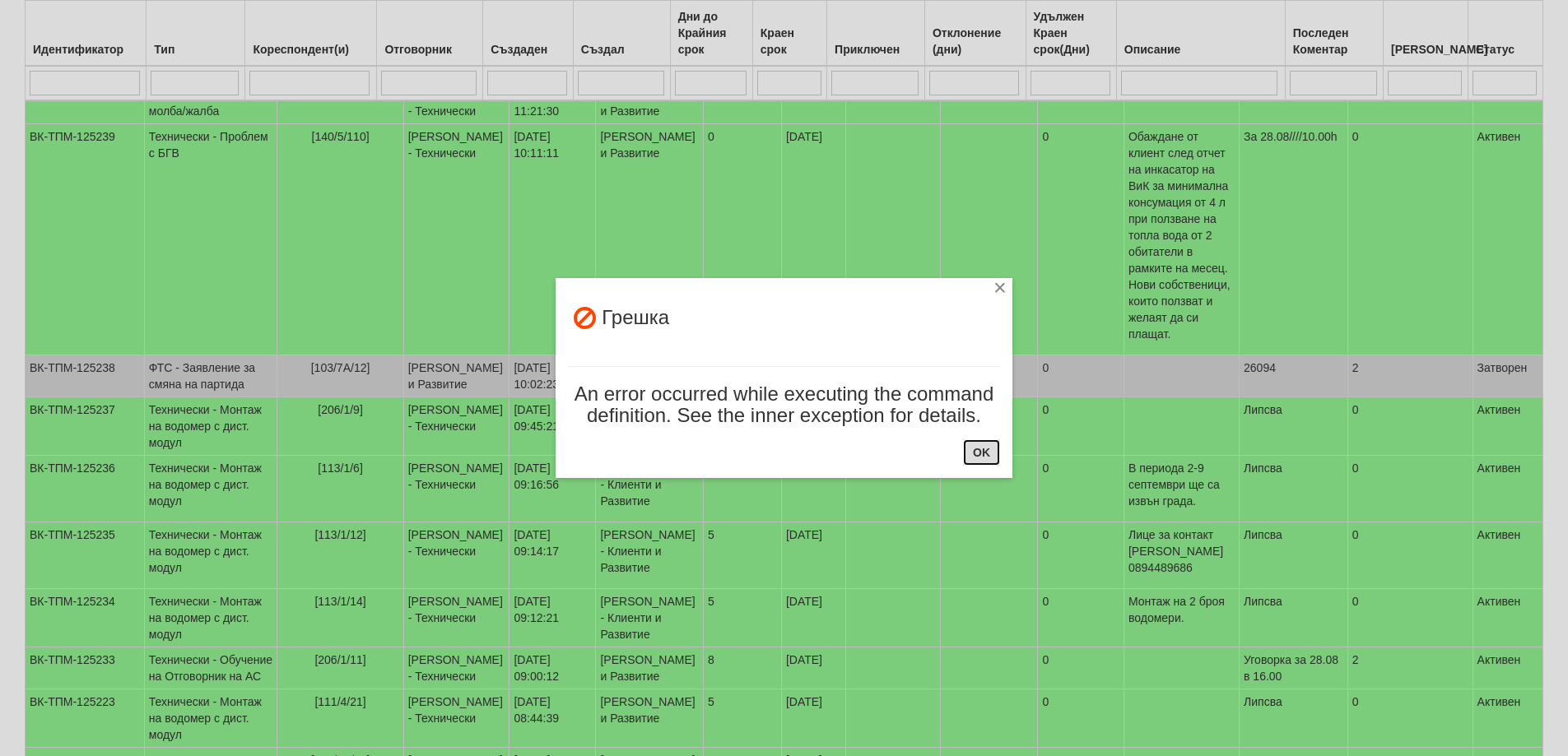
click at [977, 454] on button "OK" at bounding box center [981, 452] width 37 height 26
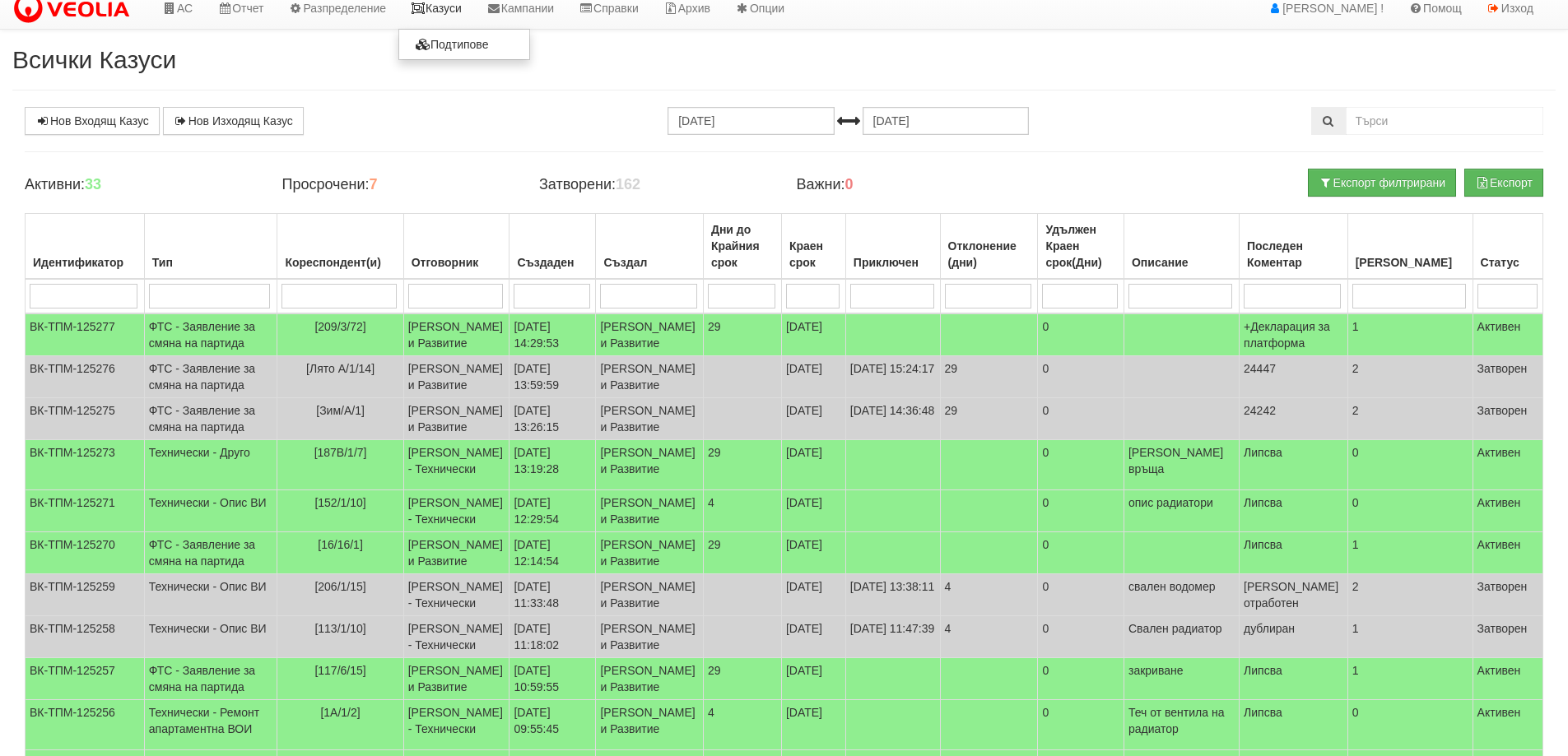
scroll to position [0, 0]
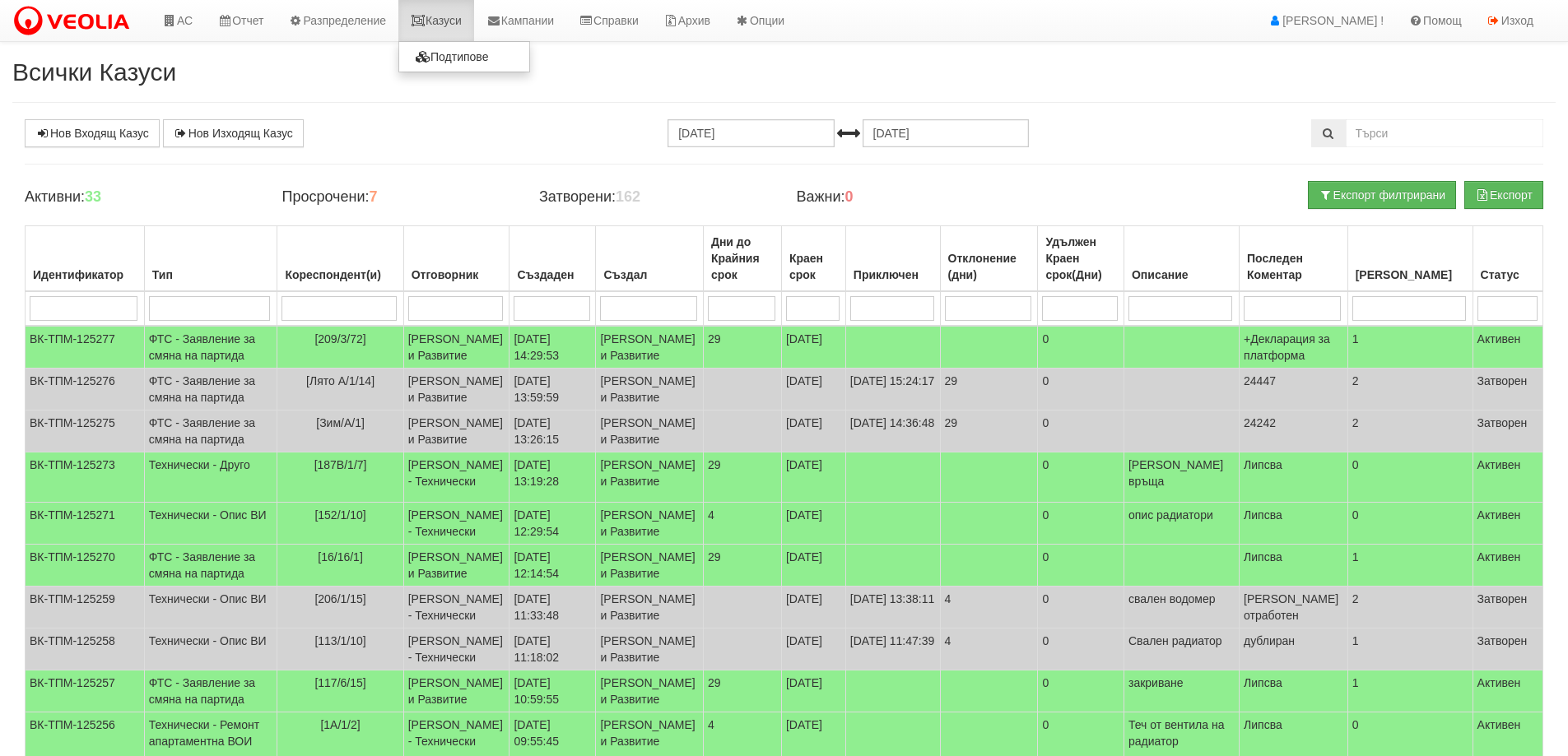
click at [446, 19] on link "Казуси" at bounding box center [436, 20] width 75 height 42
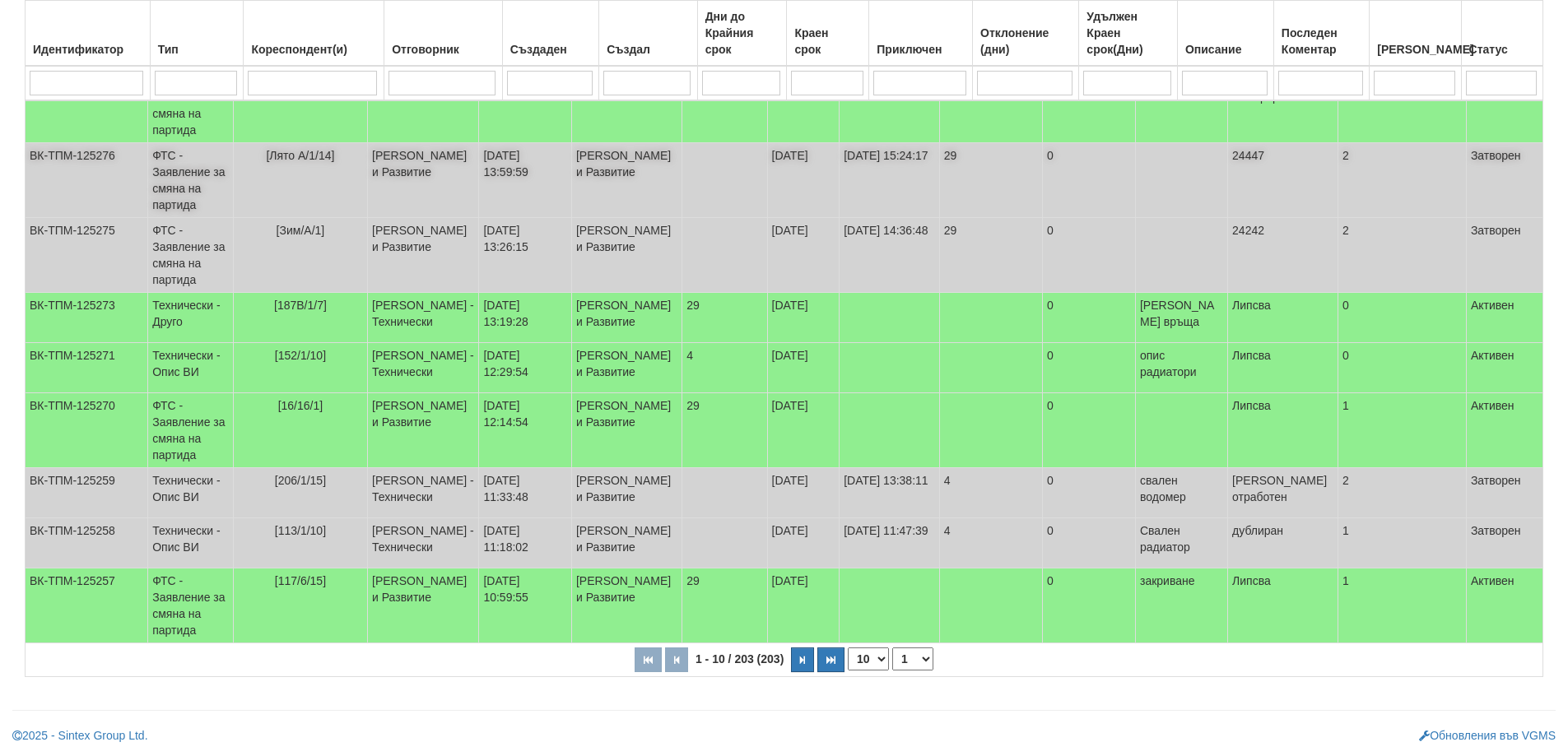
scroll to position [415, 0]
click at [878, 658] on select "10 20 30 40" at bounding box center [868, 659] width 42 height 23
select select "40"
click at [851, 671] on select "10 20 30 40" at bounding box center [868, 659] width 42 height 23
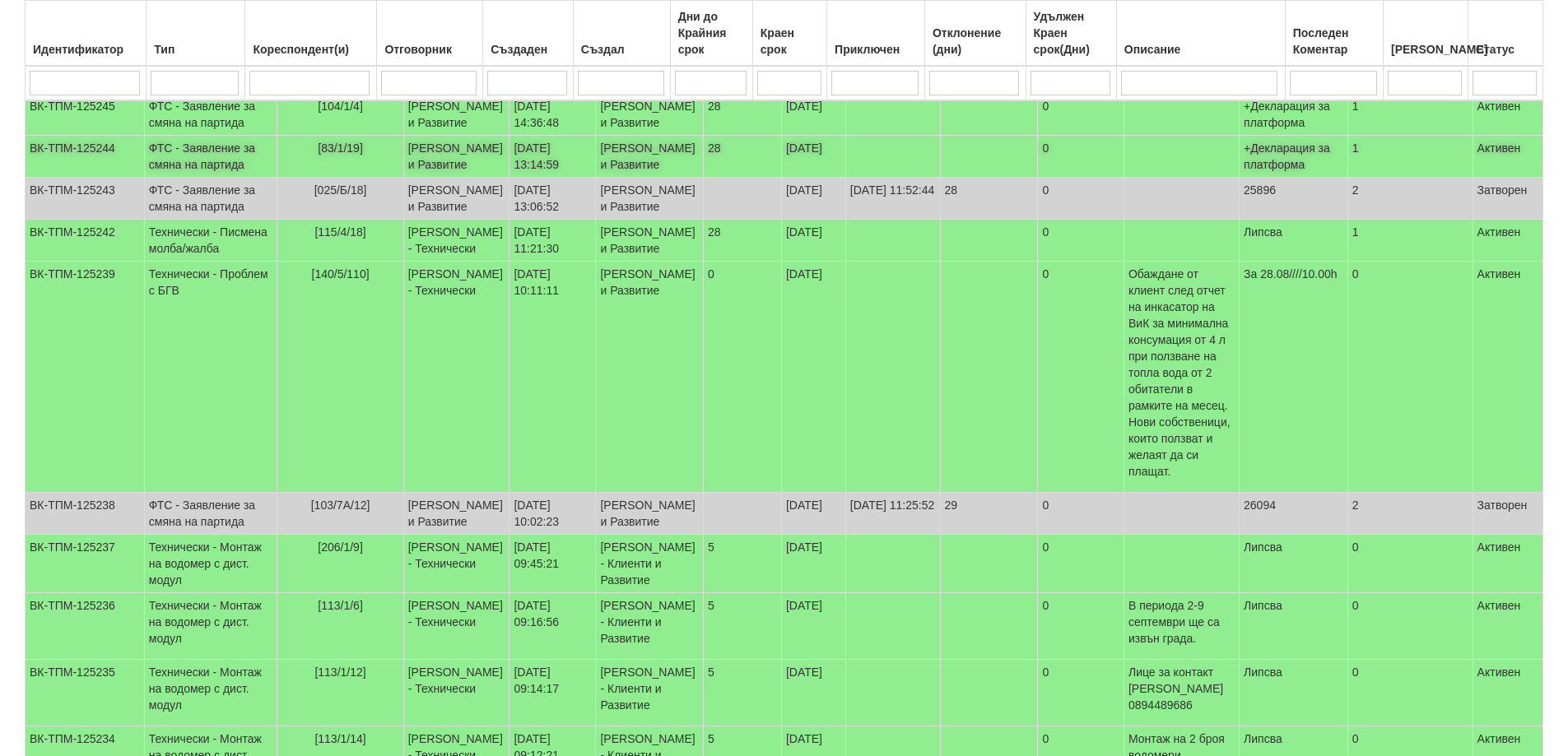
scroll to position [992, 0]
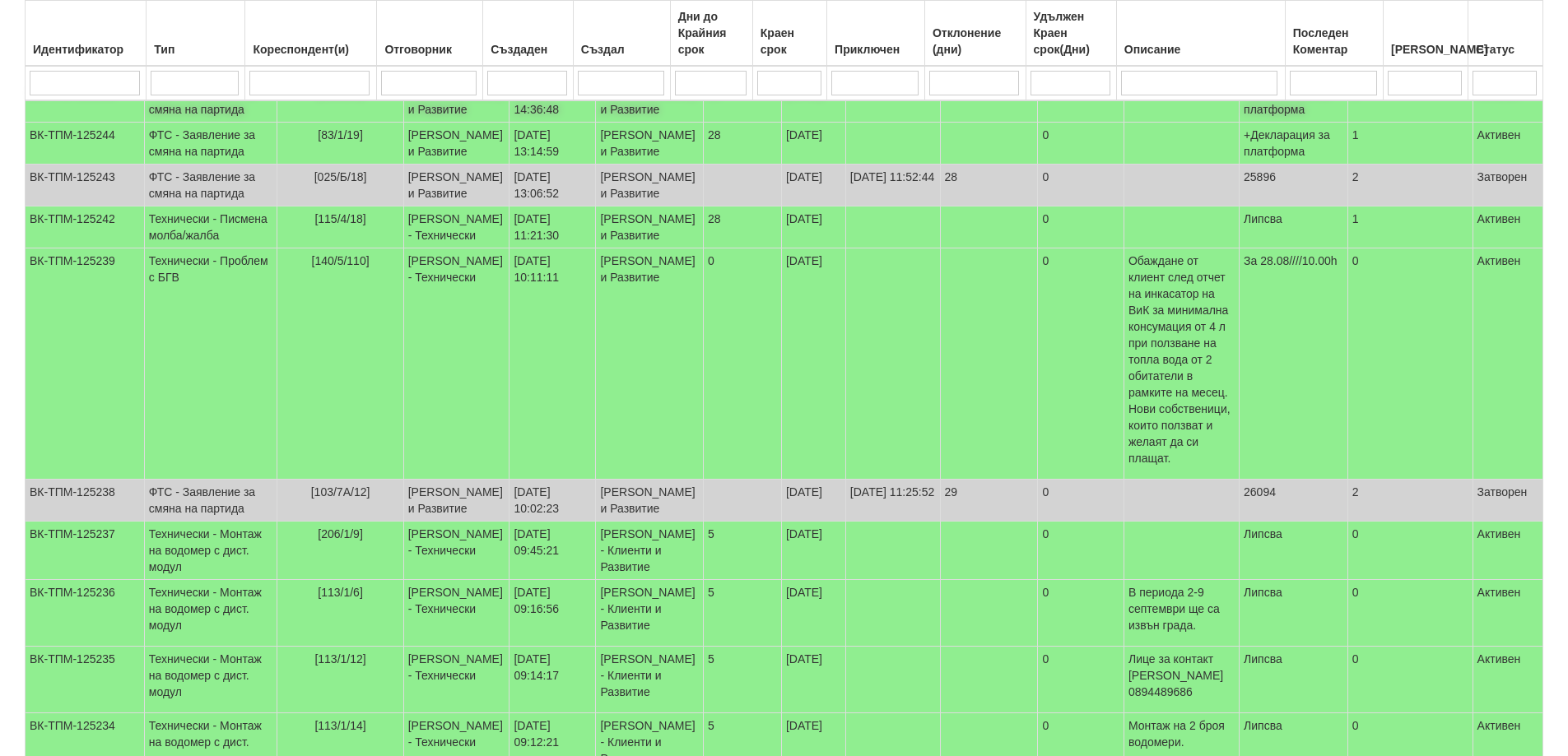
click at [205, 123] on td "ФТС - Заявление за смяна на партида" at bounding box center [210, 101] width 133 height 42
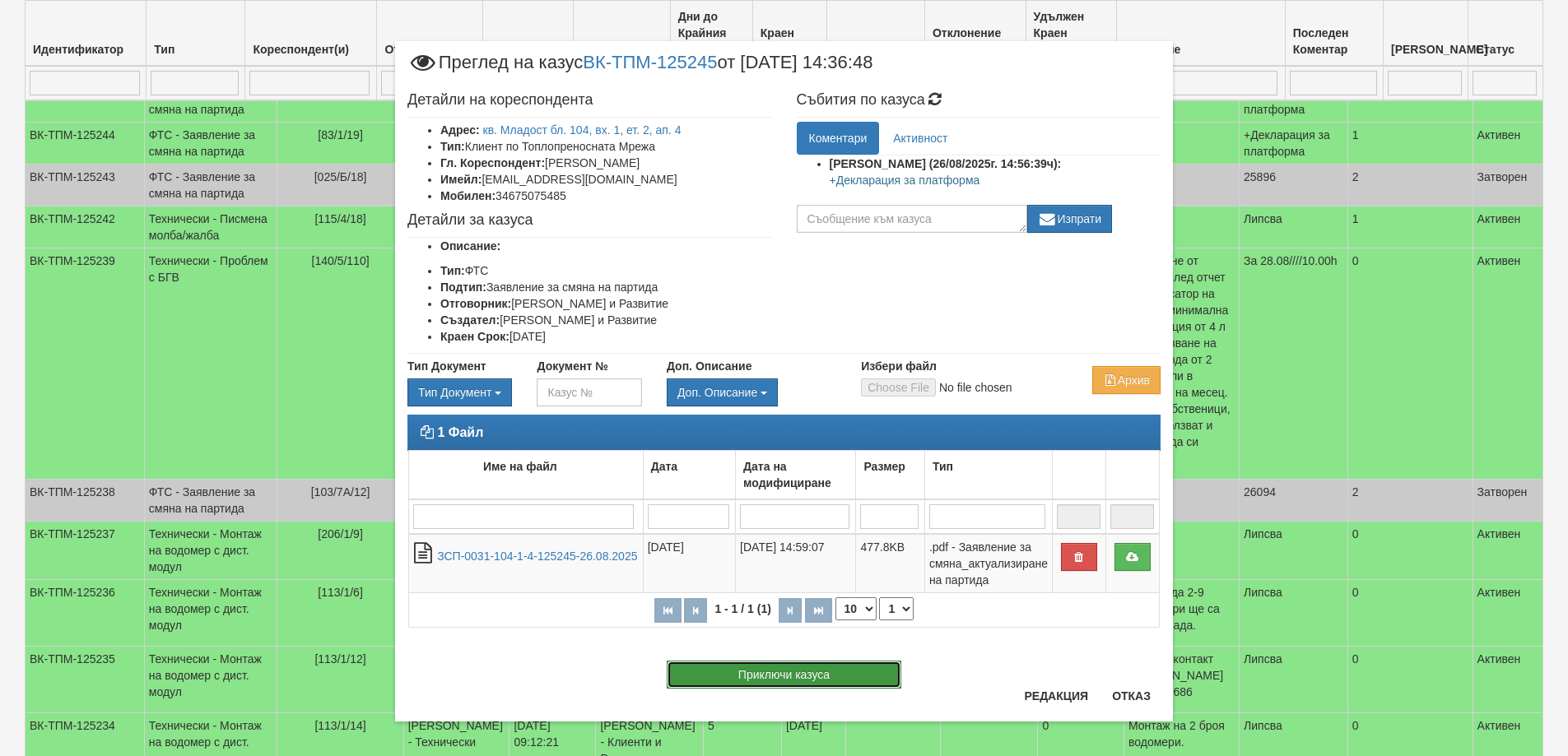
click at [774, 674] on button "Приключи казуса" at bounding box center [783, 674] width 235 height 28
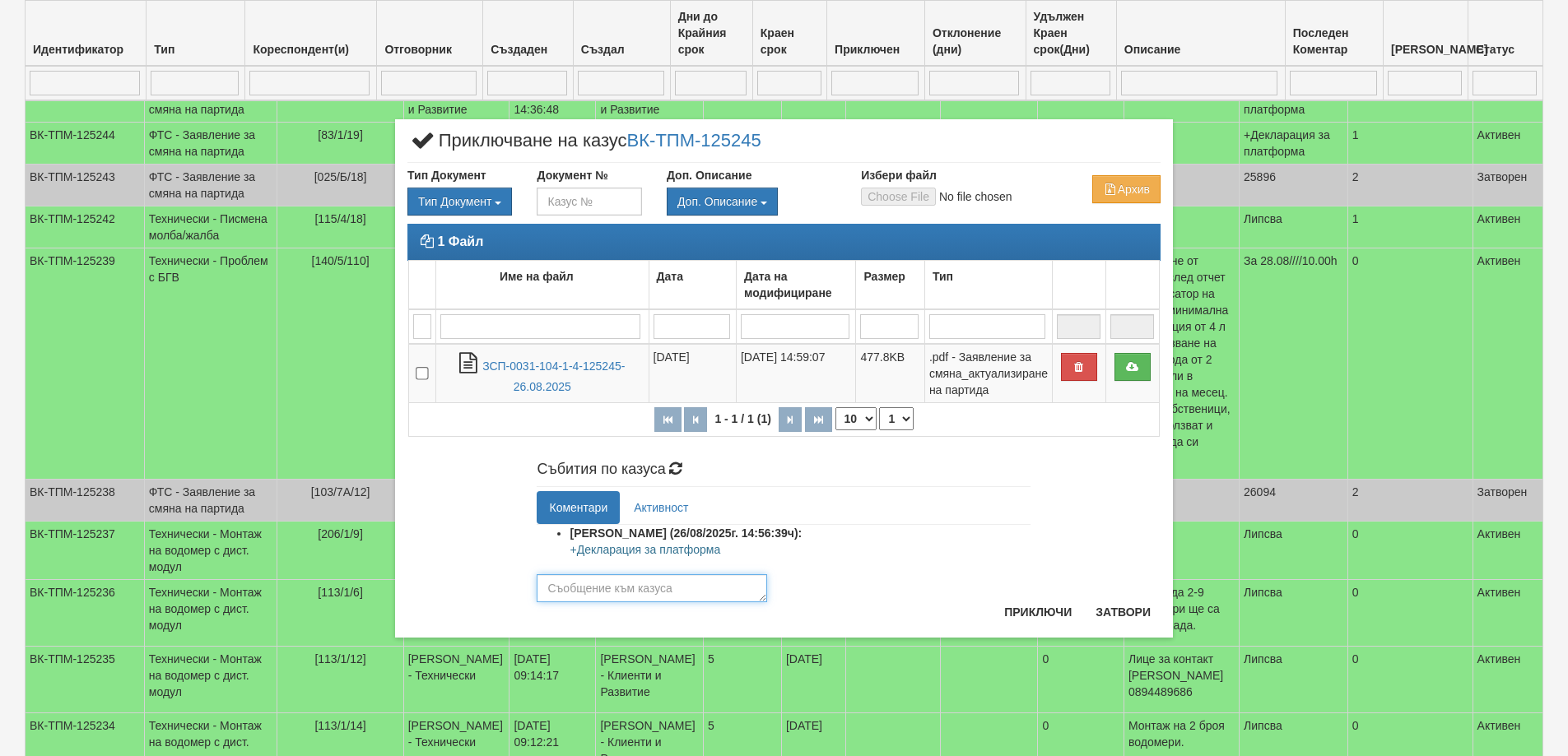
click at [610, 586] on textarea at bounding box center [652, 588] width 231 height 28
type textarea "26095"
click at [1018, 614] on button "Приключи" at bounding box center [1038, 612] width 87 height 26
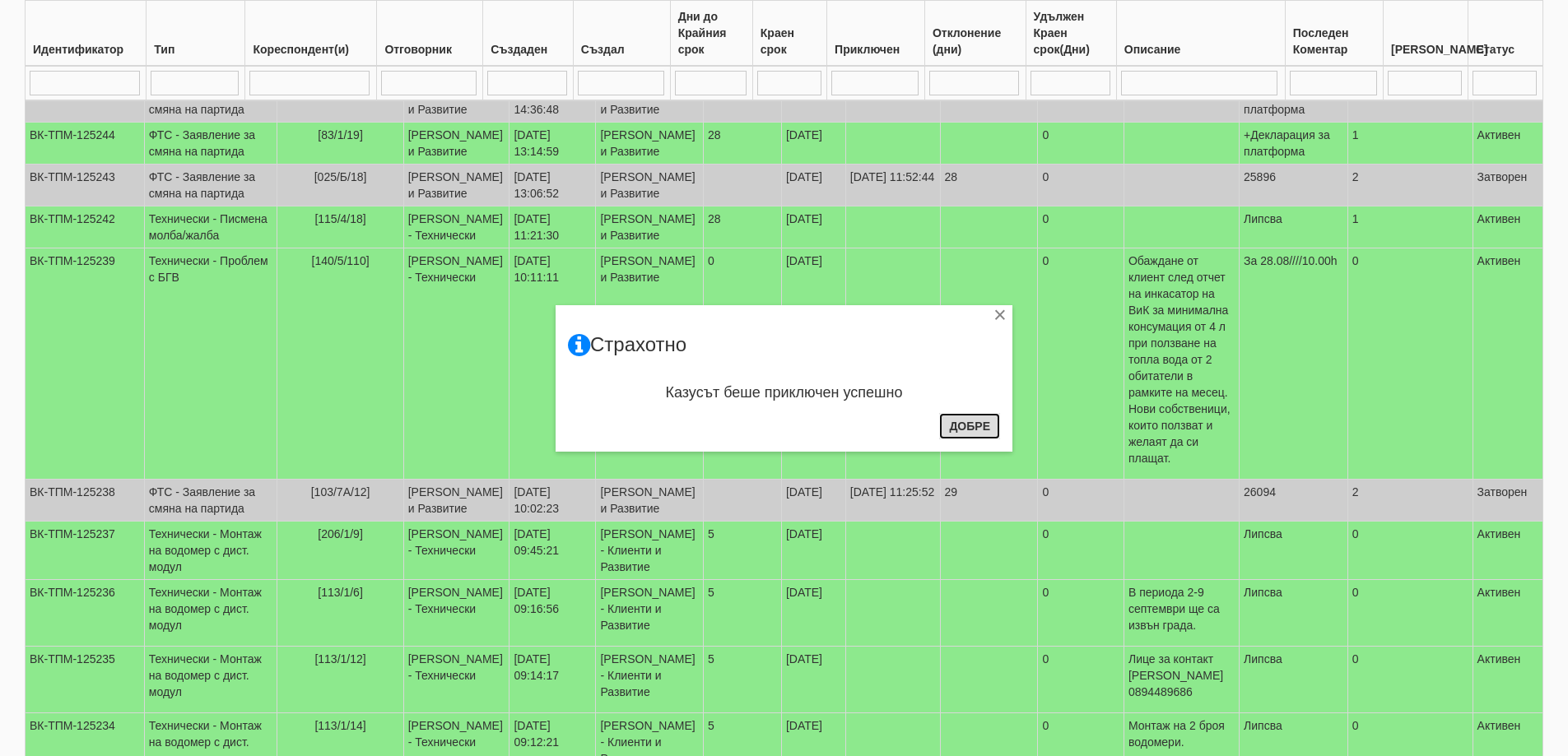
click at [967, 423] on button "Добре" at bounding box center [969, 426] width 61 height 26
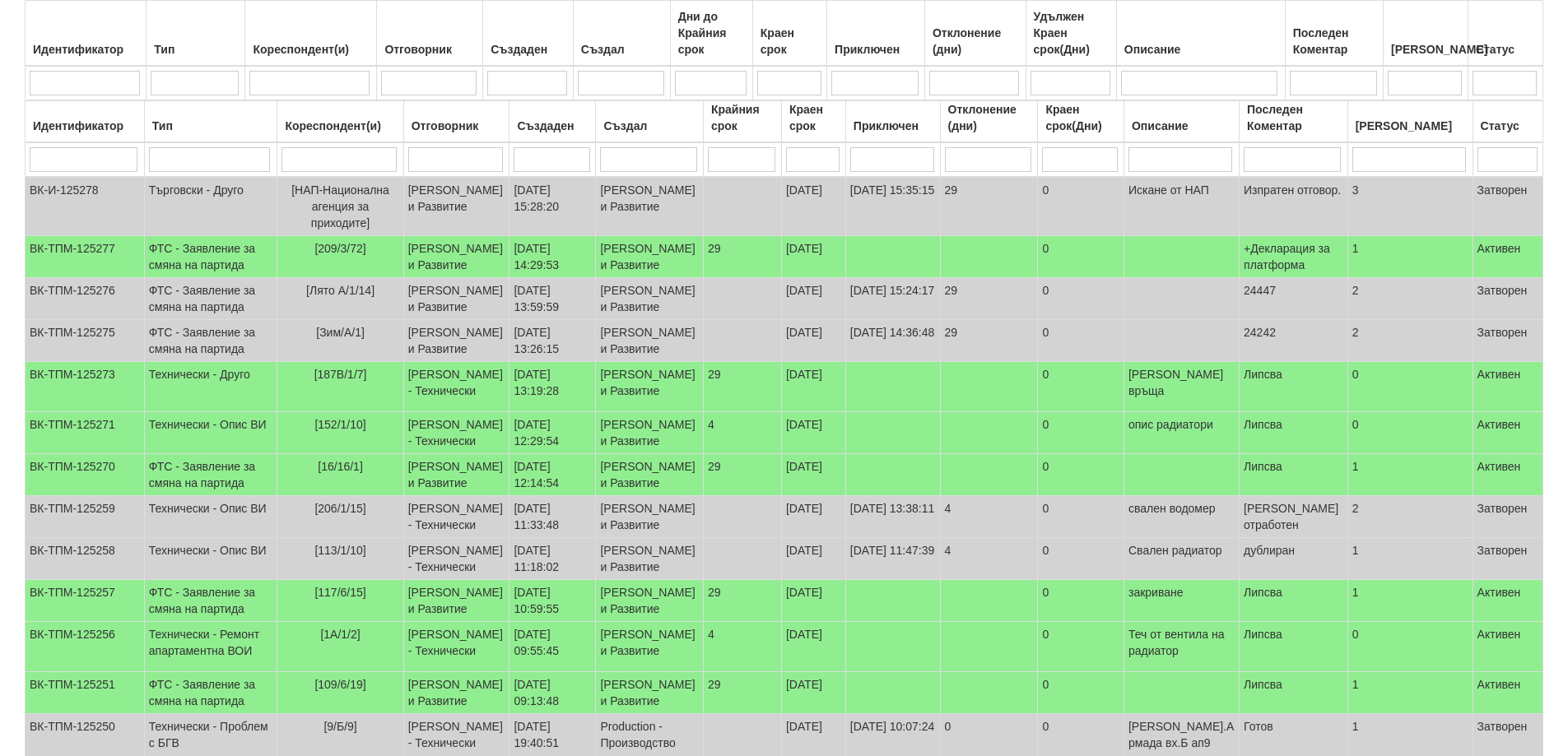
scroll to position [0, 0]
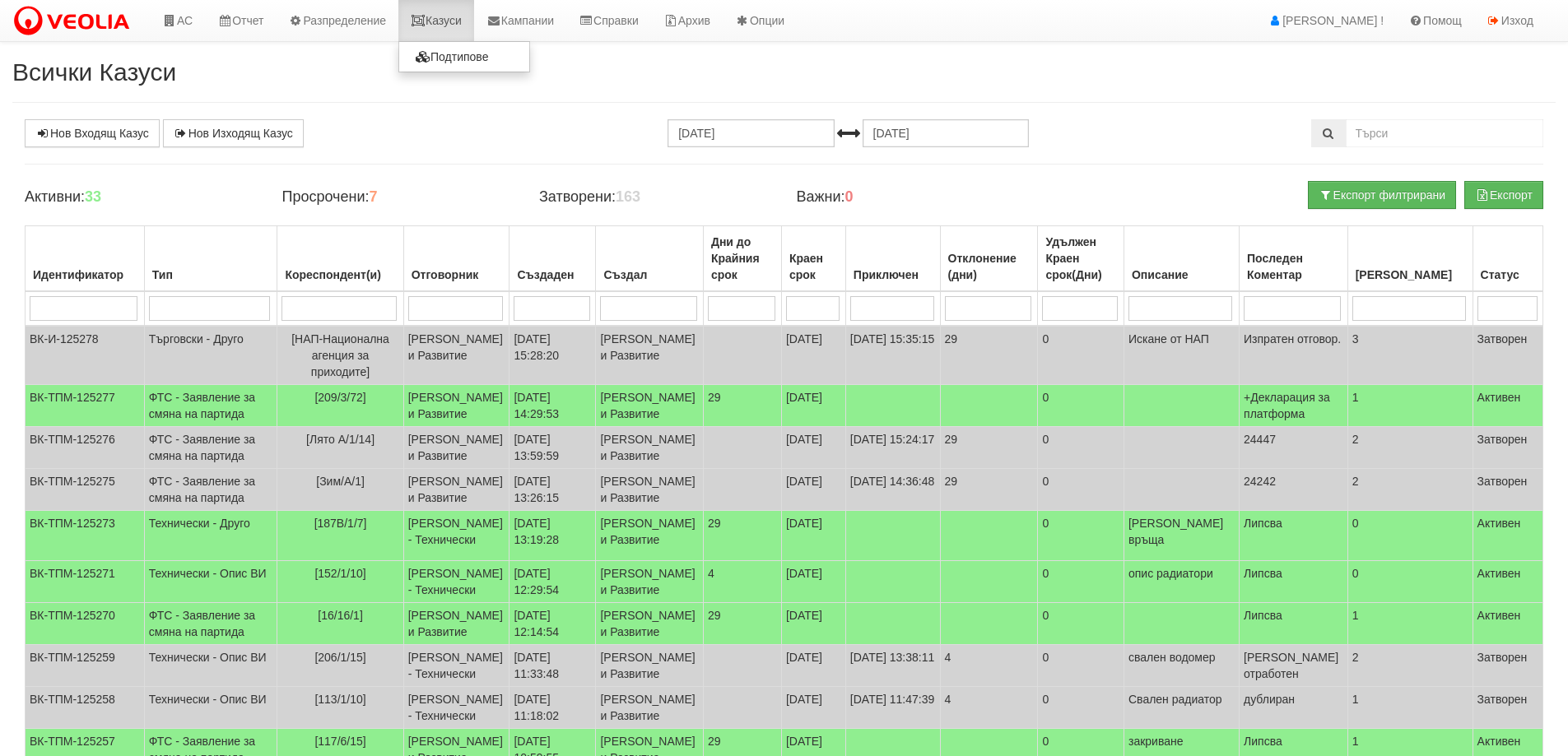
click at [455, 21] on link "Казуси" at bounding box center [436, 20] width 75 height 42
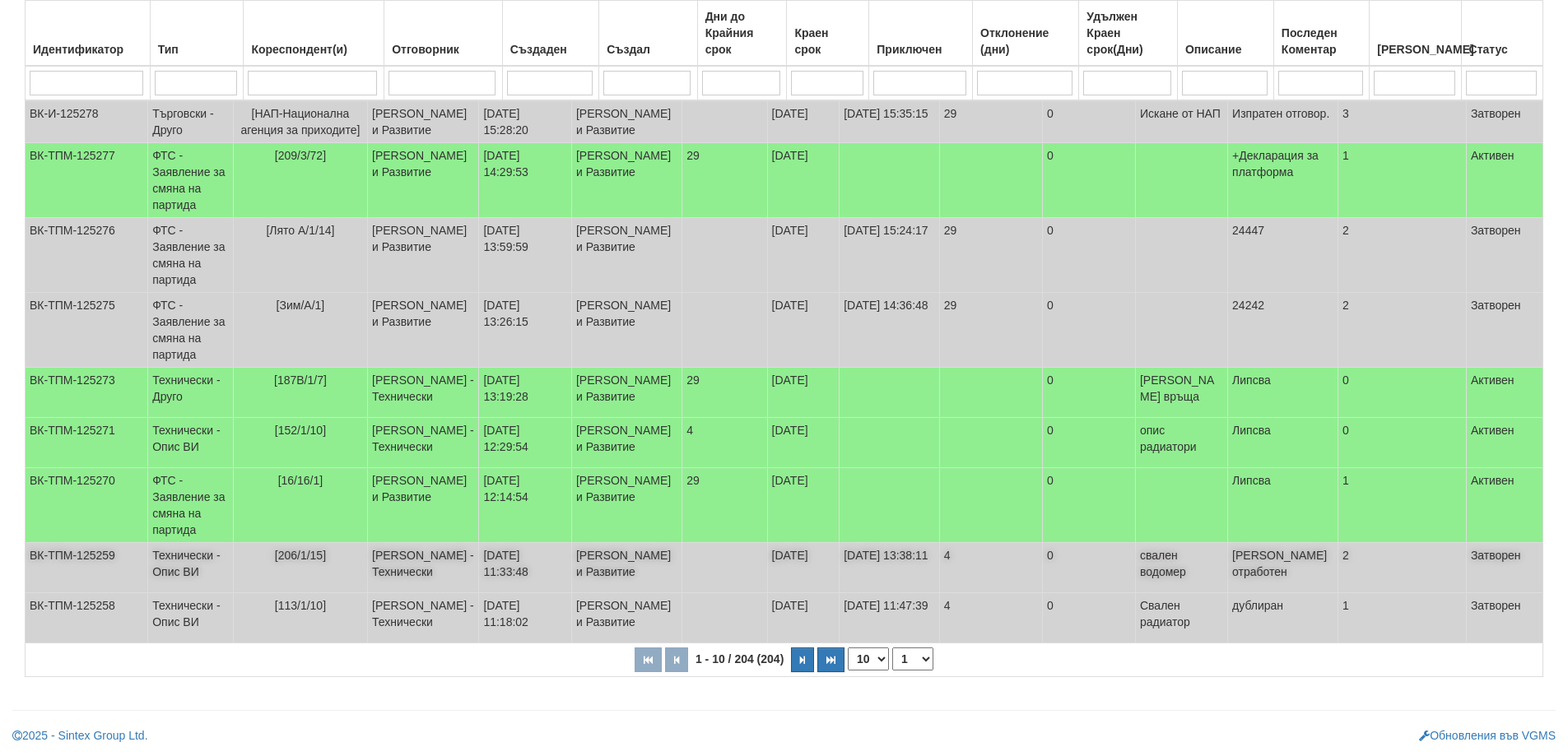
scroll to position [415, 0]
click at [887, 660] on select "10 20 30 40" at bounding box center [868, 659] width 42 height 23
select select "40"
click at [851, 671] on select "10 20 30 40" at bounding box center [868, 659] width 42 height 23
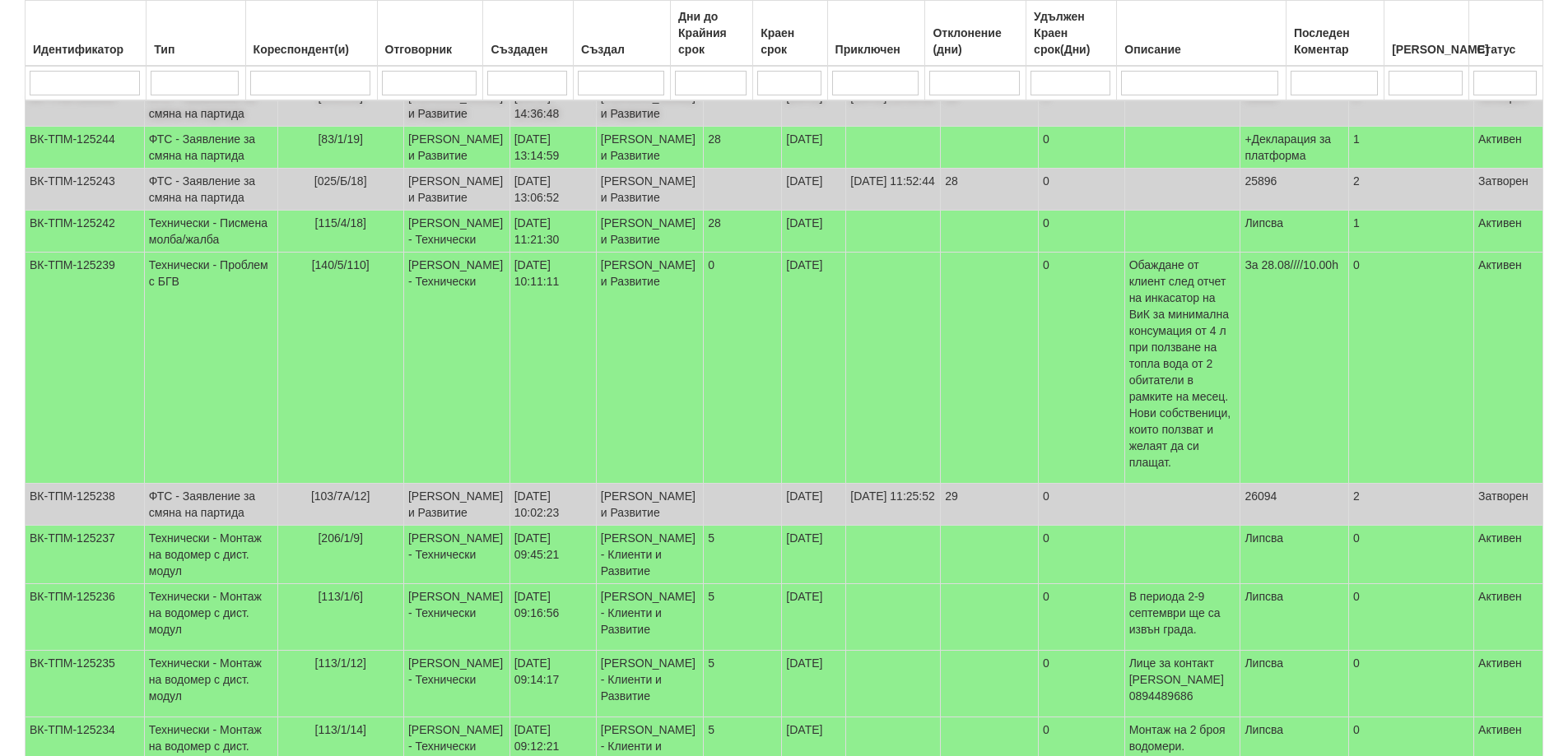
scroll to position [1074, 0]
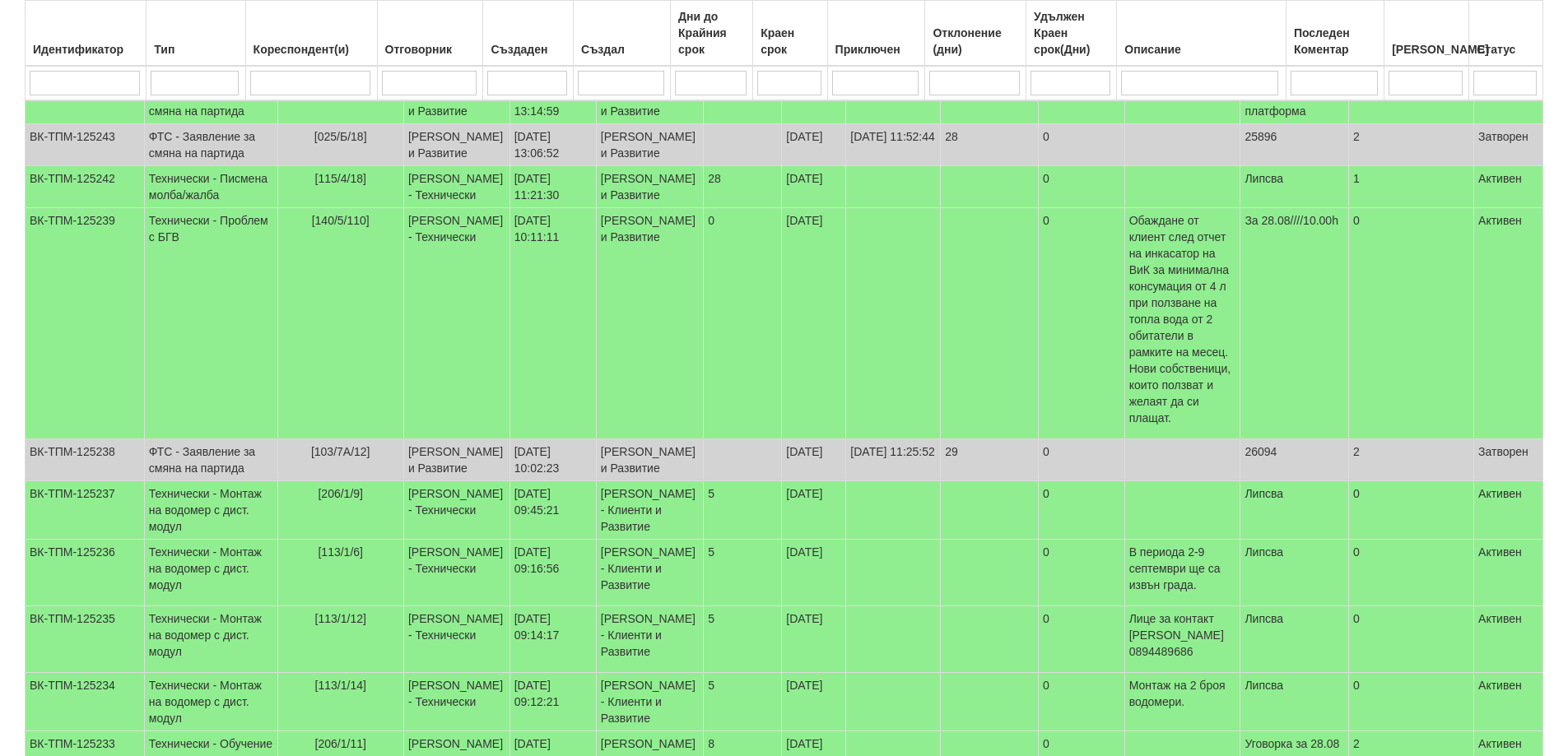
click at [191, 41] on td "ФТС - Заявление за смяна на партида" at bounding box center [210, 18] width 133 height 42
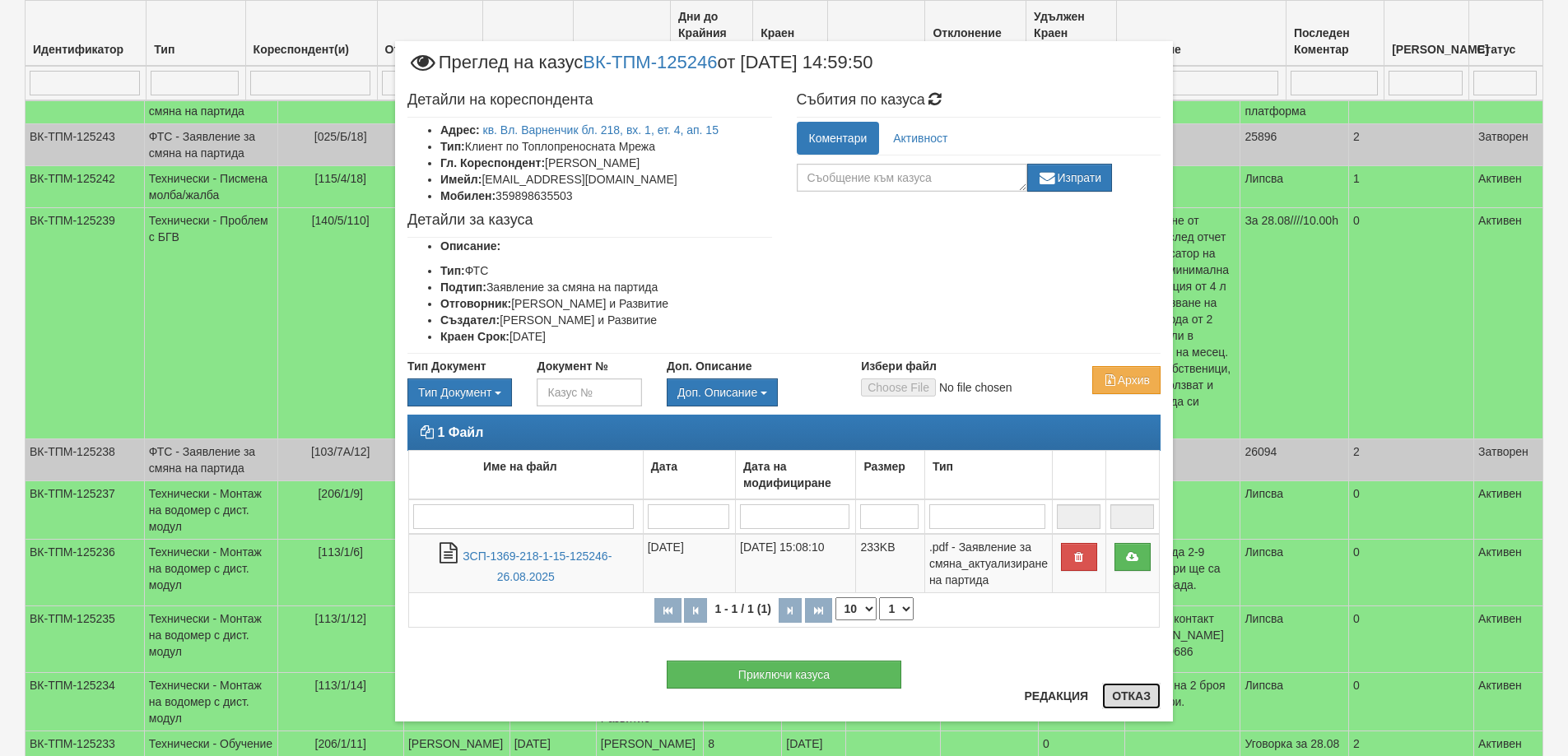
click at [1128, 694] on button "Отказ" at bounding box center [1131, 695] width 59 height 26
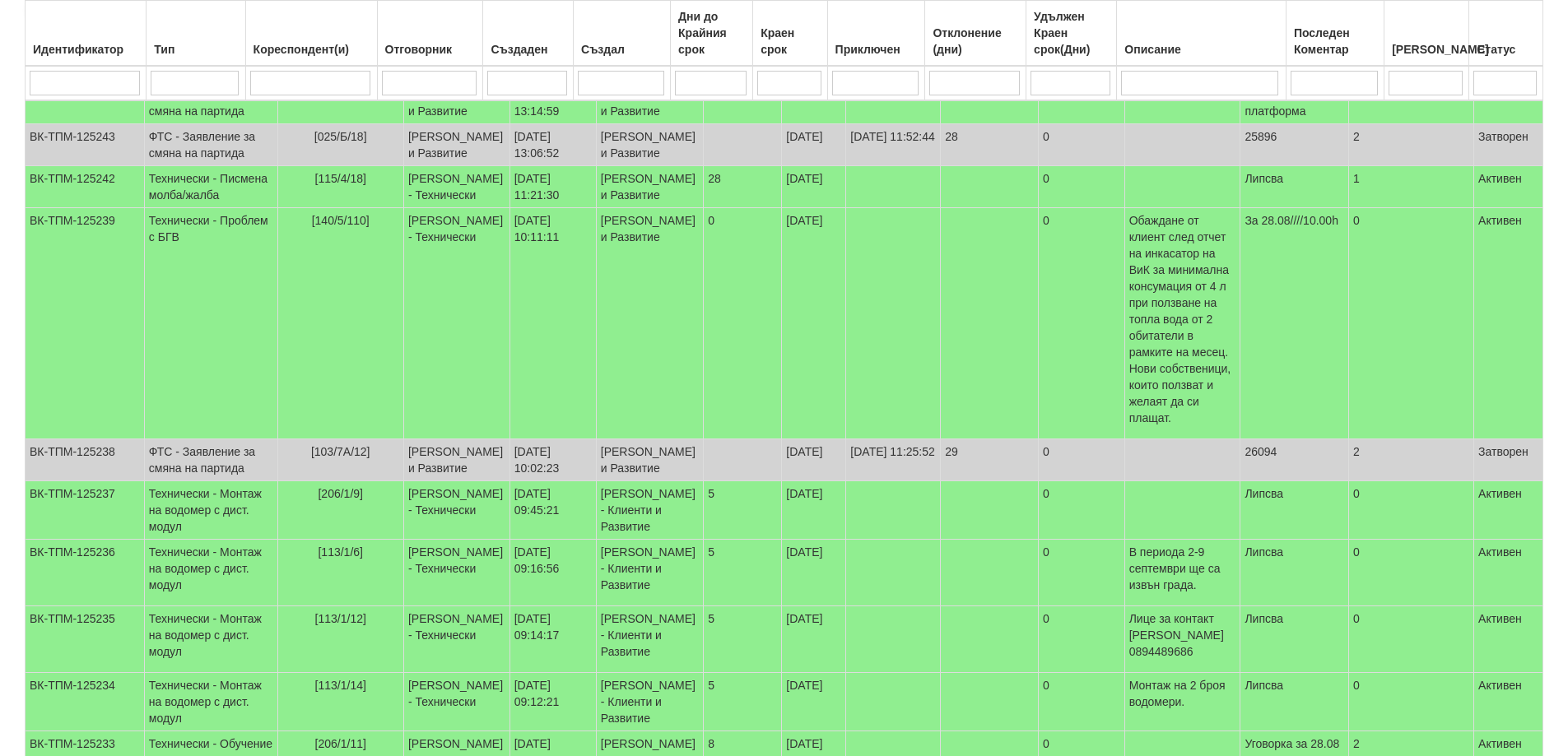
click at [192, 41] on td "ФТС - Заявление за смяна на партида" at bounding box center [210, 18] width 133 height 42
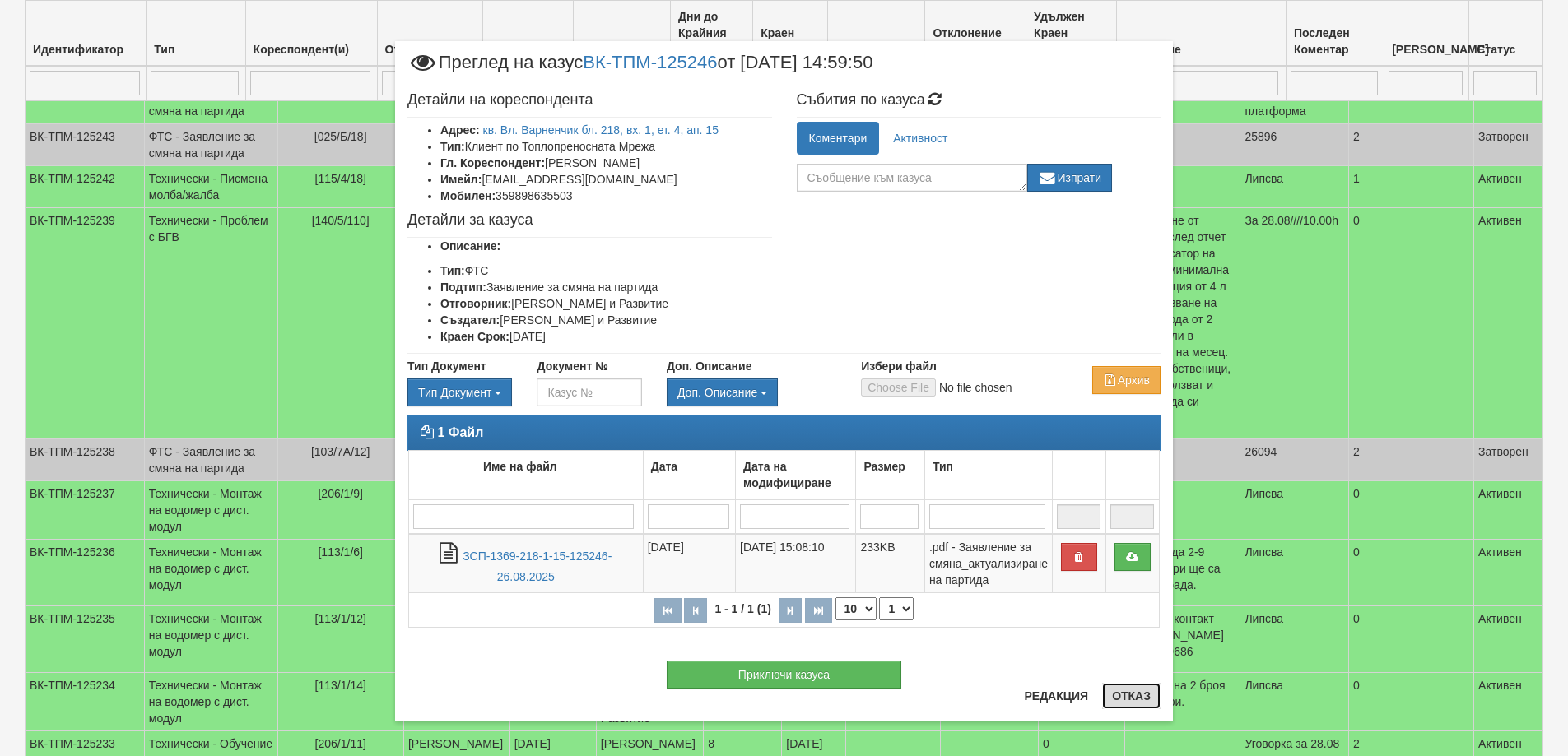
click at [1134, 694] on button "Отказ" at bounding box center [1131, 695] width 59 height 26
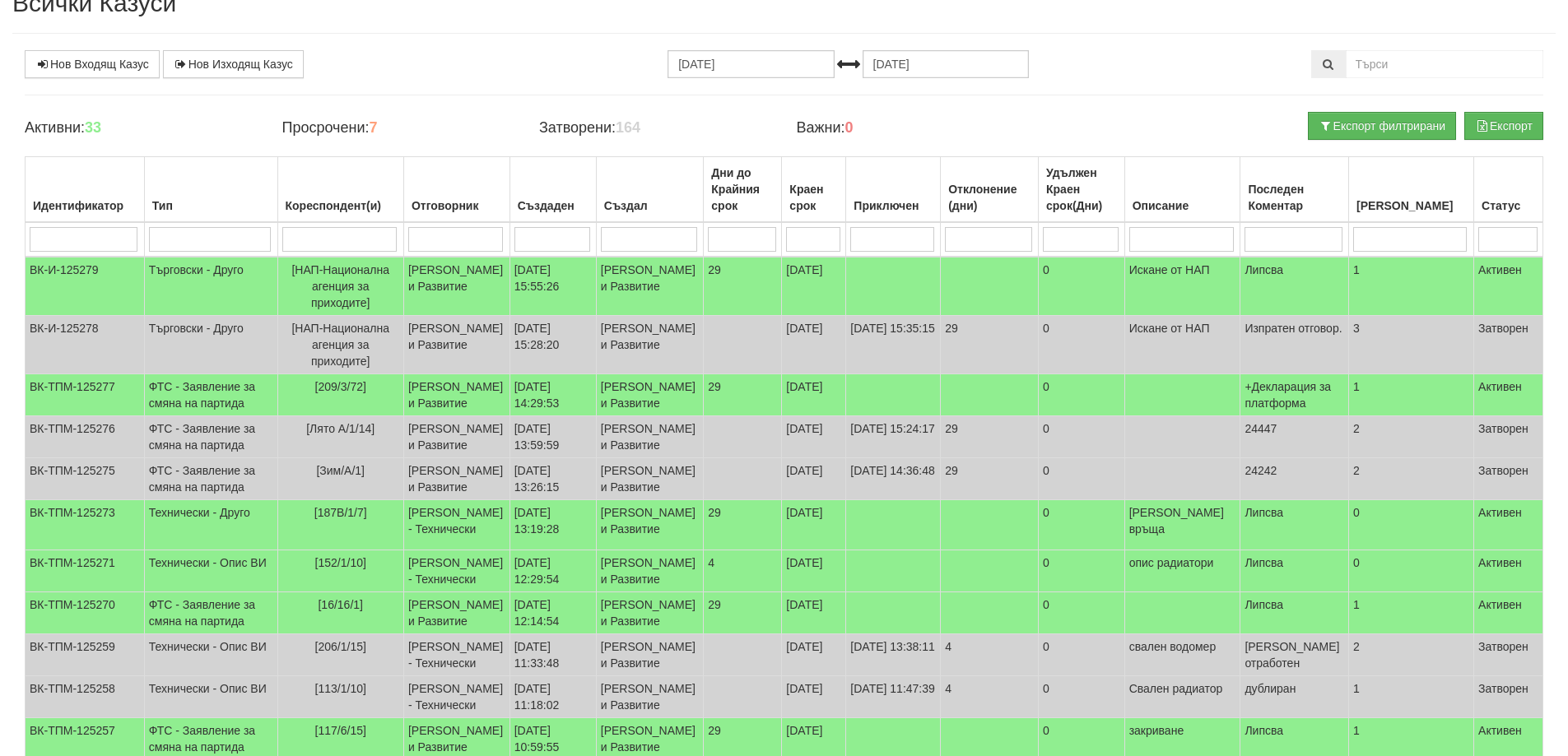
scroll to position [0, 0]
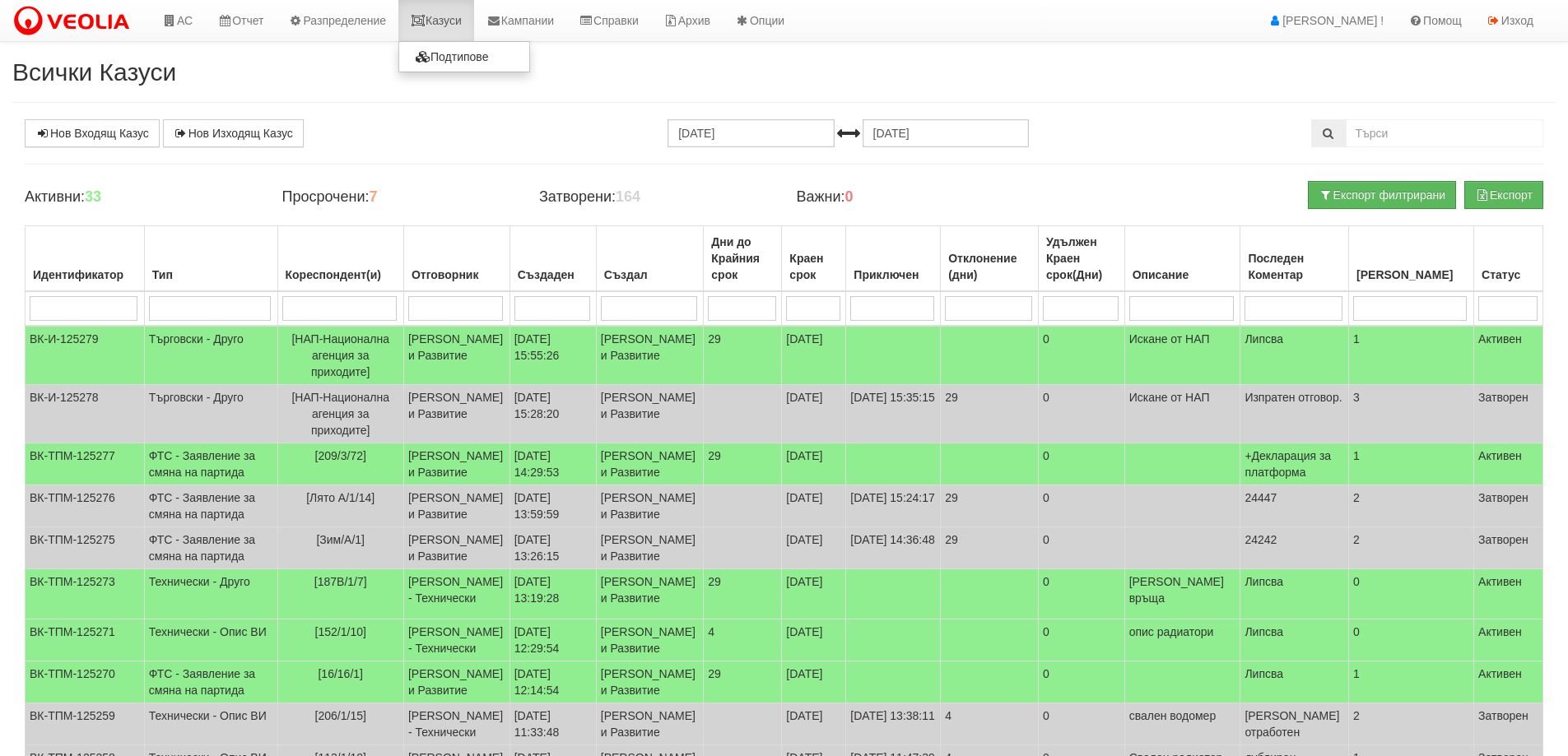
click at [457, 14] on link "Казуси" at bounding box center [436, 20] width 75 height 42
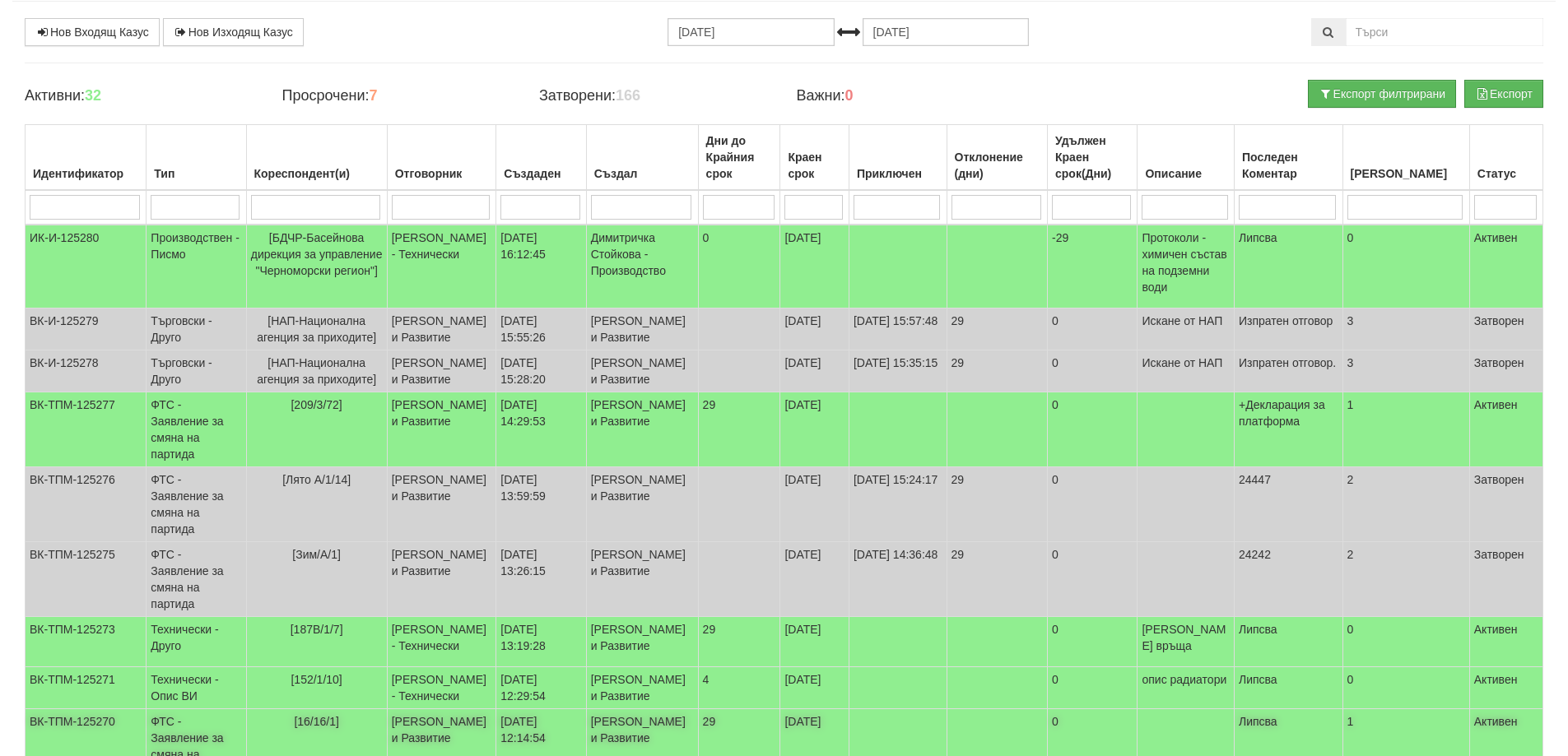
scroll to position [309, 0]
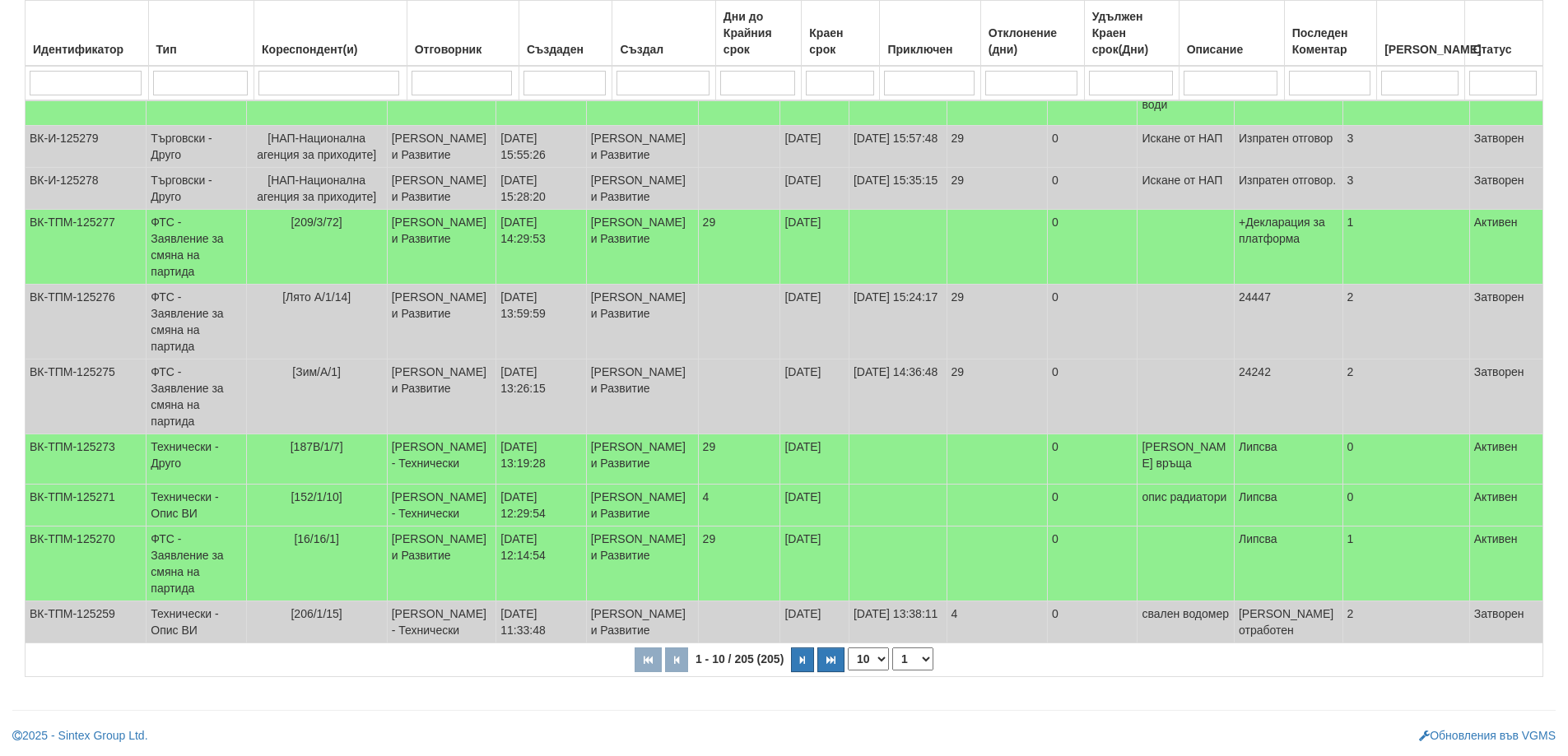
drag, startPoint x: 882, startPoint y: 655, endPoint x: 880, endPoint y: 670, distance: 15.1
click at [882, 655] on select "10 20 30 40" at bounding box center [868, 659] width 42 height 23
select select "40"
click at [851, 671] on select "10 20 30 40" at bounding box center [868, 659] width 42 height 23
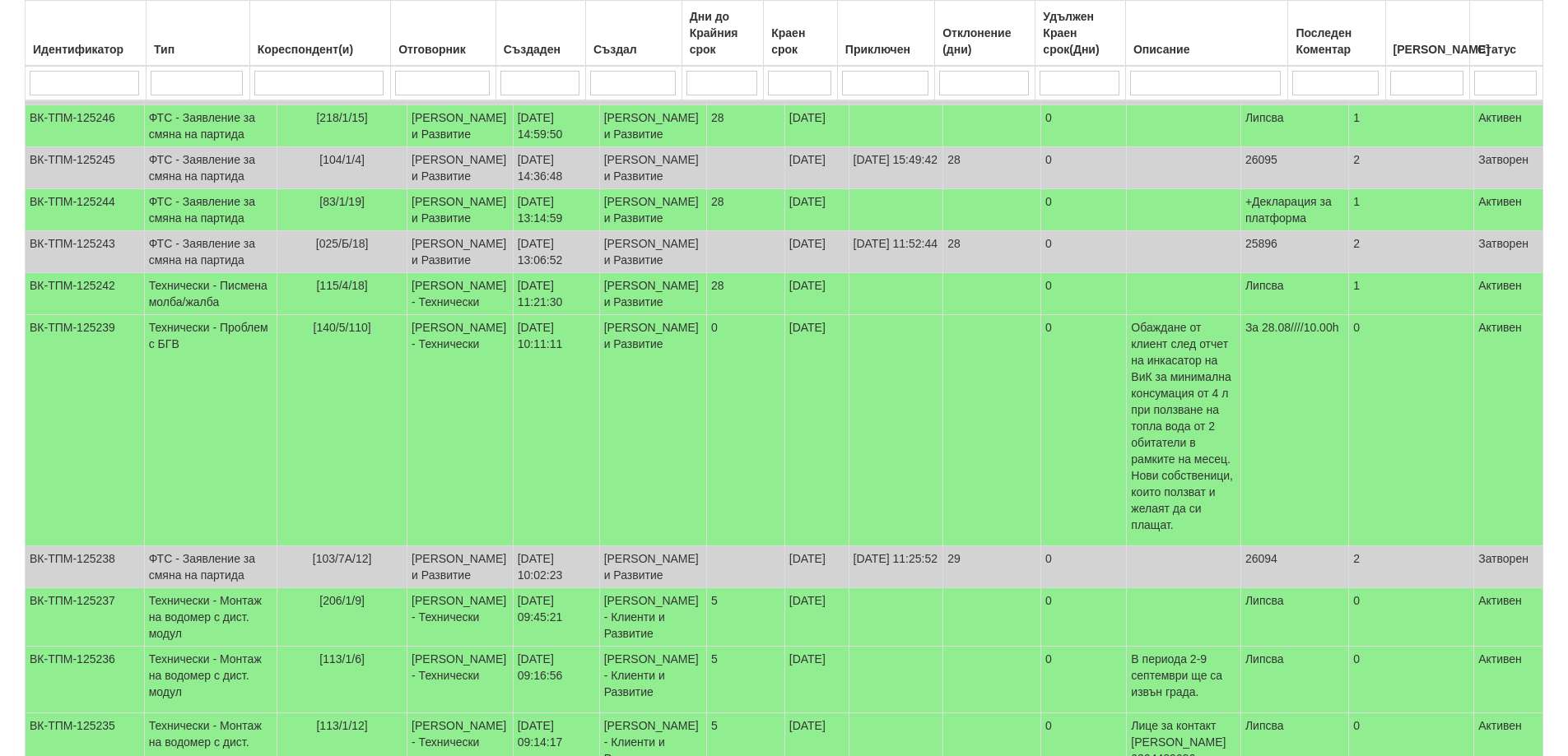
scroll to position [1050, 0]
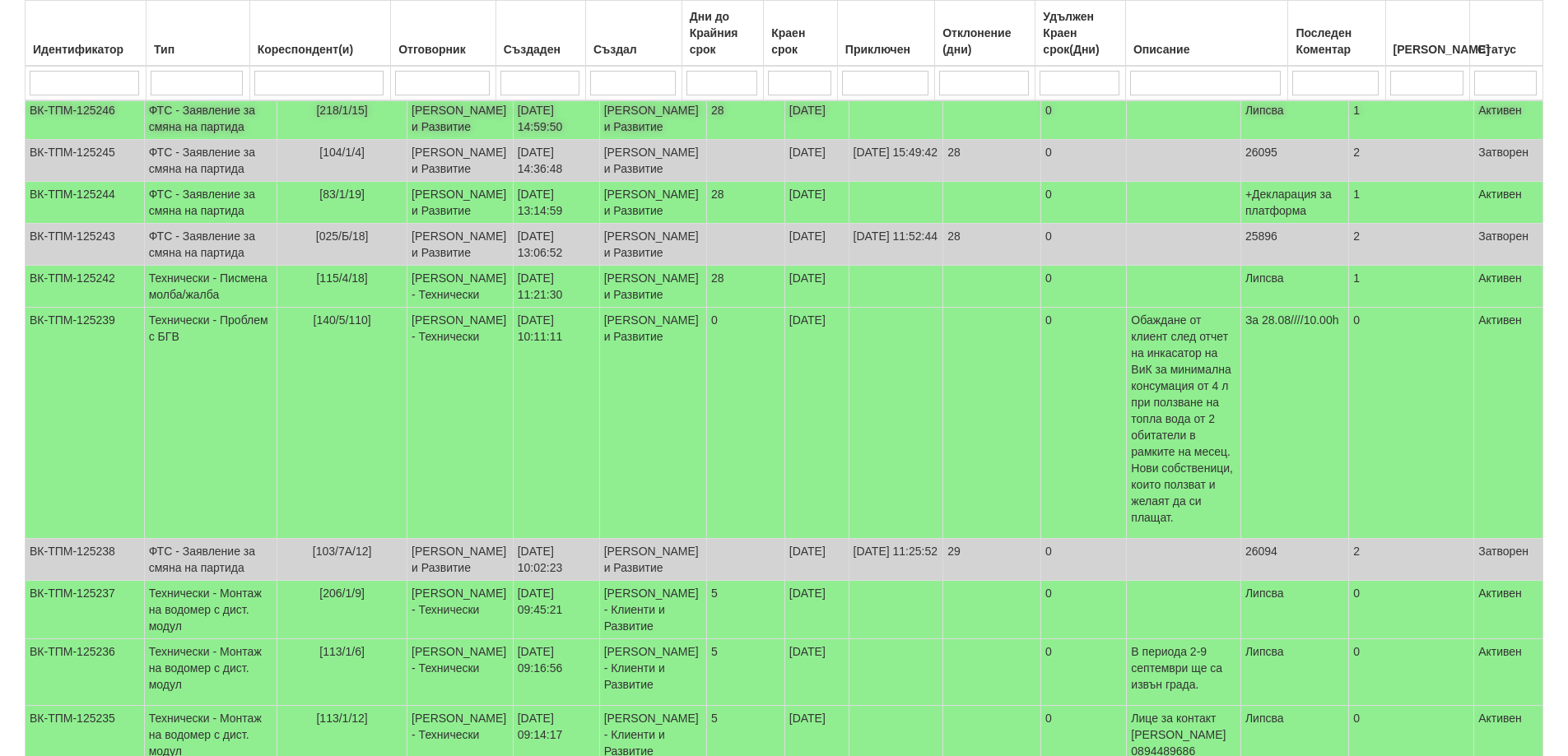
click at [203, 140] on td "ФТС - Заявление за смяна на партида" at bounding box center [210, 118] width 132 height 42
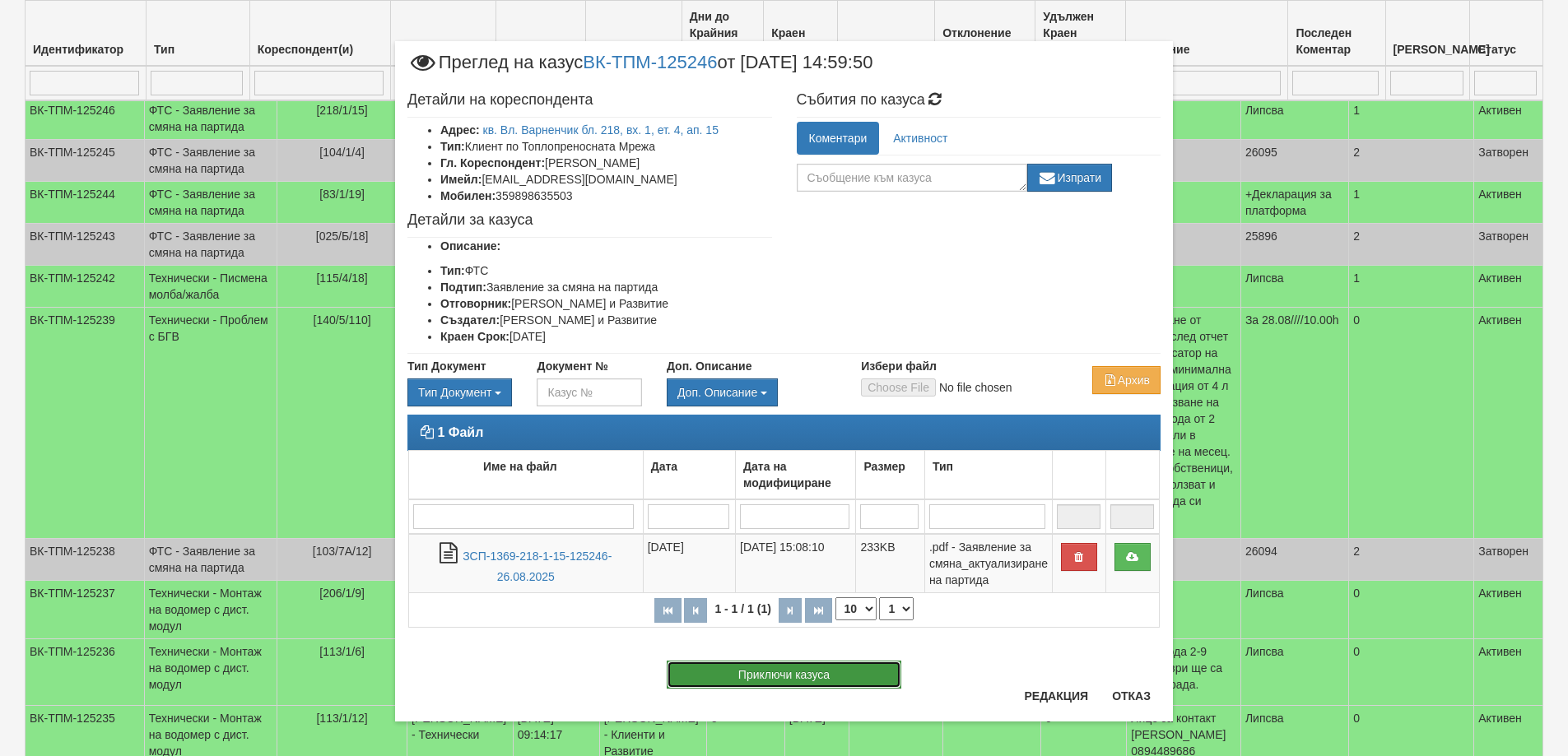
click at [754, 675] on button "Приключи казуса" at bounding box center [783, 674] width 235 height 28
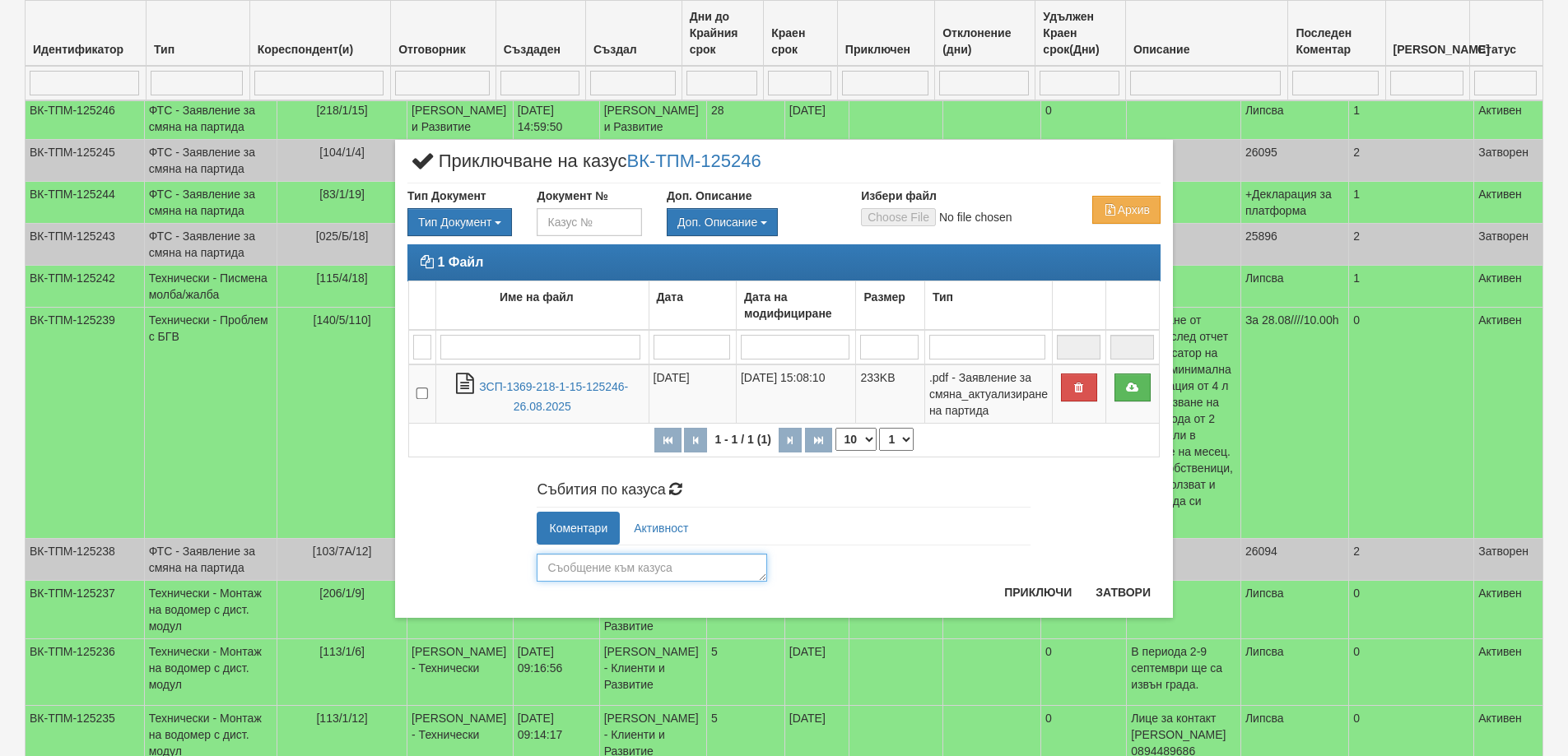
click at [625, 572] on textarea at bounding box center [652, 568] width 231 height 28
type textarea "26096"
click at [1034, 594] on button "Приключи" at bounding box center [1038, 592] width 87 height 26
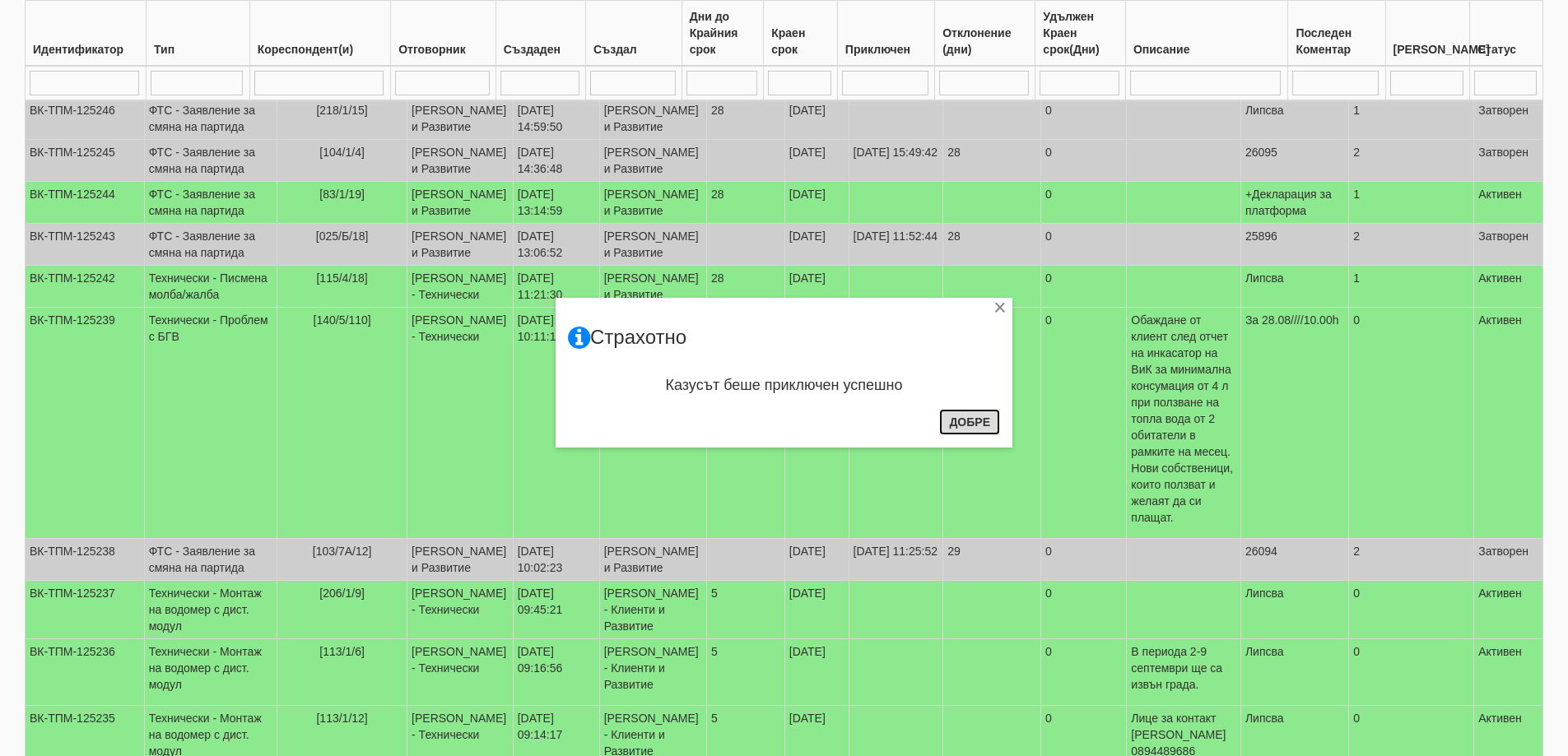
click at [975, 424] on button "Добре" at bounding box center [969, 422] width 61 height 26
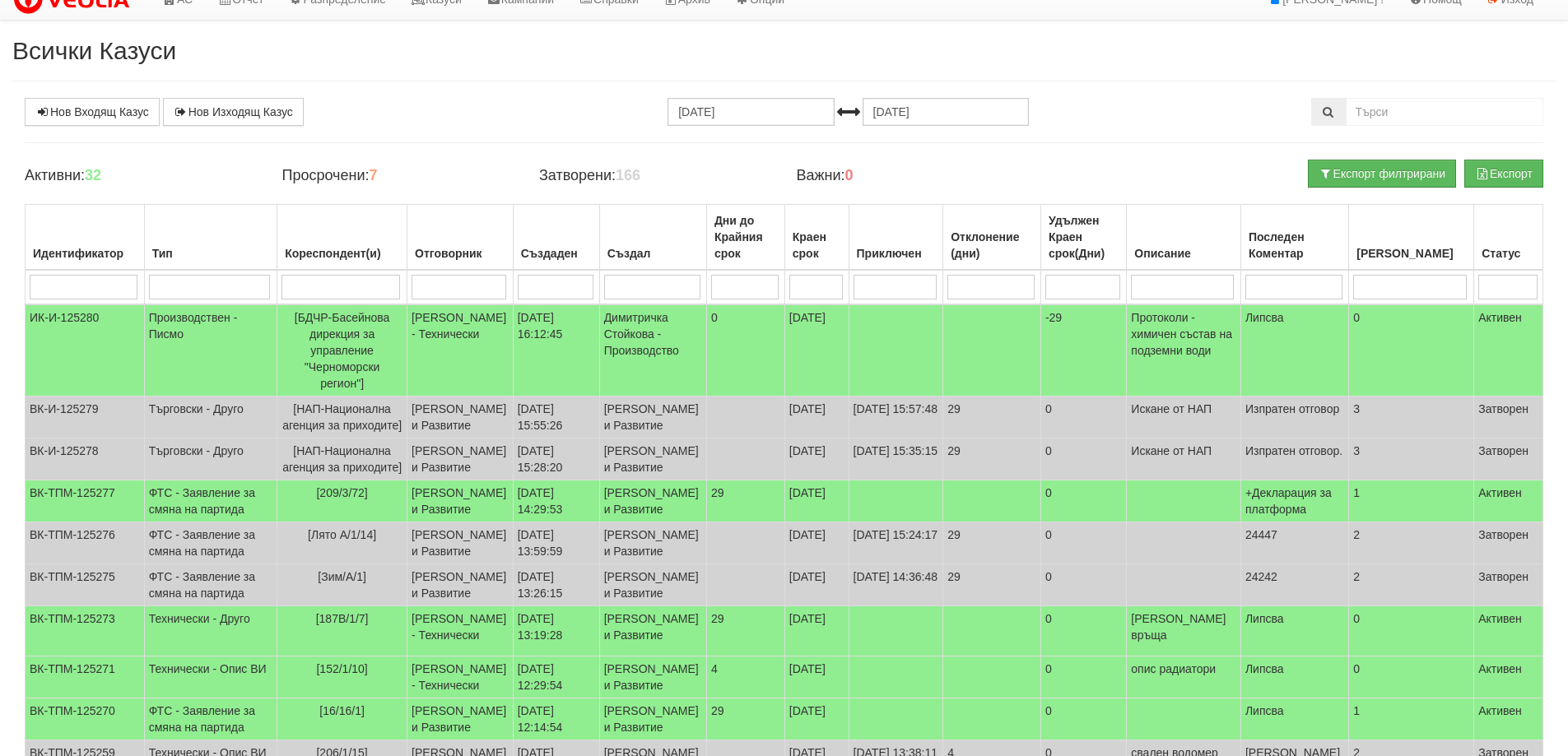
scroll to position [0, 0]
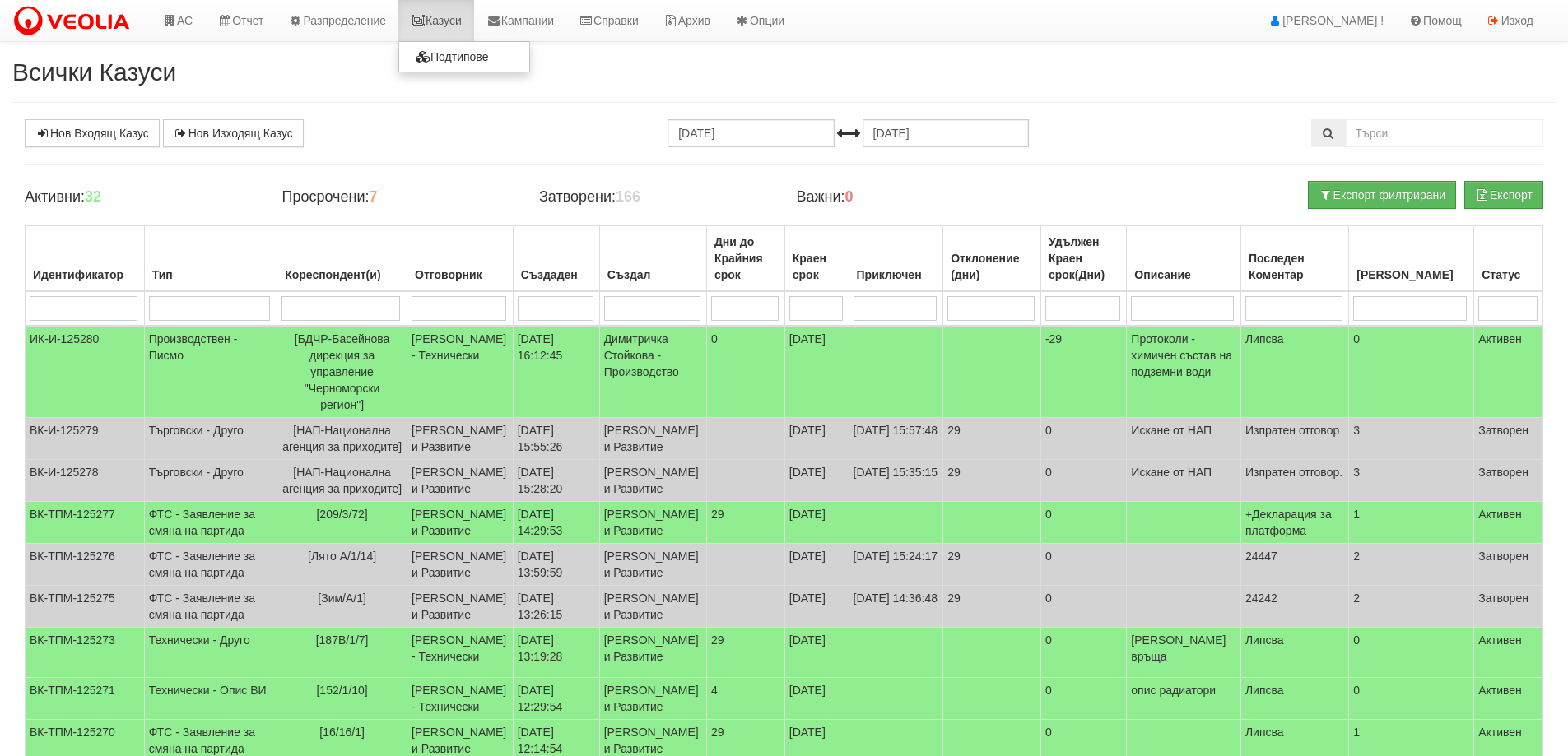
click at [444, 19] on link "Казуси" at bounding box center [436, 20] width 75 height 42
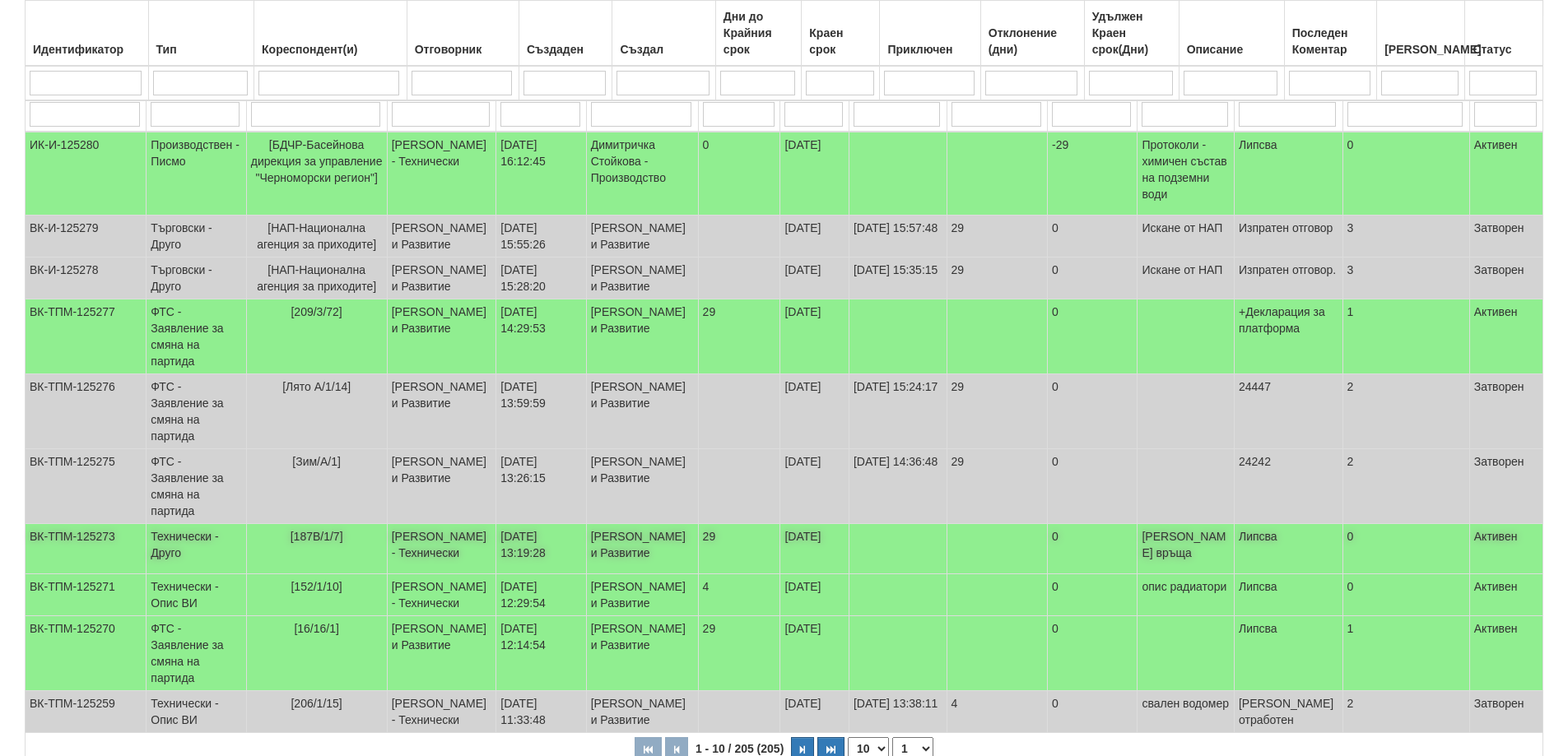
scroll to position [309, 0]
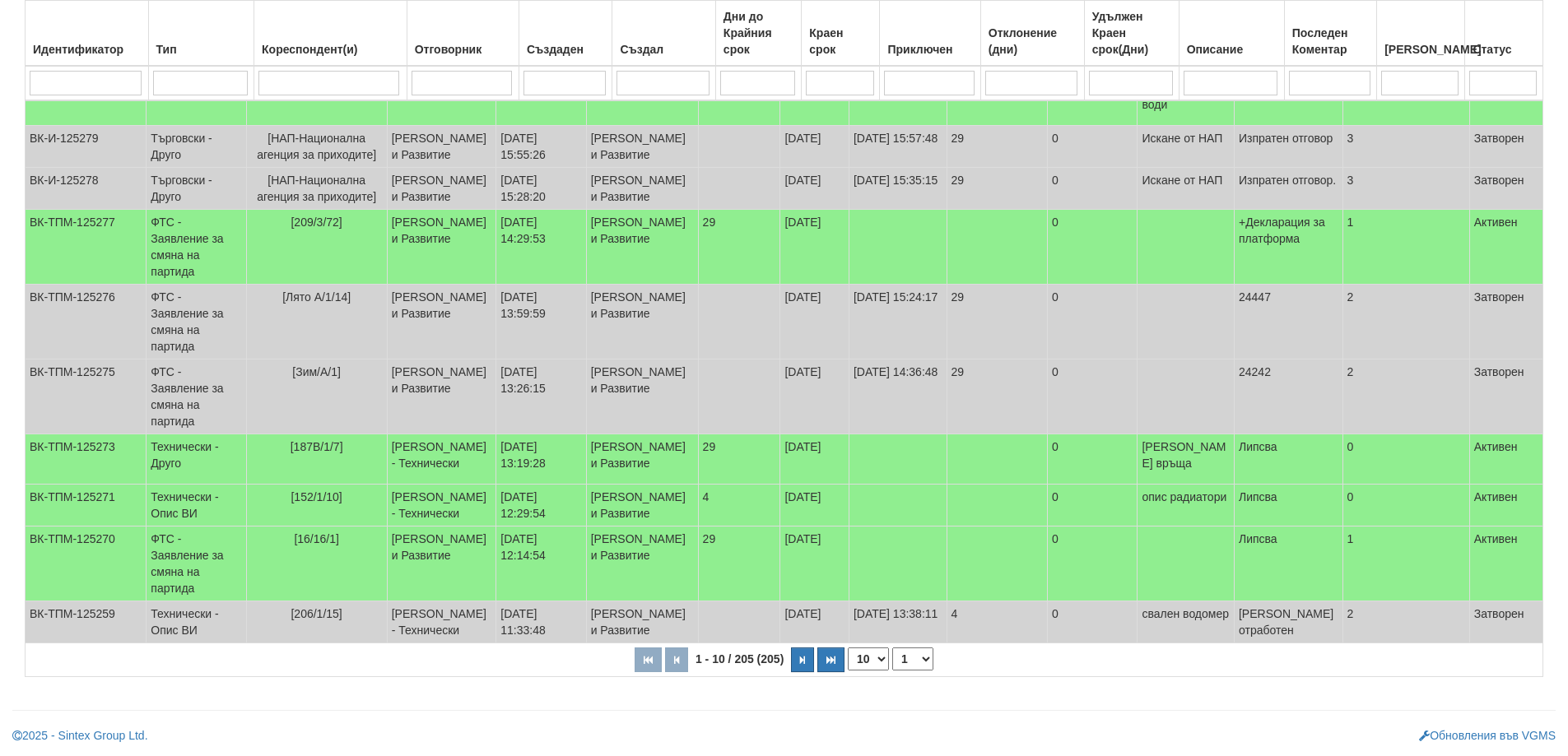
drag, startPoint x: 881, startPoint y: 657, endPoint x: 872, endPoint y: 667, distance: 13.5
click at [881, 657] on select "10 20 30 40" at bounding box center [868, 659] width 42 height 23
select select "40"
click at [851, 671] on select "10 20 30 40" at bounding box center [868, 659] width 42 height 23
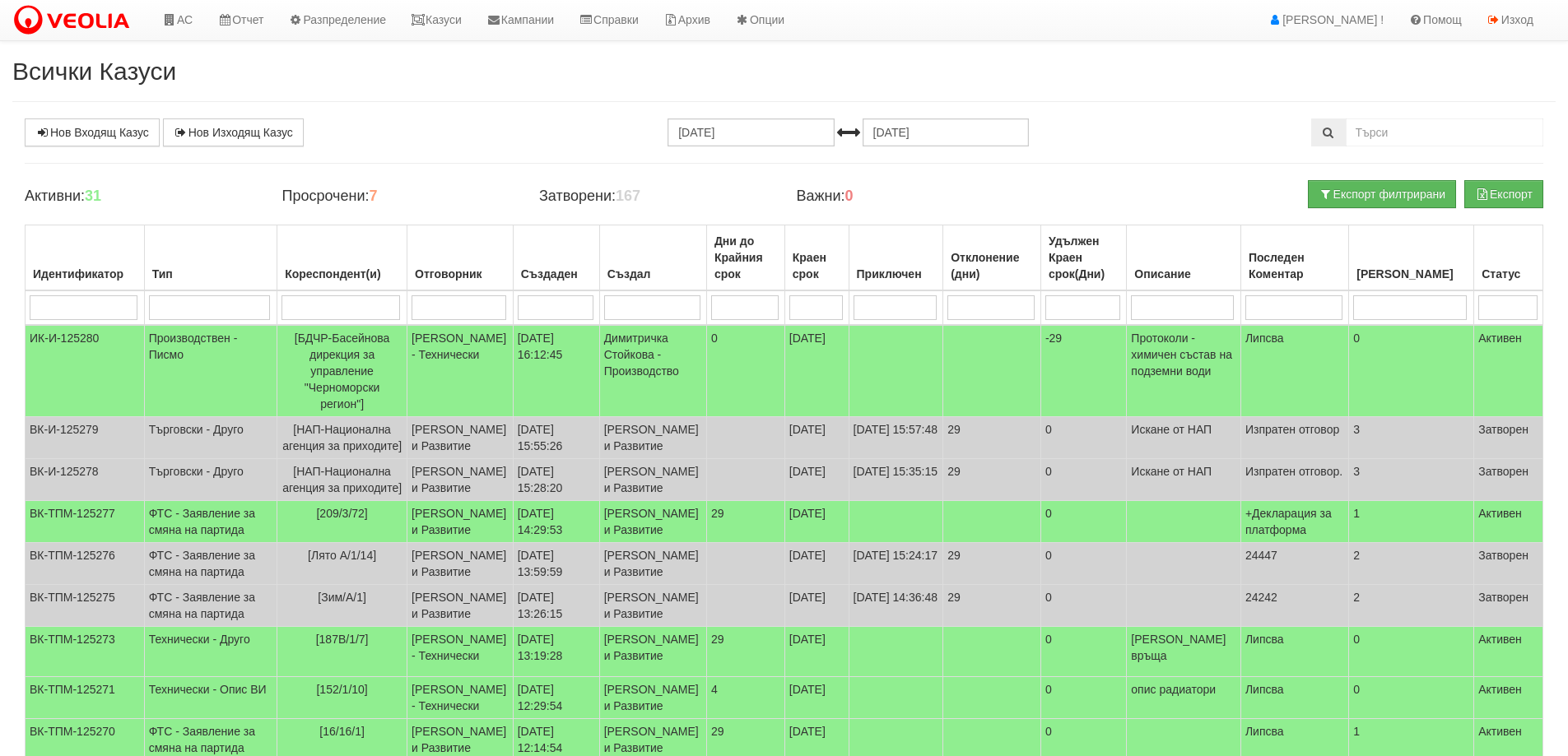
scroll to position [0, 0]
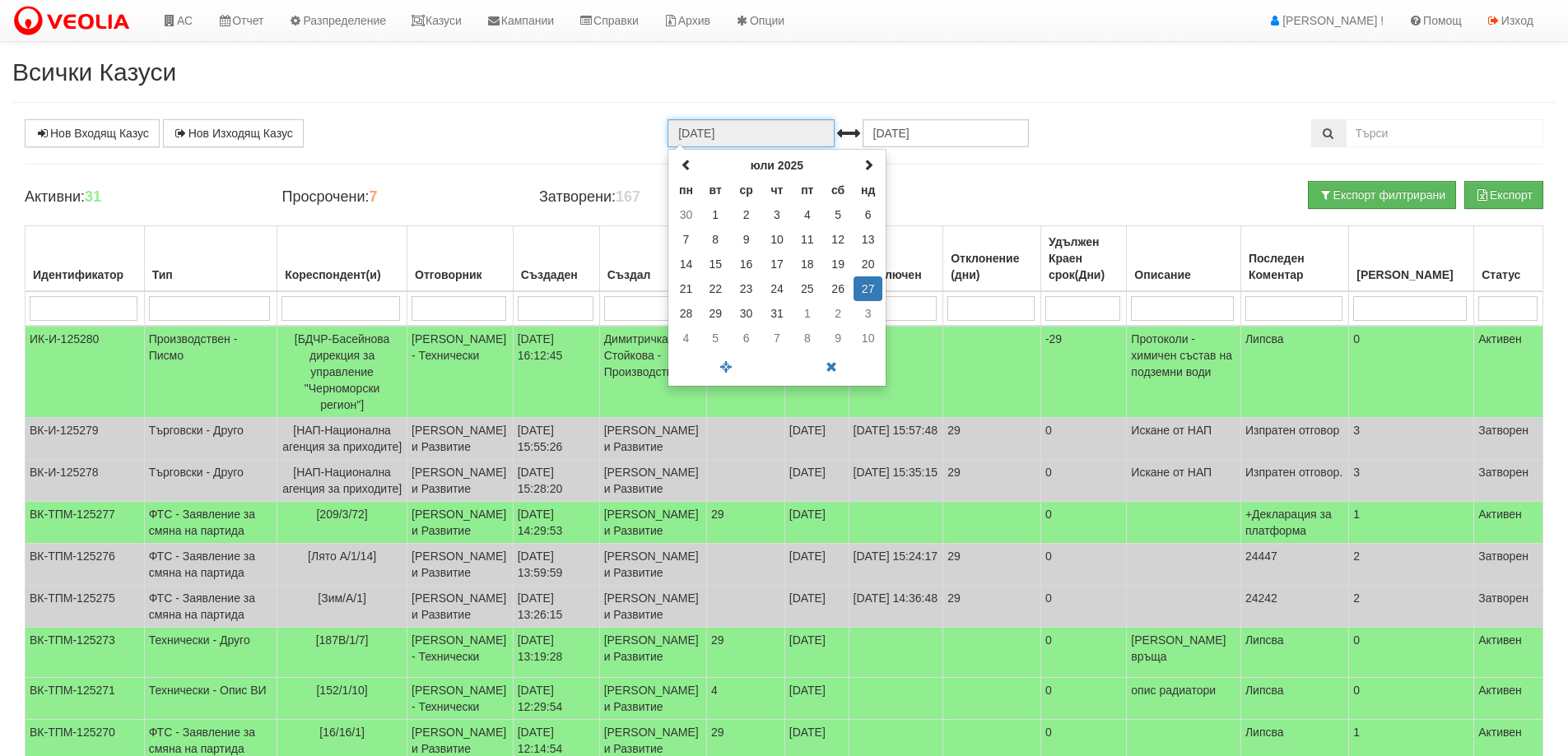
click at [694, 126] on input "[DATE]" at bounding box center [750, 133] width 166 height 28
click at [713, 215] on td "1" at bounding box center [715, 215] width 31 height 25
type input "[DATE]"
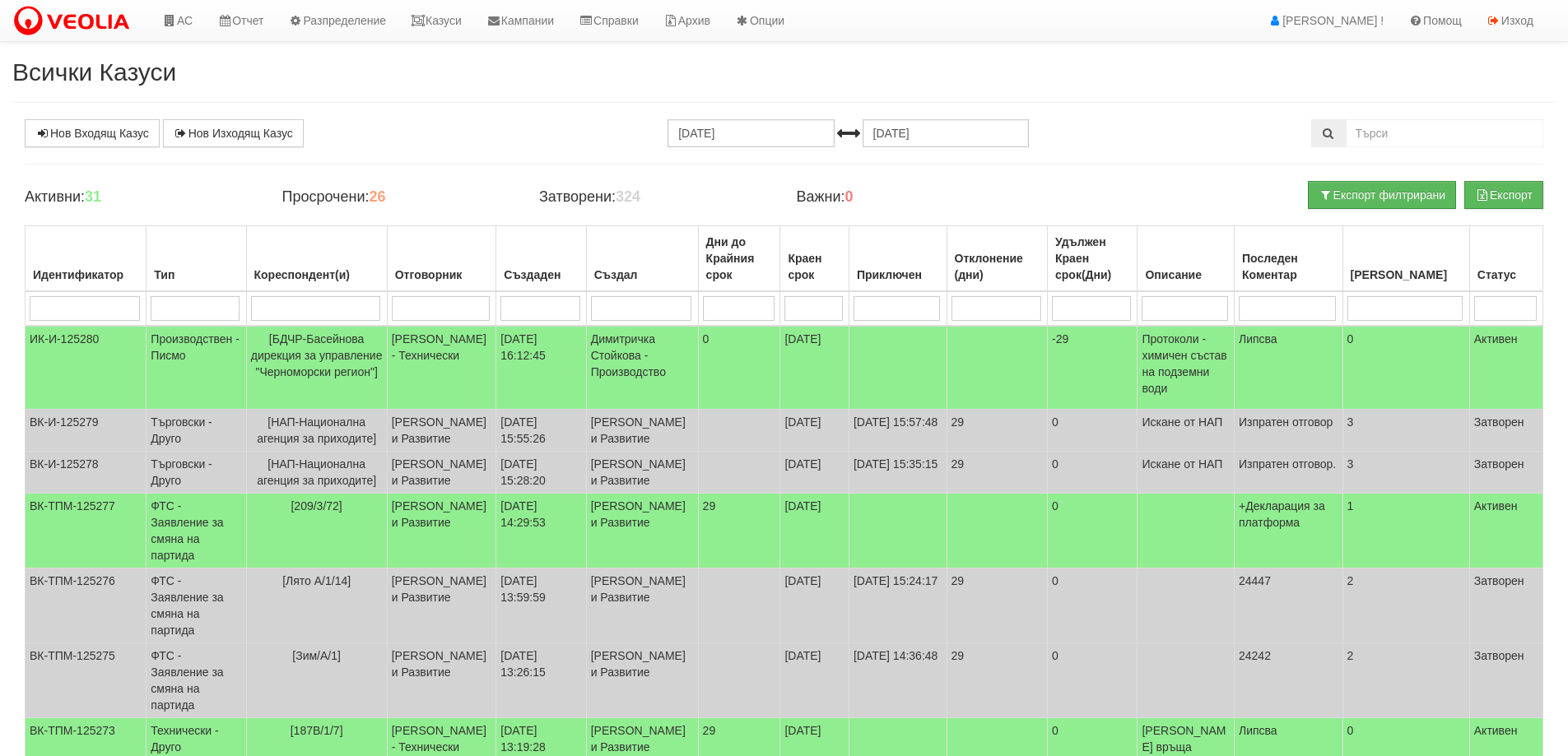
click at [435, 307] on input "search" at bounding box center [440, 309] width 98 height 25
type input "миг"
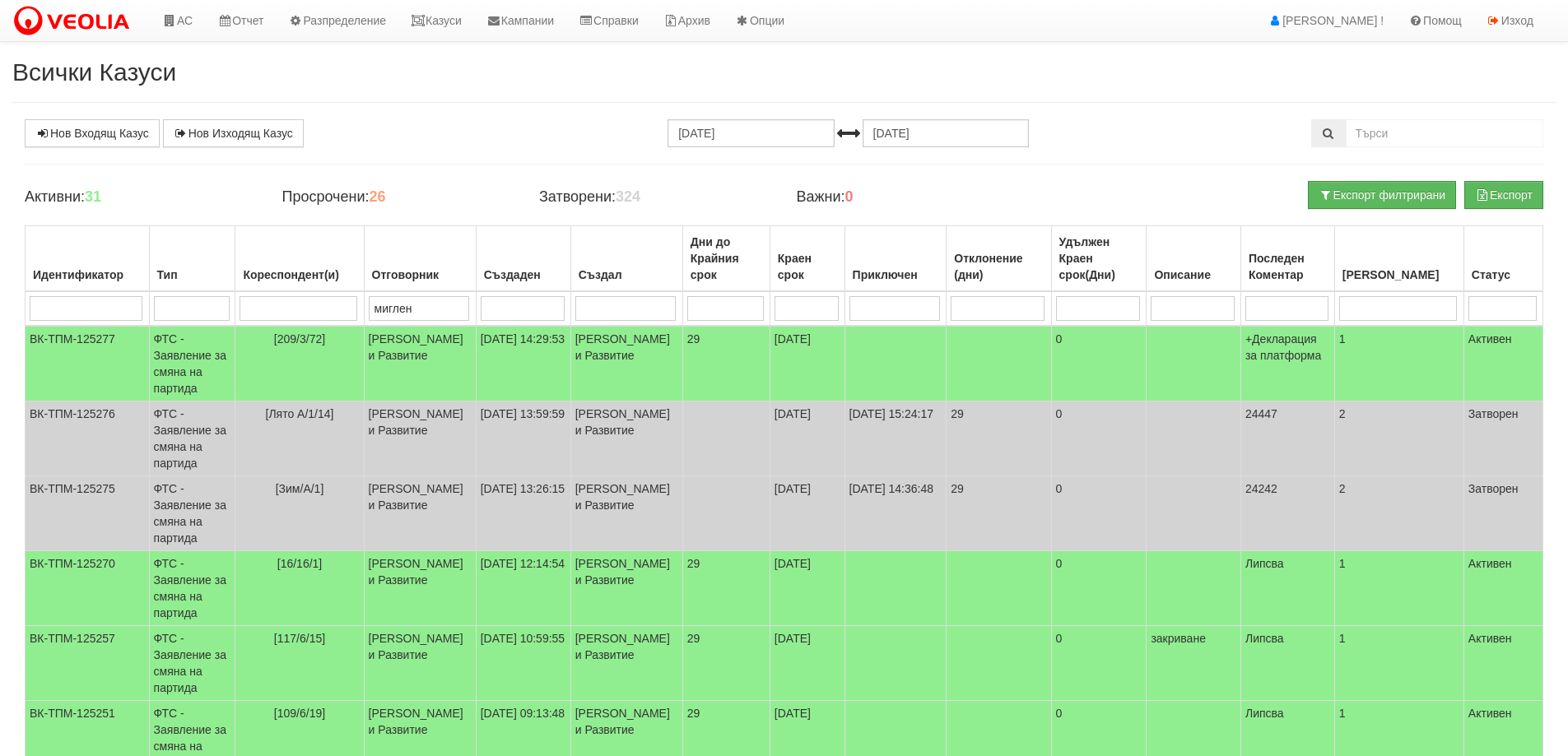
type input "миглена"
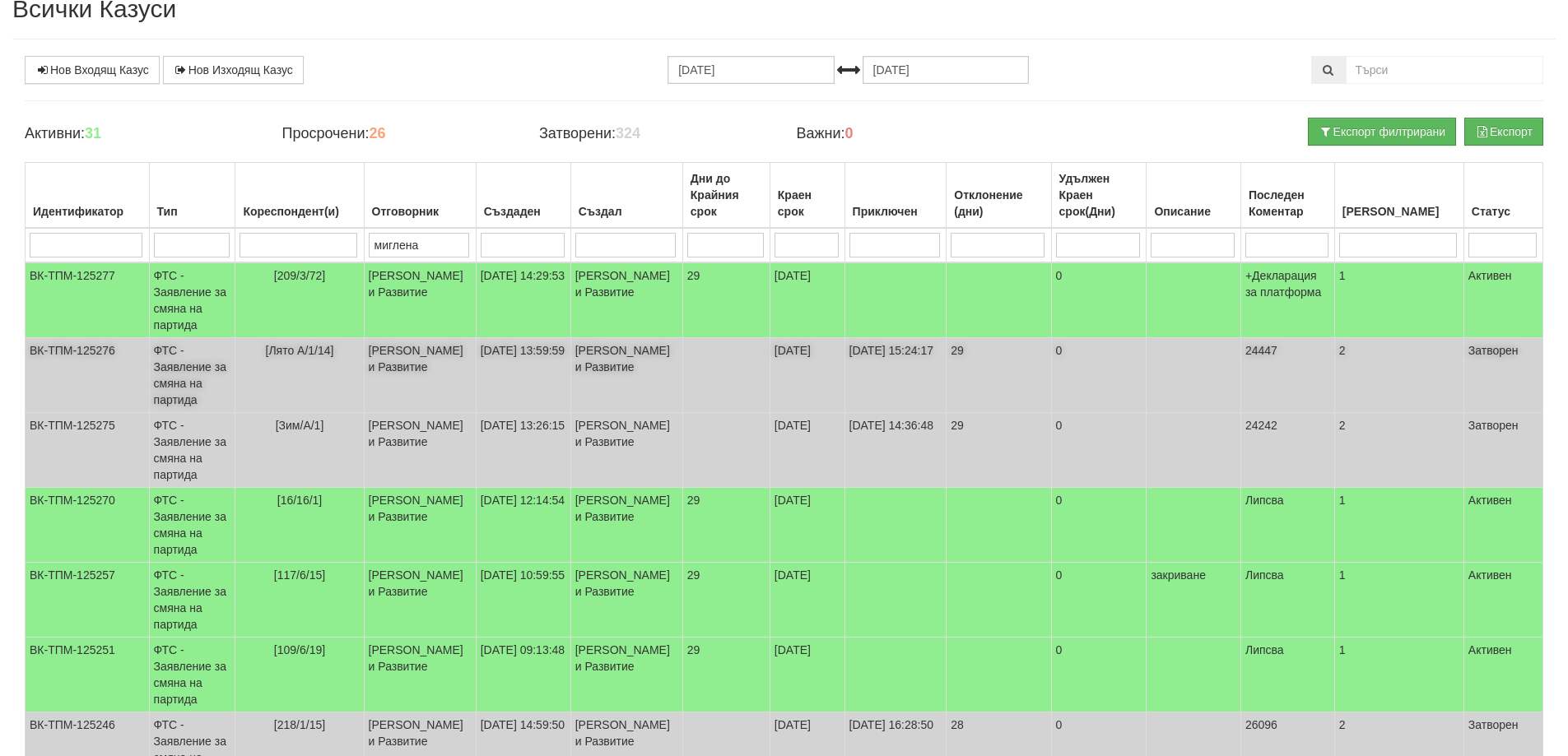
scroll to position [247, 0]
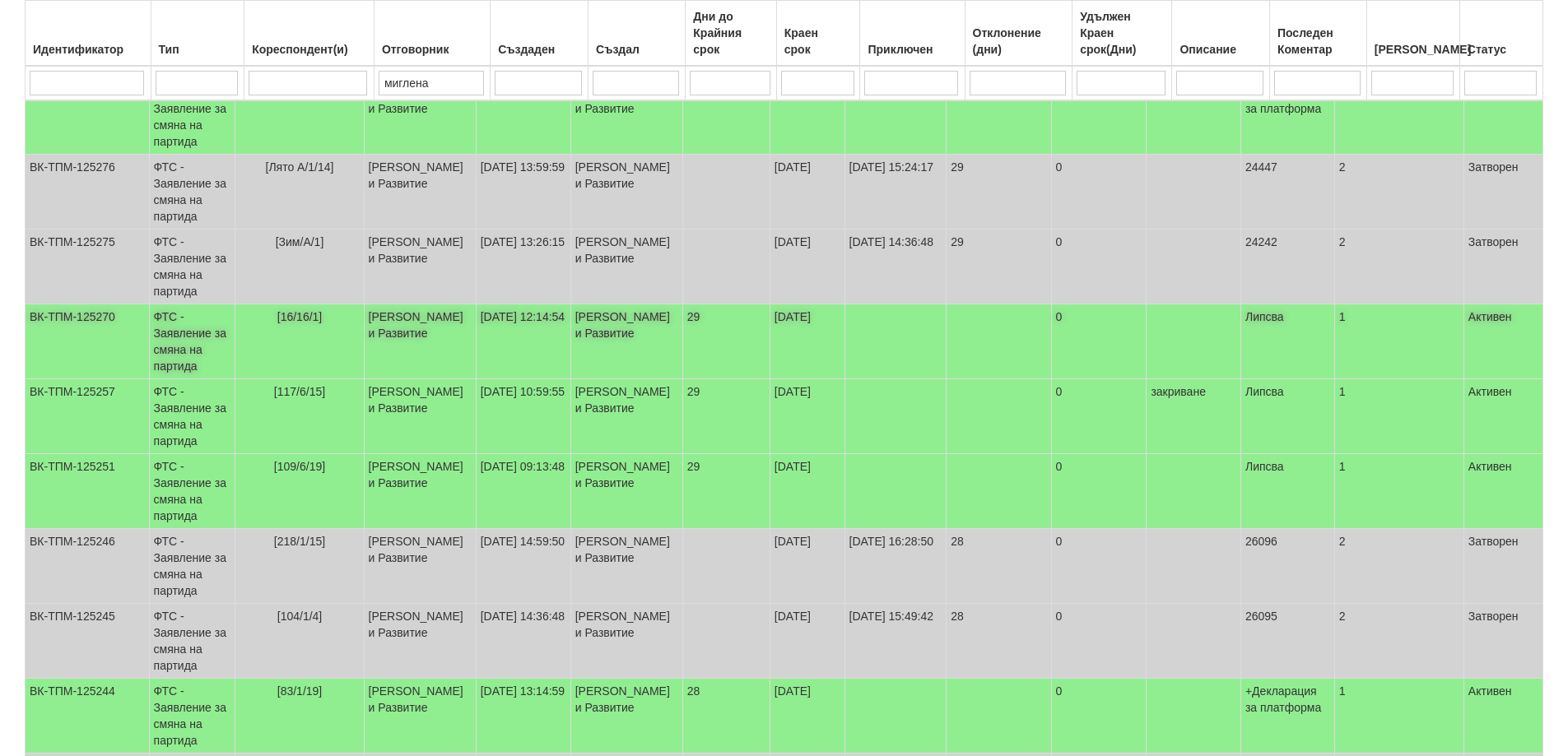
type input "миглена"
click at [220, 329] on td "ФТС - Заявление за смяна на партида" at bounding box center [191, 342] width 86 height 75
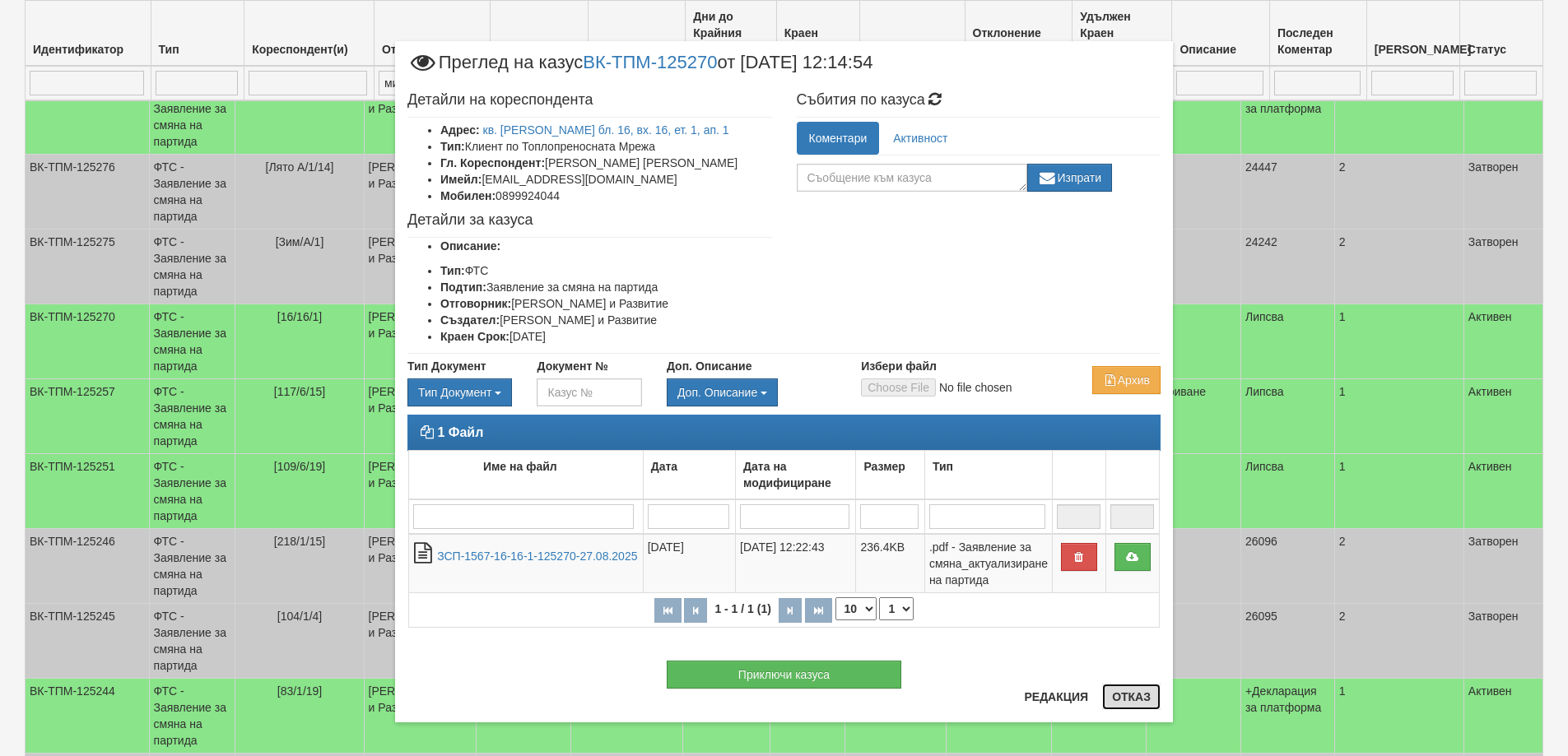
click at [1118, 696] on button "Отказ" at bounding box center [1131, 696] width 59 height 26
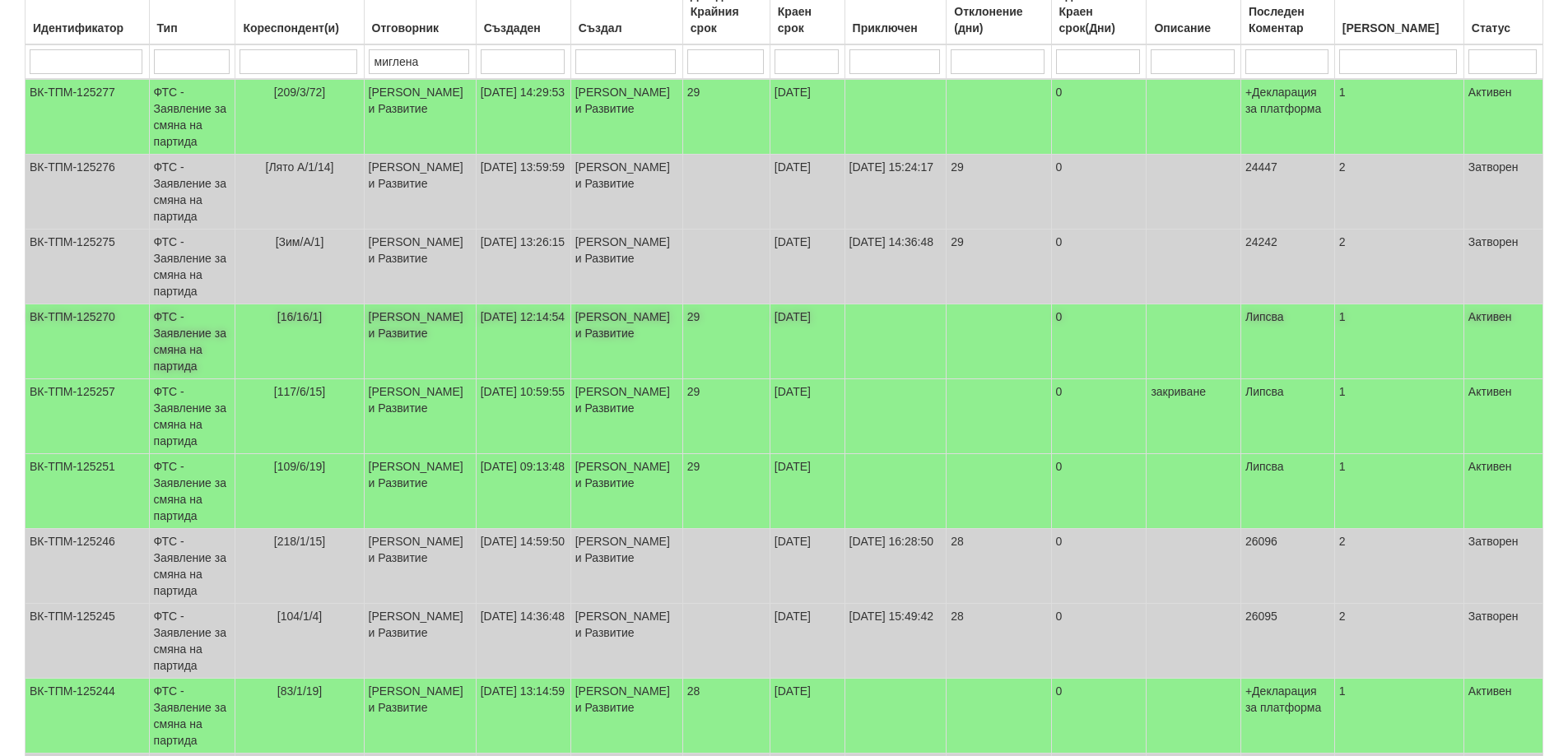
scroll to position [82, 0]
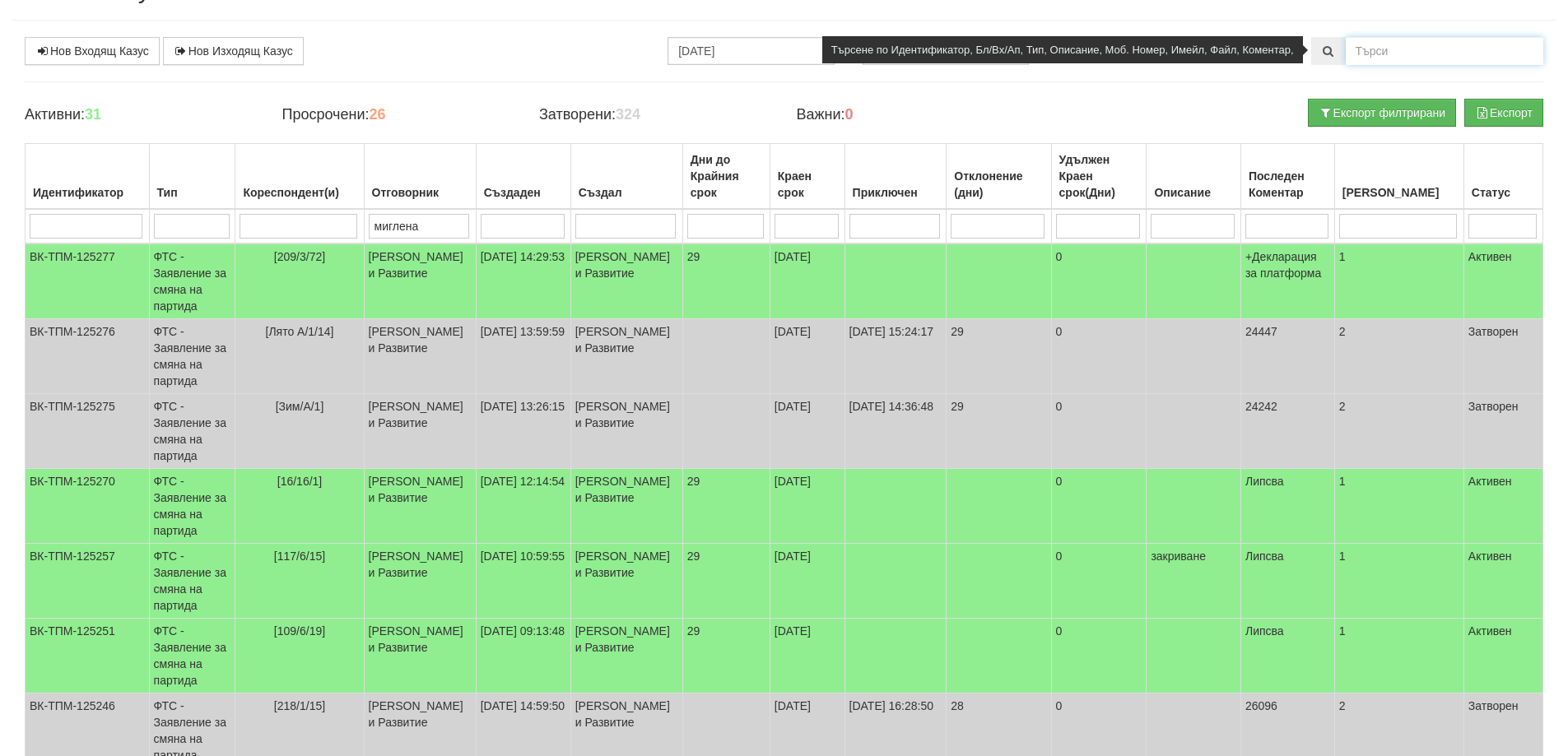
click at [1382, 49] on input "text" at bounding box center [1444, 50] width 198 height 28
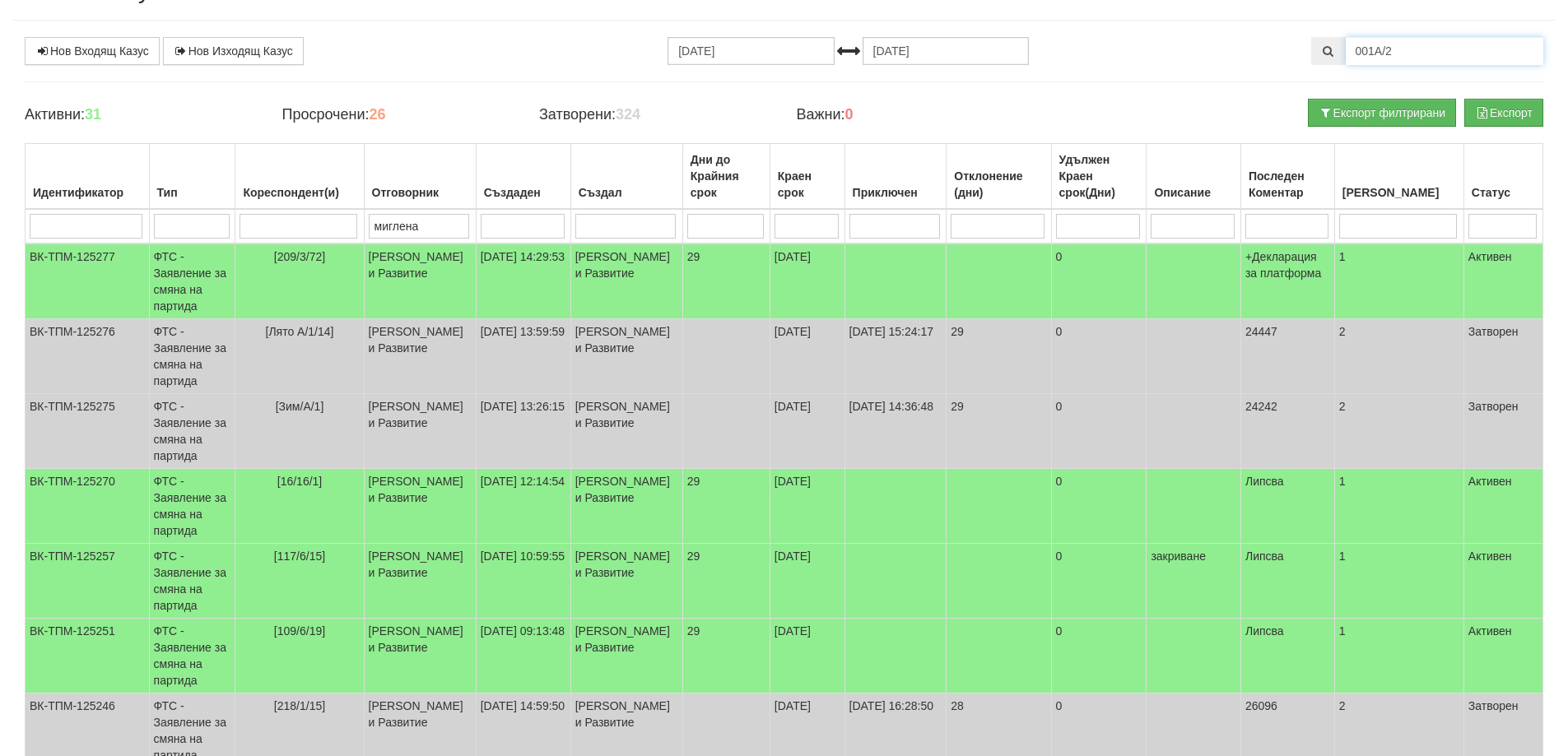
scroll to position [0, 0]
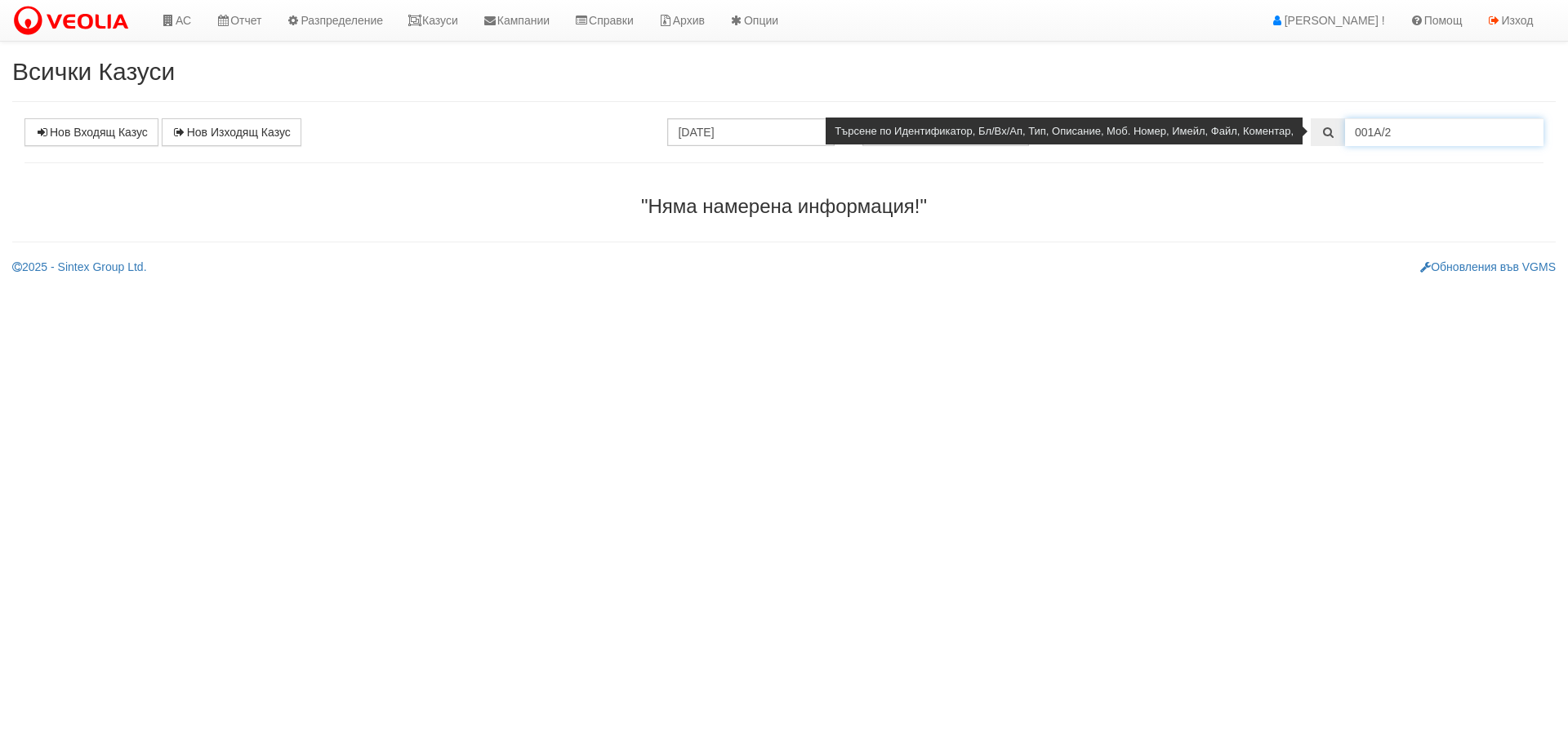
drag, startPoint x: 1391, startPoint y: 135, endPoint x: 1328, endPoint y: 137, distance: 63.0
click at [1328, 137] on div "001А/2" at bounding box center [1426, 132] width 233 height 28
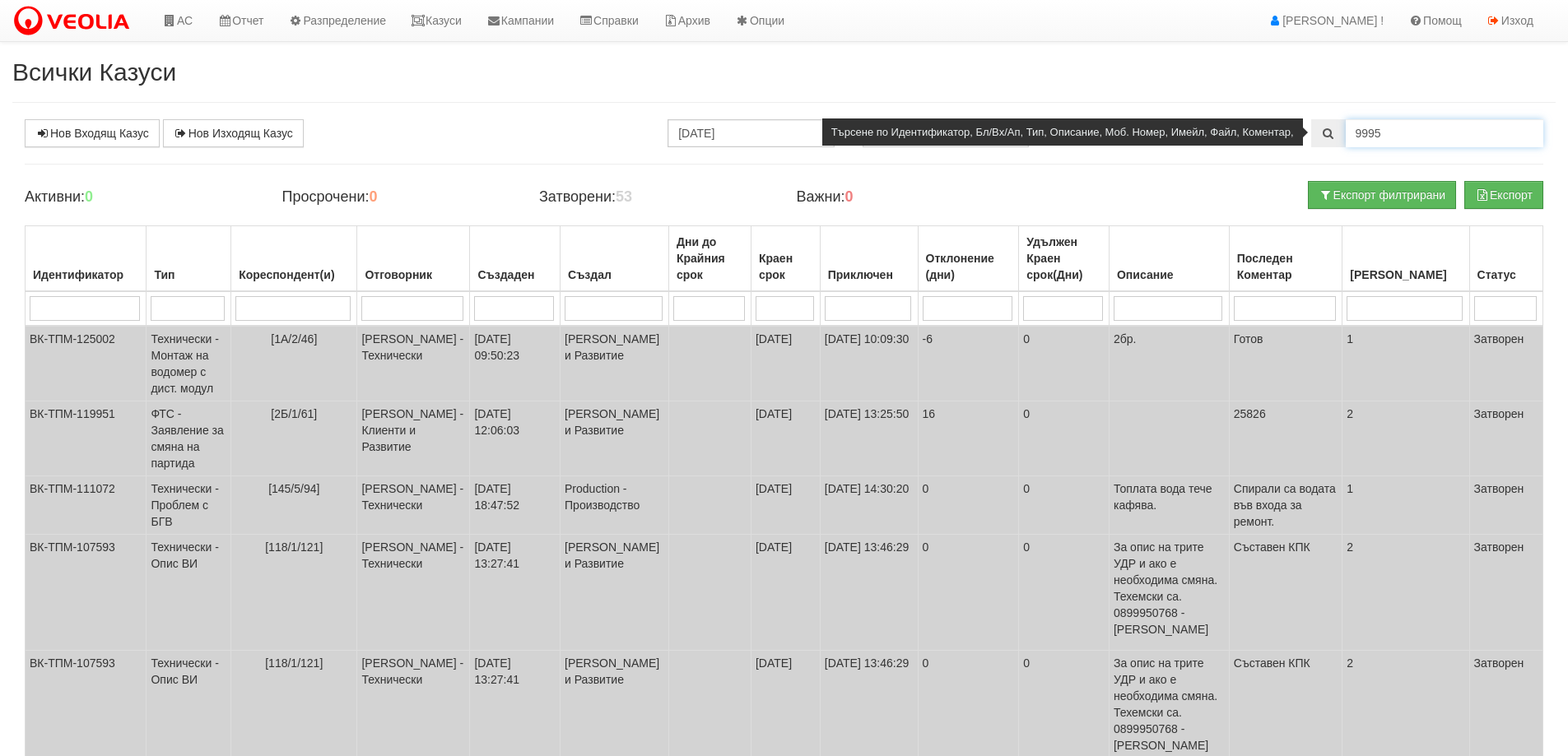
drag, startPoint x: 1386, startPoint y: 132, endPoint x: 1335, endPoint y: 131, distance: 51.0
click at [1335, 131] on div "9995" at bounding box center [1427, 133] width 232 height 28
type input "1А/2/"
